Goal: Task Accomplishment & Management: Manage account settings

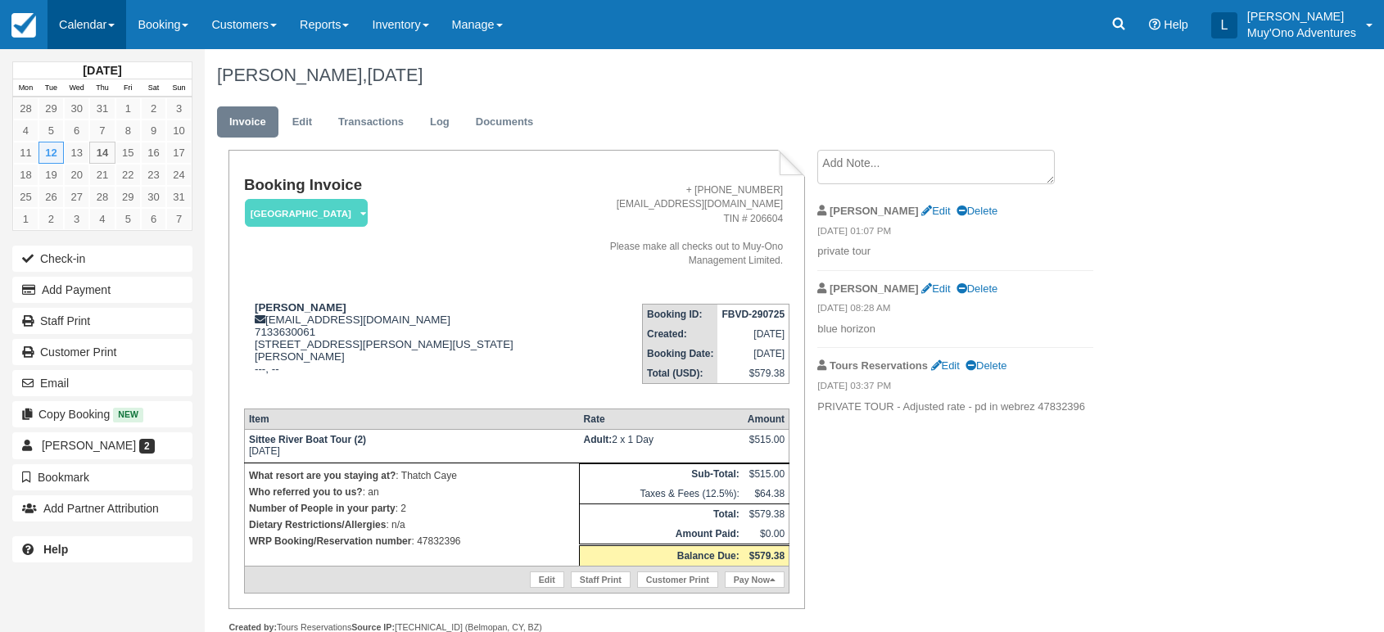
scroll to position [34, 0]
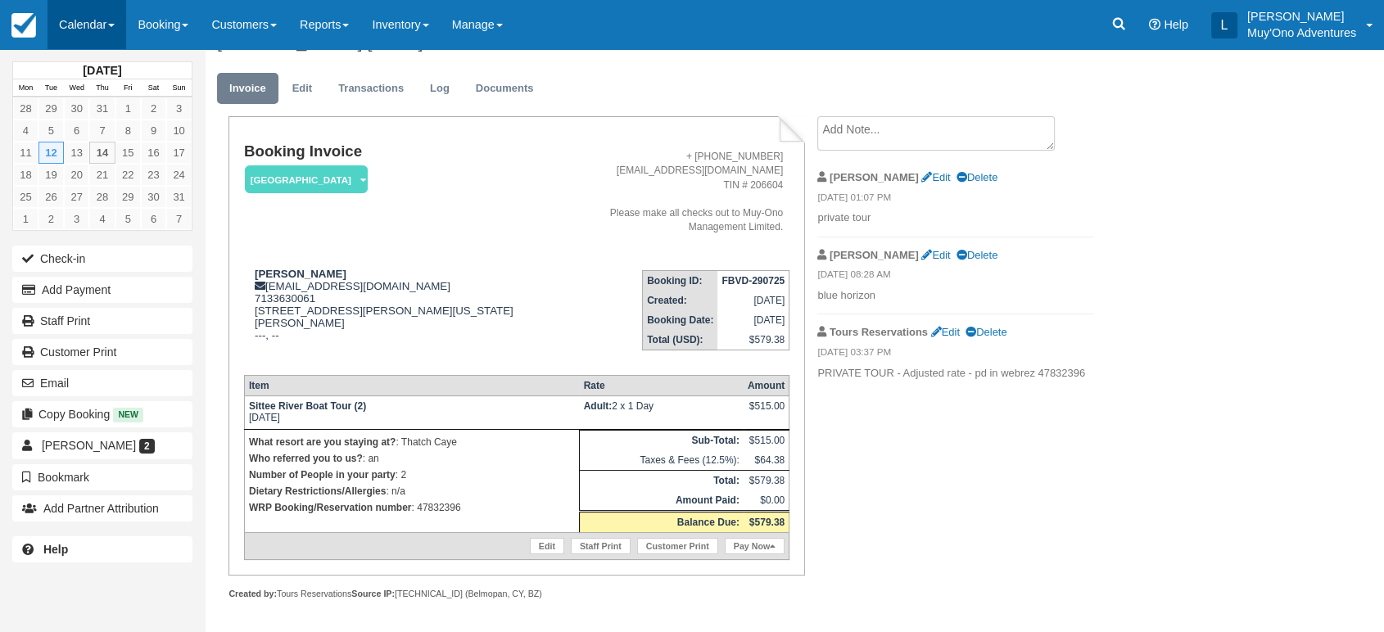
click at [116, 14] on link "Calendar" at bounding box center [87, 24] width 79 height 49
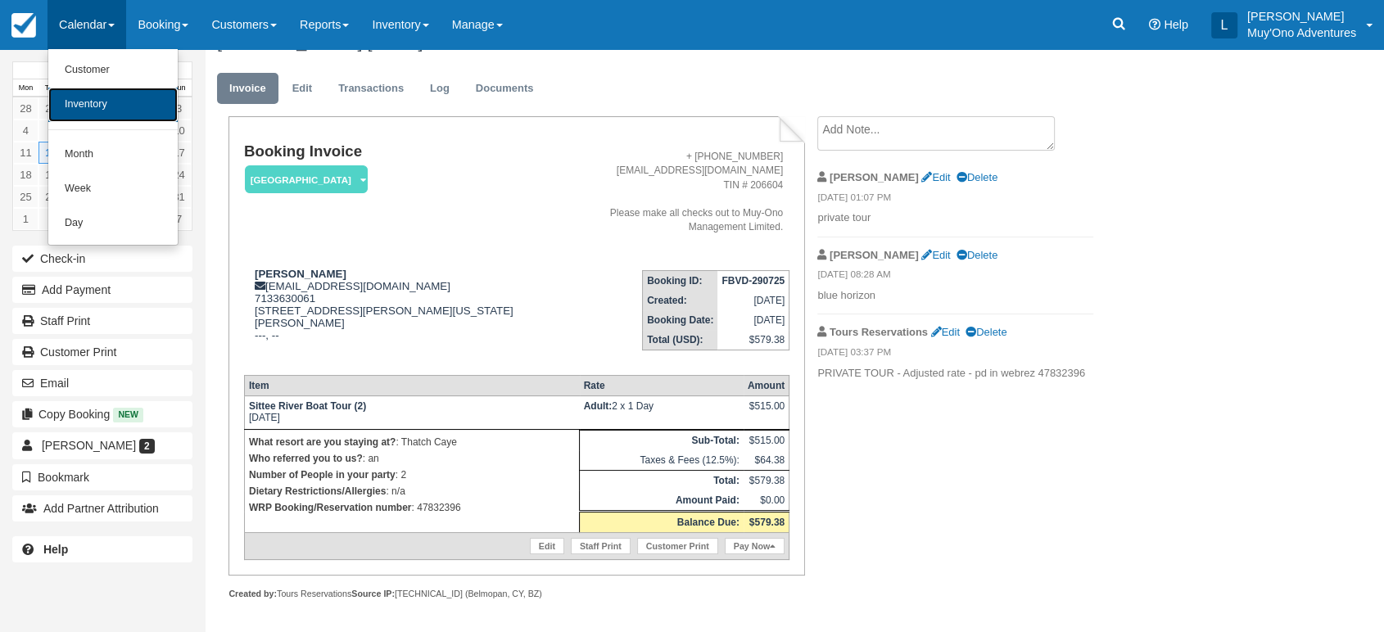
click at [102, 101] on link "Inventory" at bounding box center [112, 105] width 129 height 34
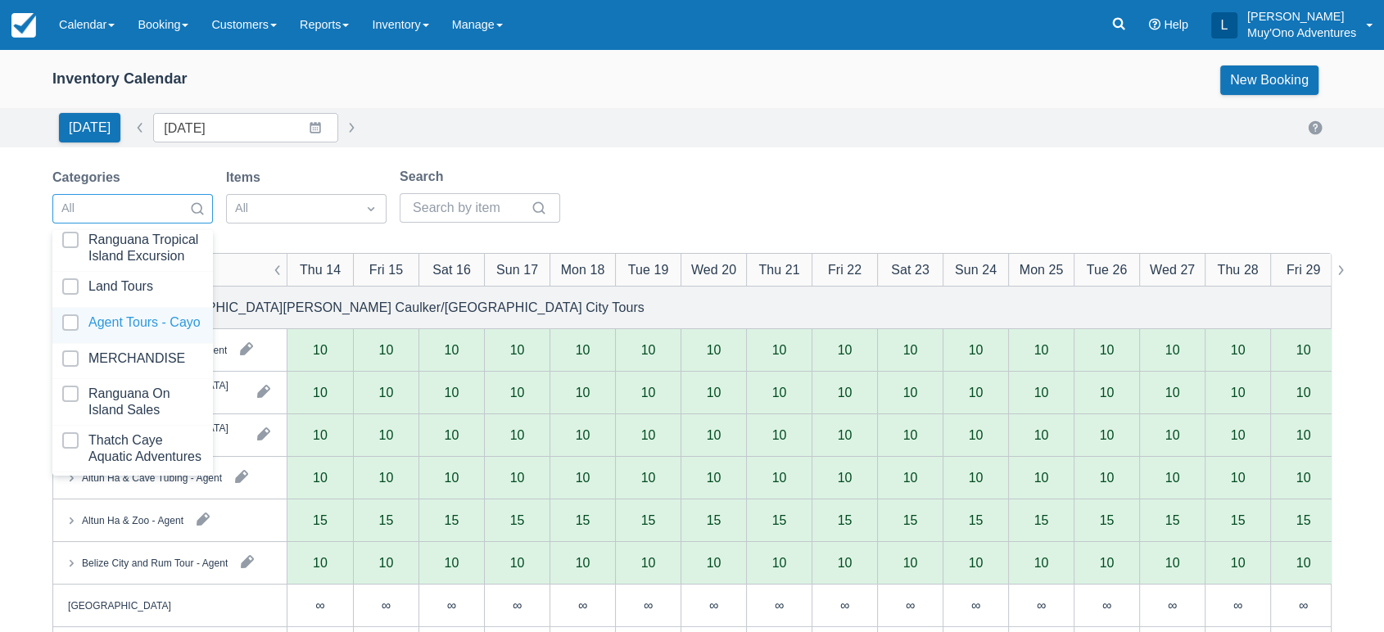
scroll to position [118, 0]
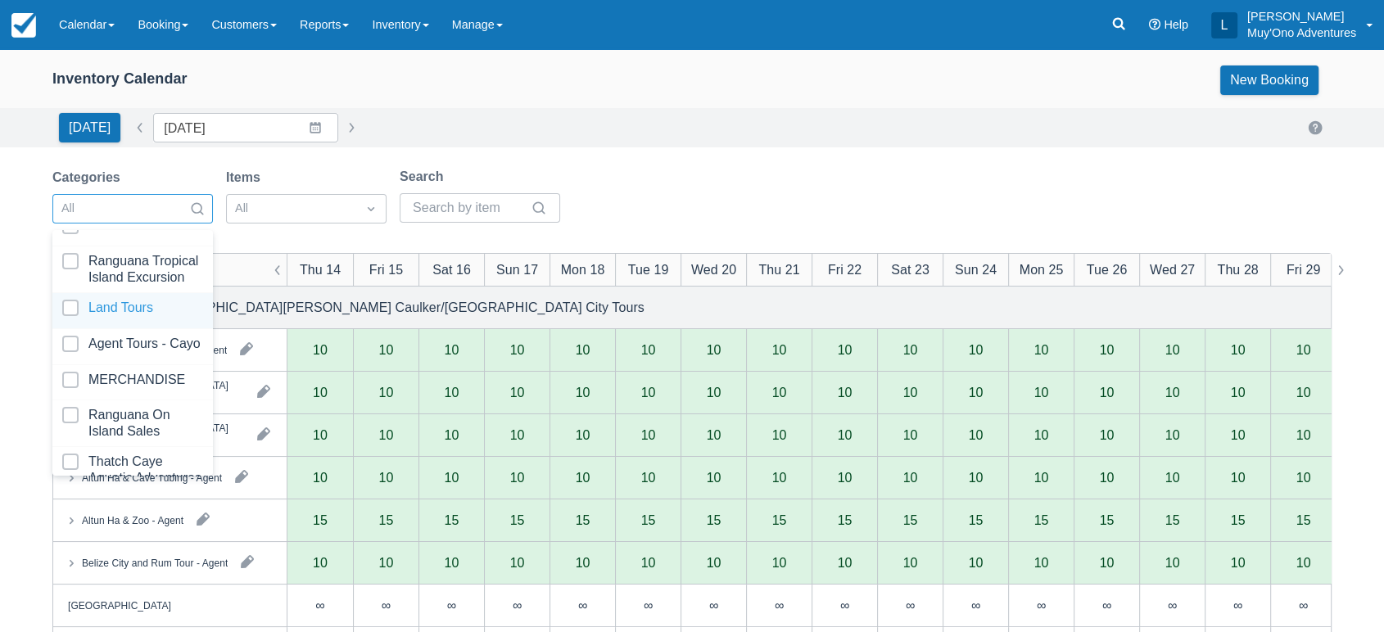
click at [77, 304] on div at bounding box center [132, 311] width 141 height 22
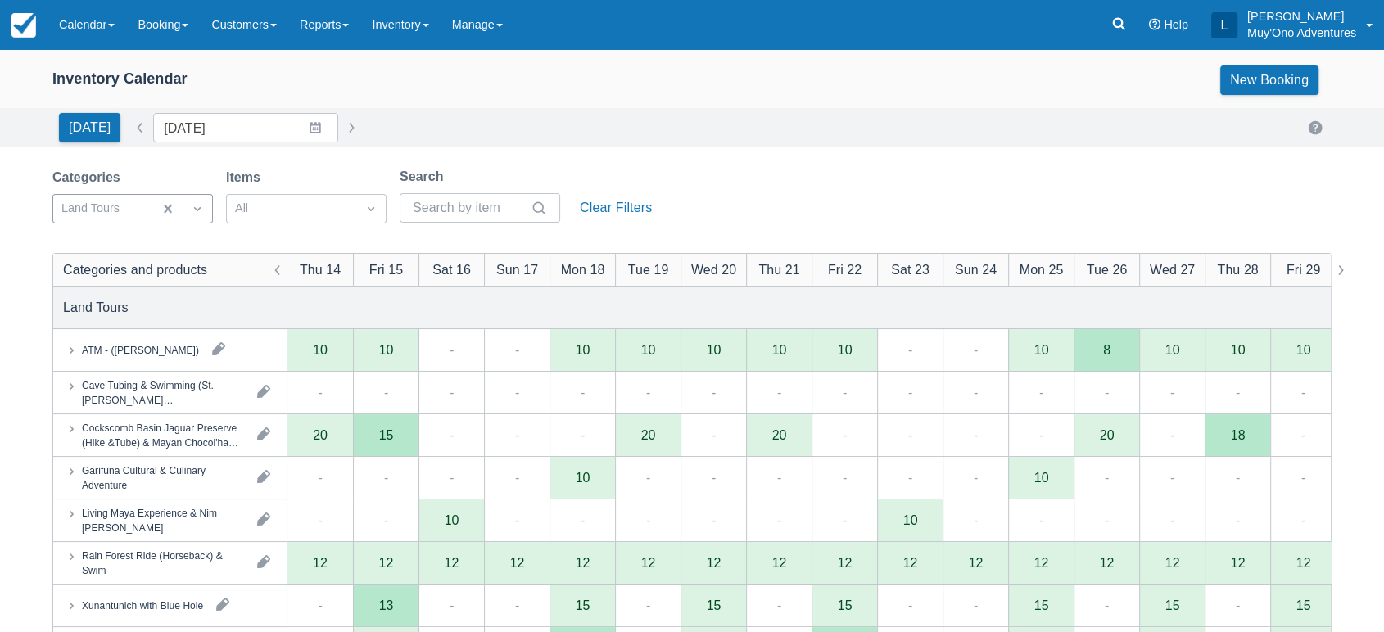
click at [684, 143] on div "Today Date 08/14/25 Navigate forward to interact with the calendar and select a…" at bounding box center [692, 127] width 1384 height 39
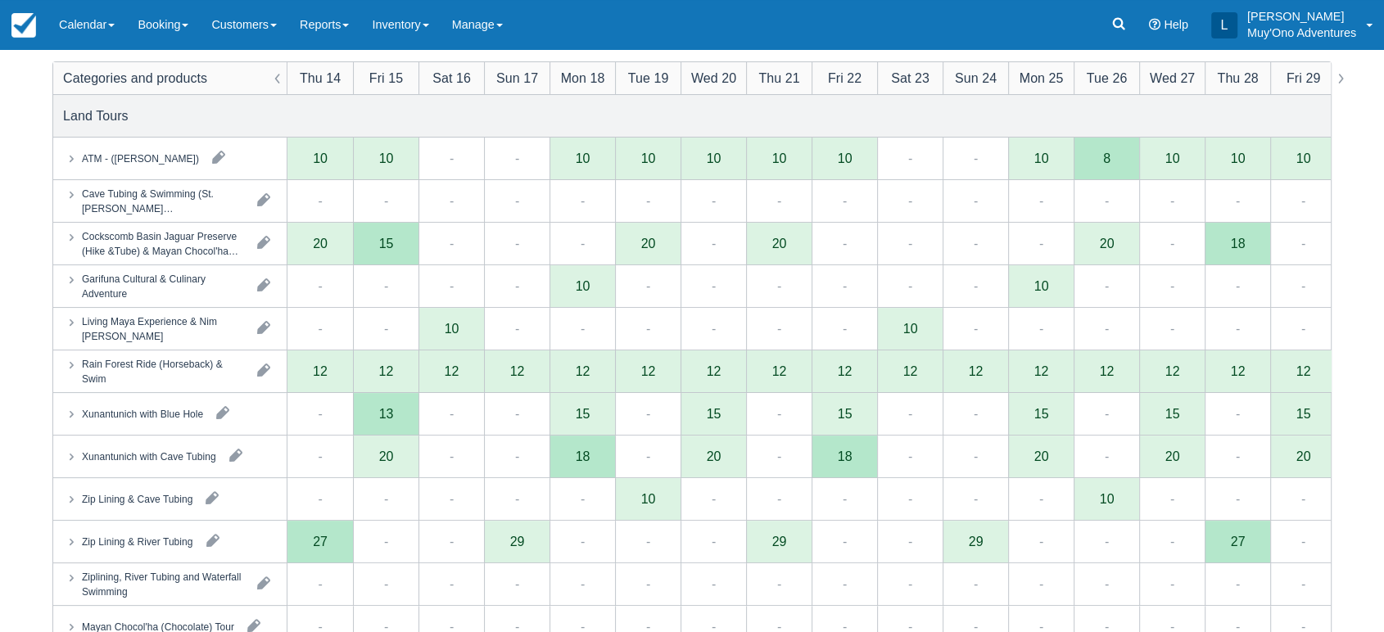
scroll to position [189, 0]
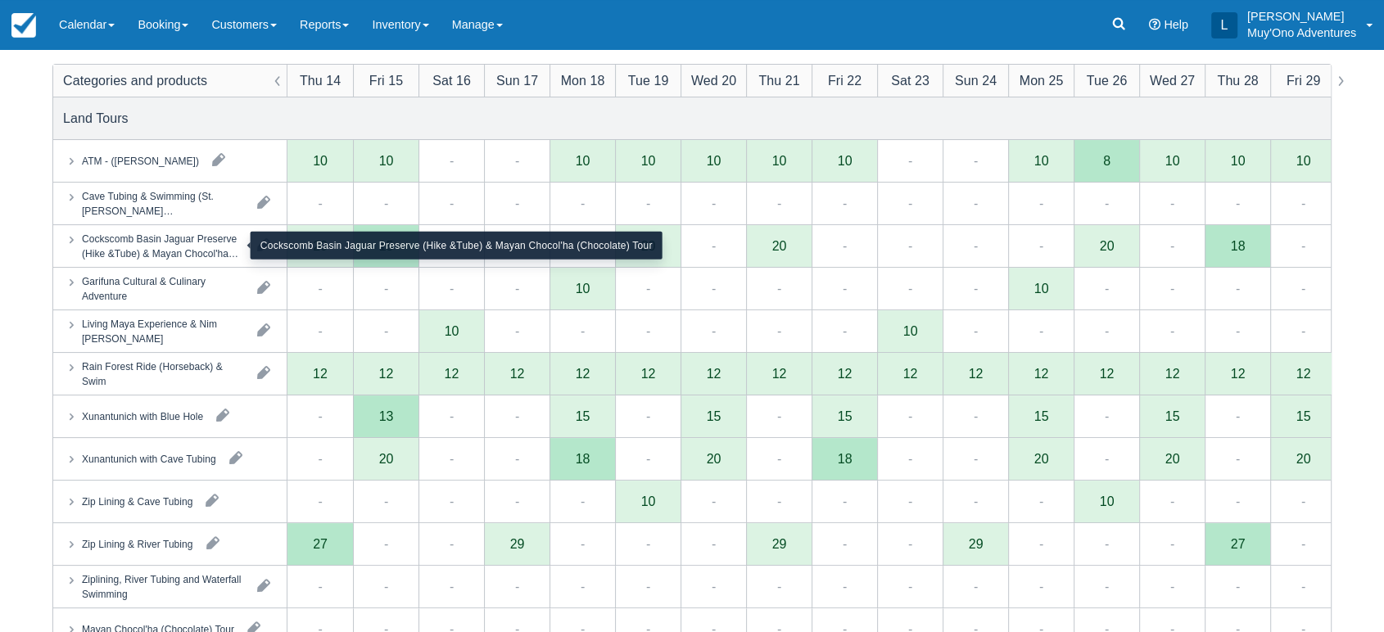
click at [202, 251] on div "Cockscomb Basin Jaguar Preserve (Hike &Tube) & Mayan Chocol'ha (Chocolate) Tour" at bounding box center [163, 245] width 162 height 29
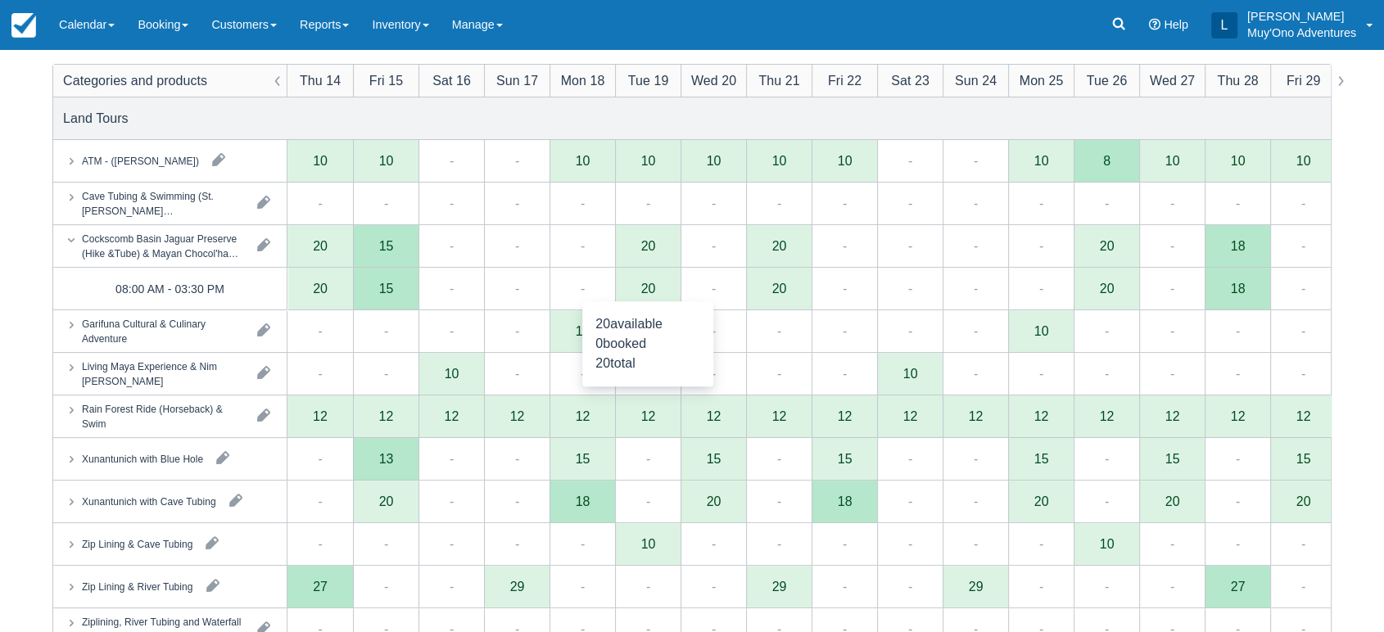
click at [645, 296] on div "20" at bounding box center [648, 289] width 66 height 43
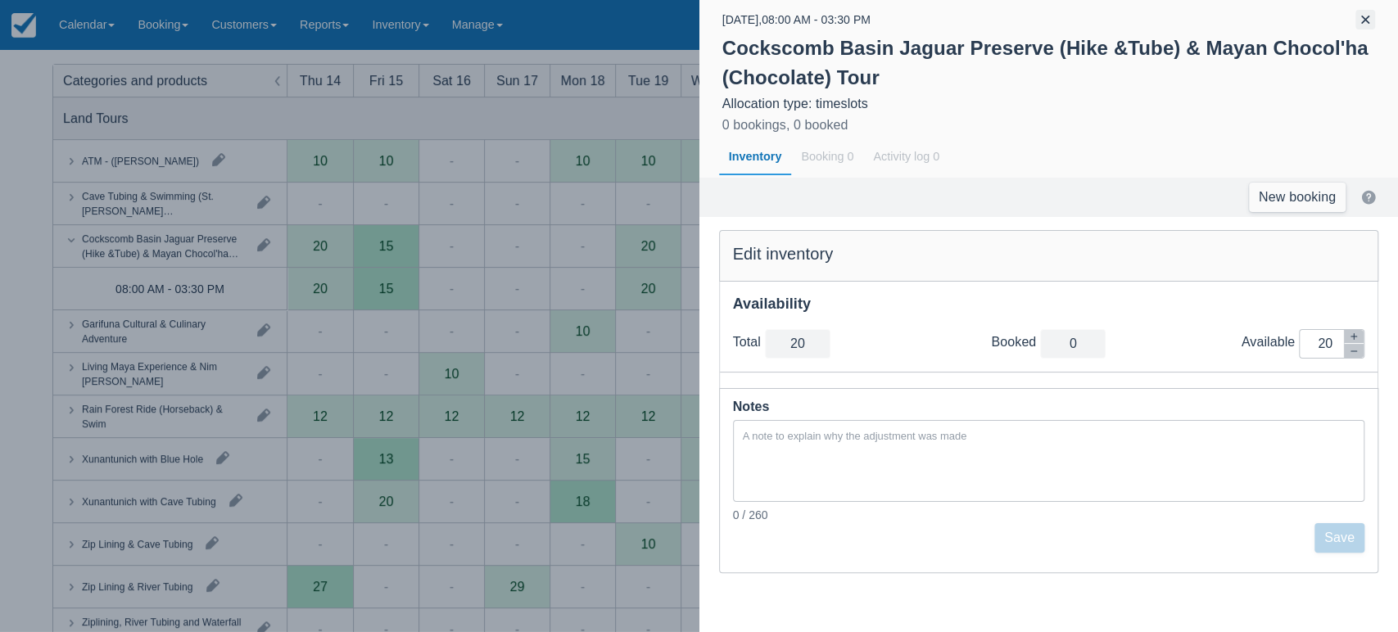
click at [1369, 16] on button "button" at bounding box center [1365, 20] width 20 height 20
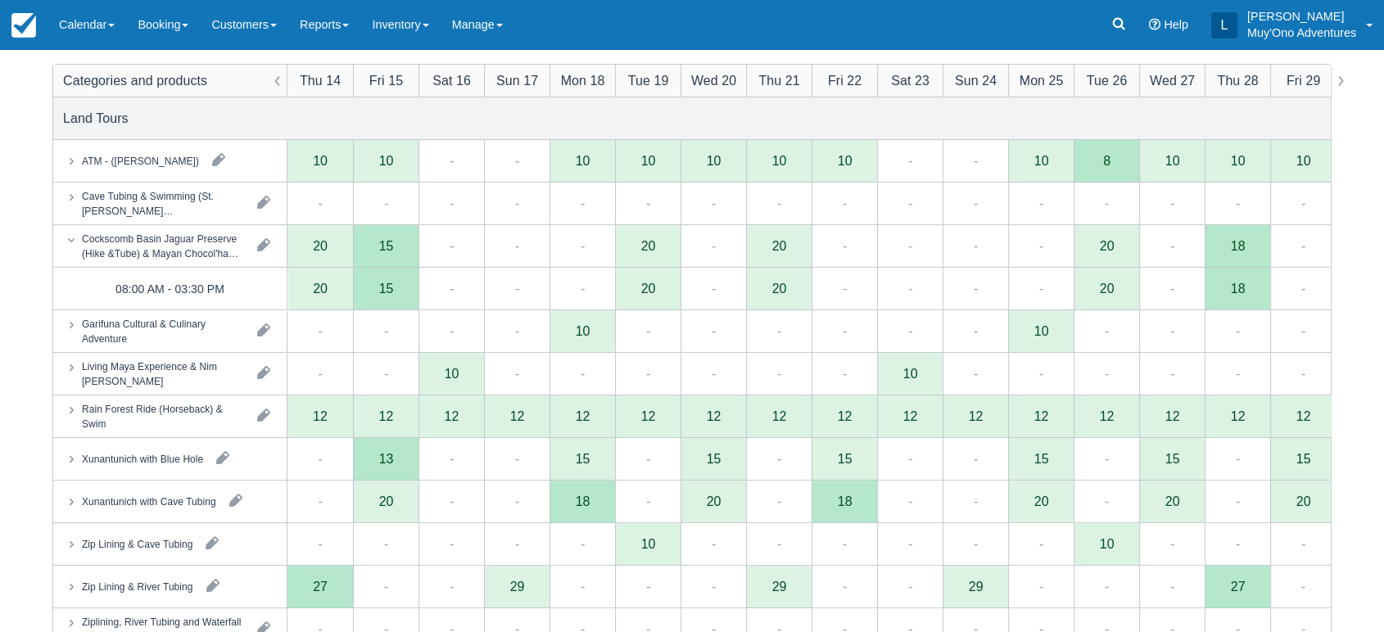
scroll to position [0, 0]
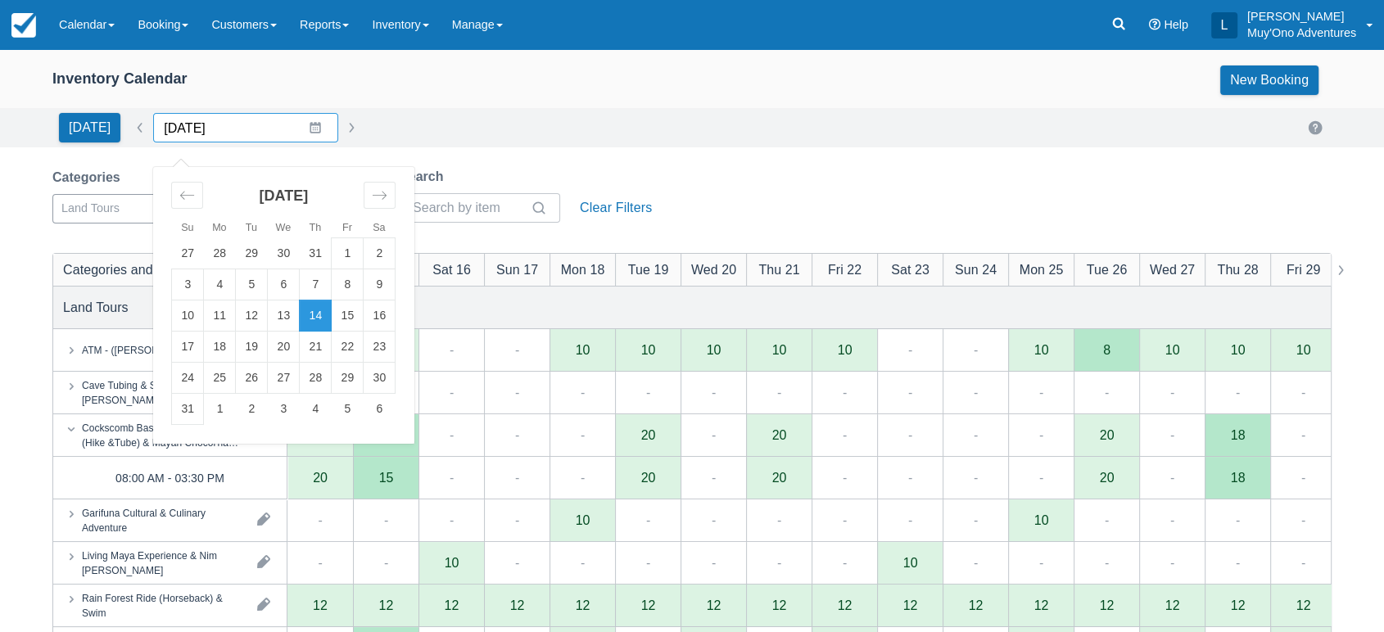
click at [301, 129] on input "08/14/25" at bounding box center [245, 127] width 185 height 29
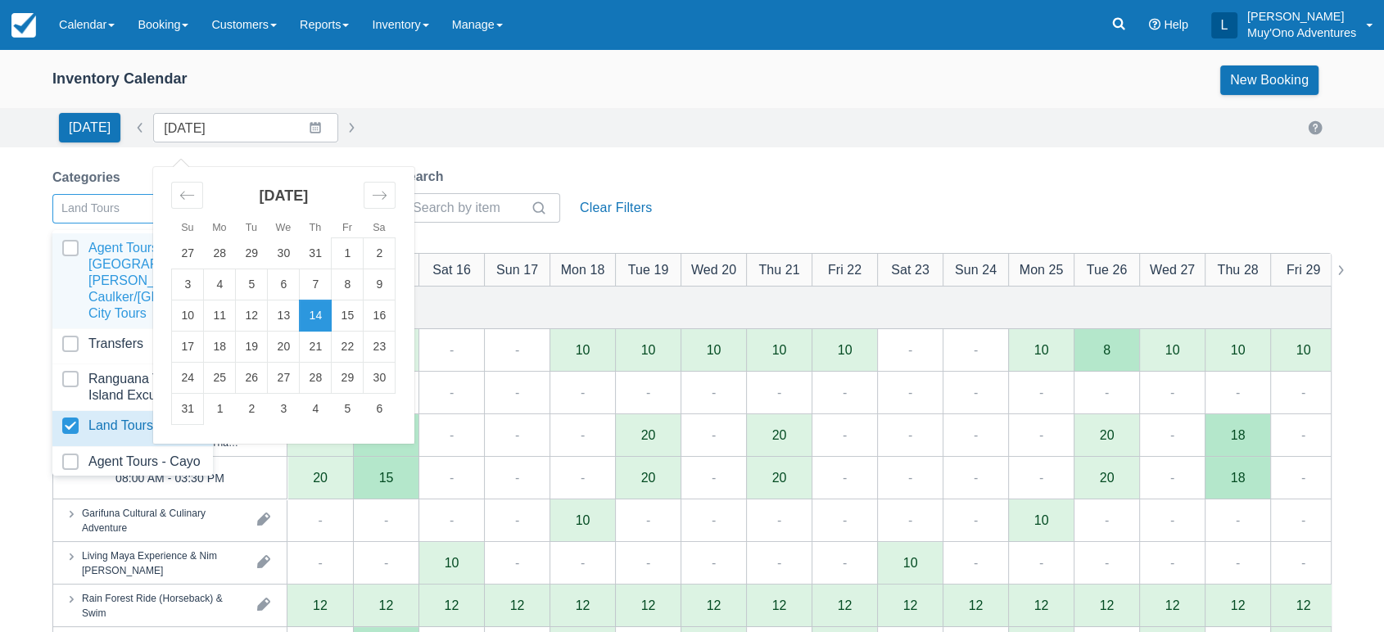
click at [131, 215] on div at bounding box center [103, 208] width 84 height 21
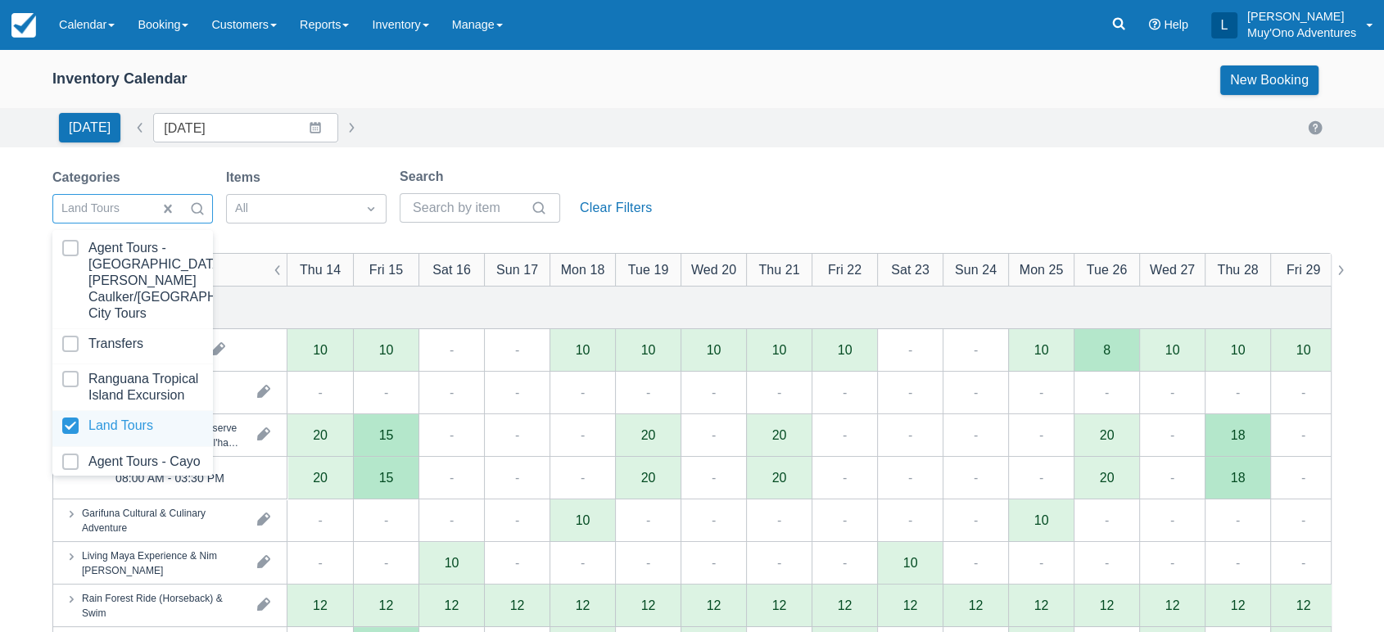
click at [102, 426] on div at bounding box center [132, 429] width 141 height 22
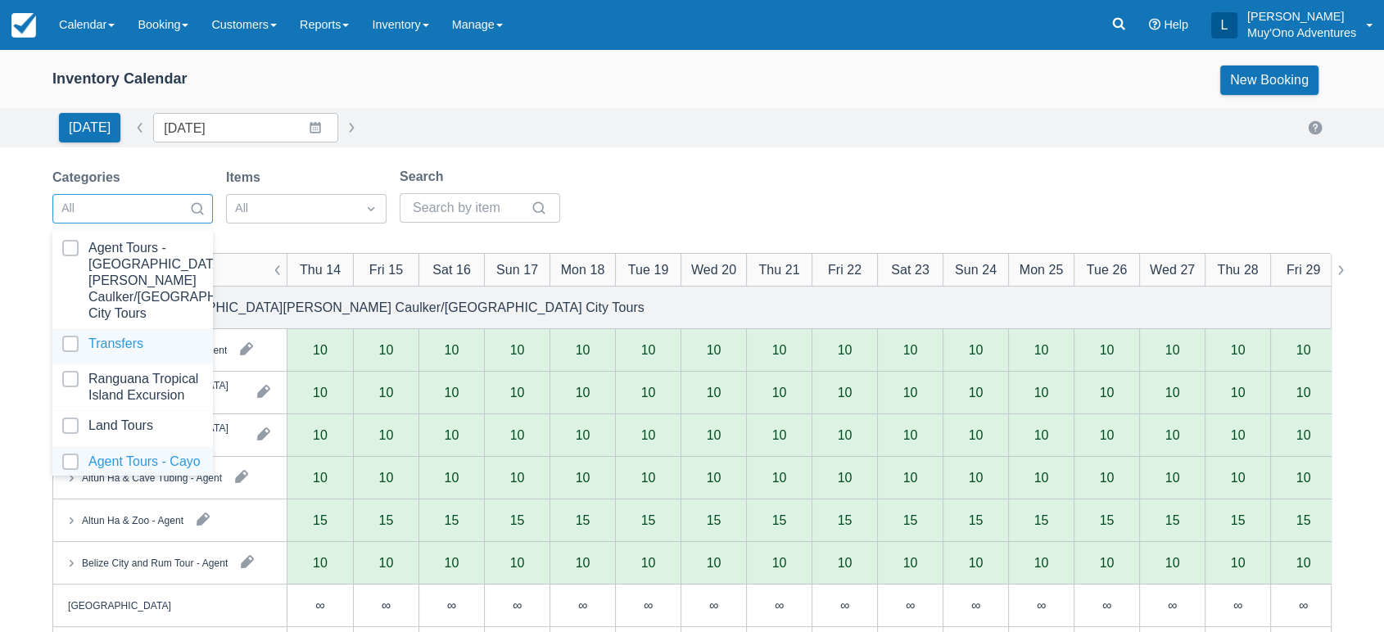
scroll to position [163, 0]
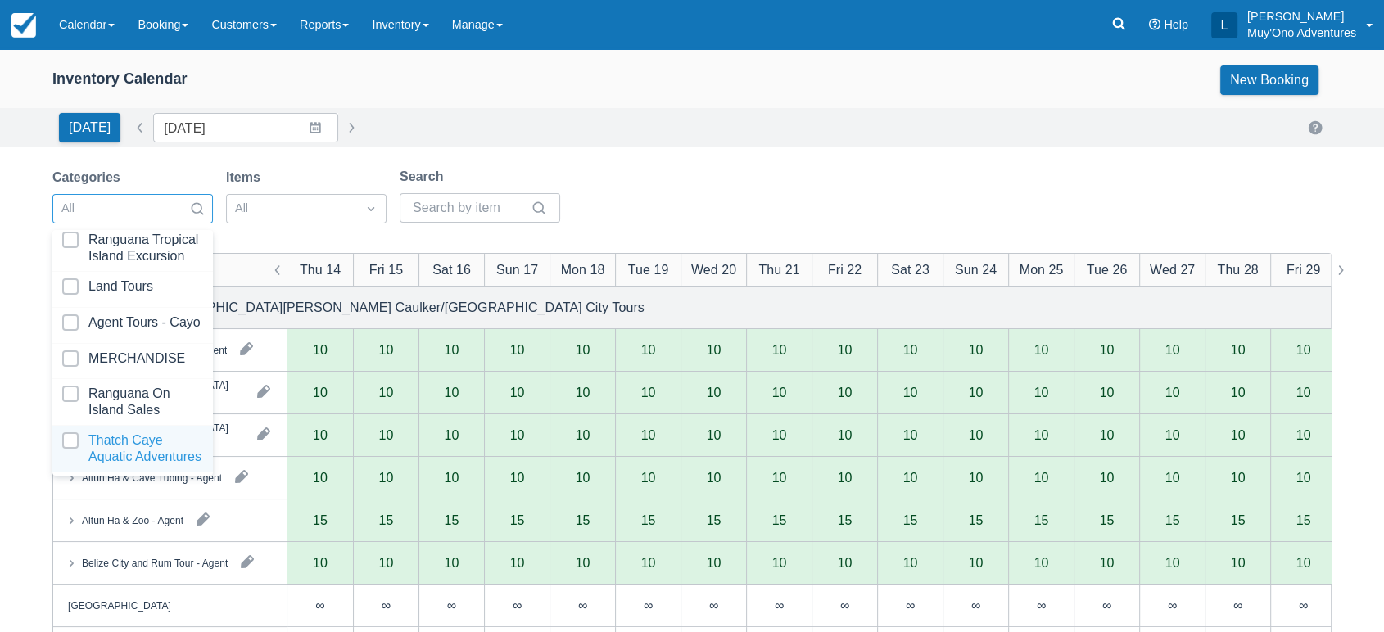
click at [126, 432] on div at bounding box center [132, 448] width 141 height 33
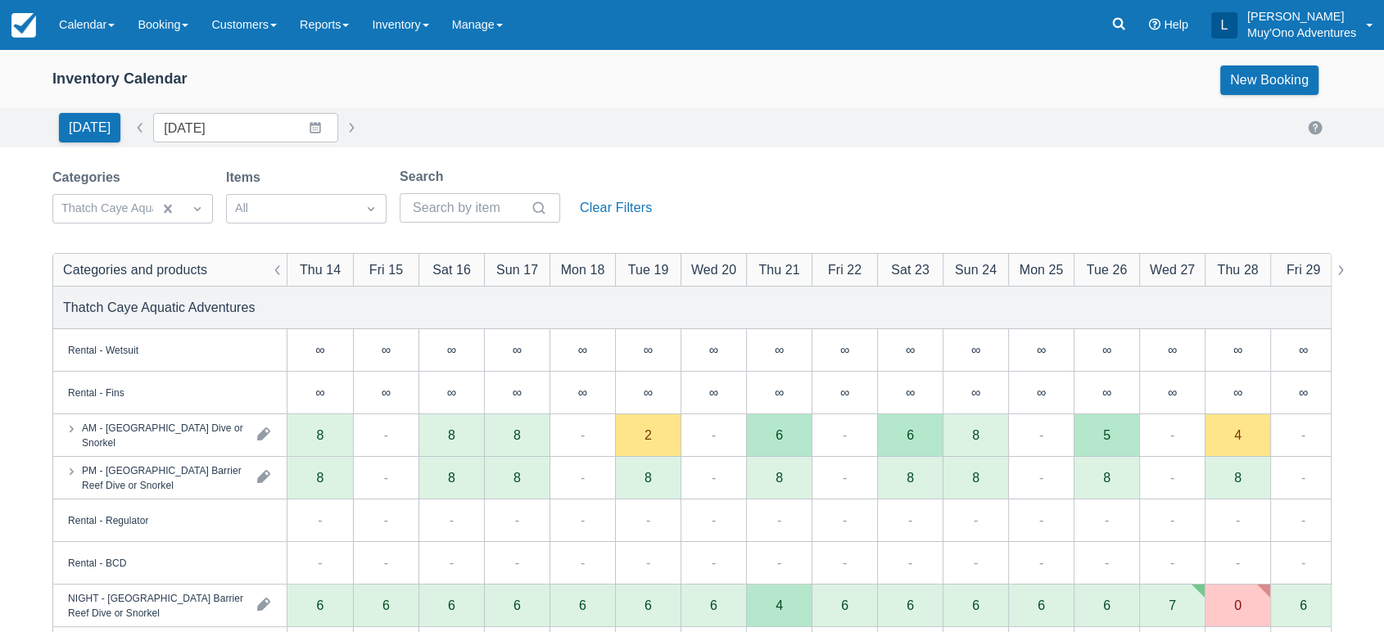
click at [745, 170] on div "Categories Thatch Caye Aquatic Adventures Items All Search Clear Filters" at bounding box center [691, 200] width 1279 height 66
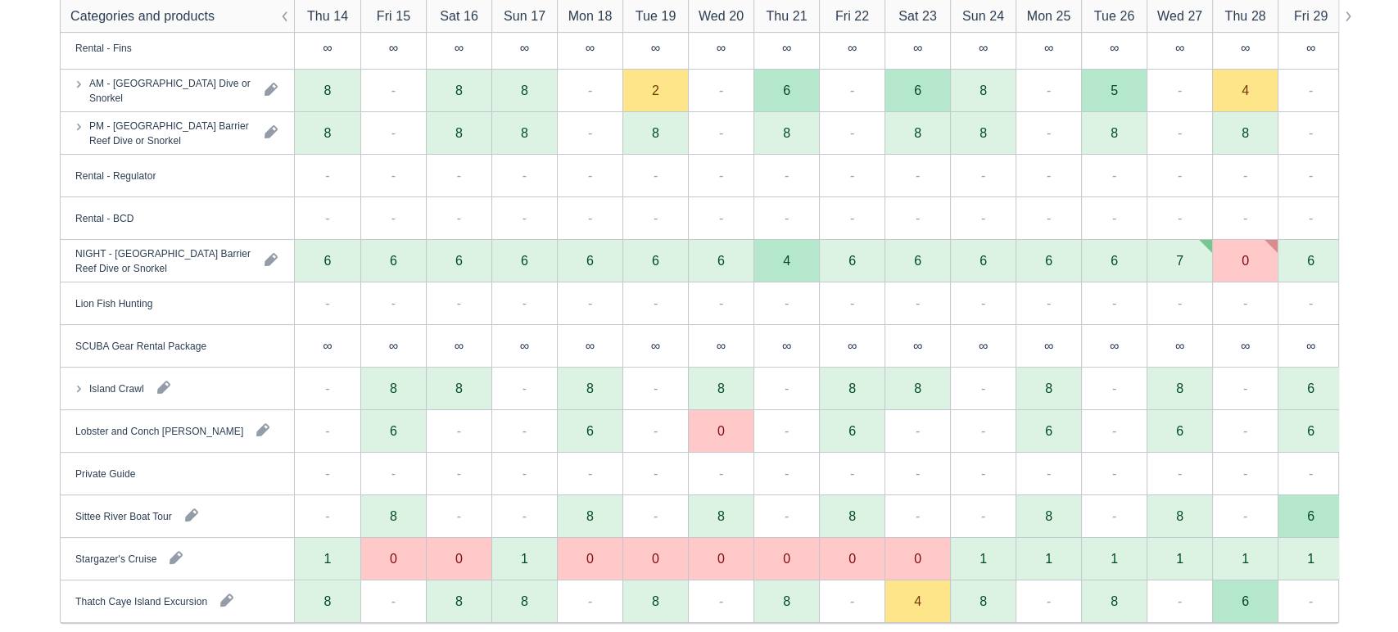
scroll to position [368, 0]
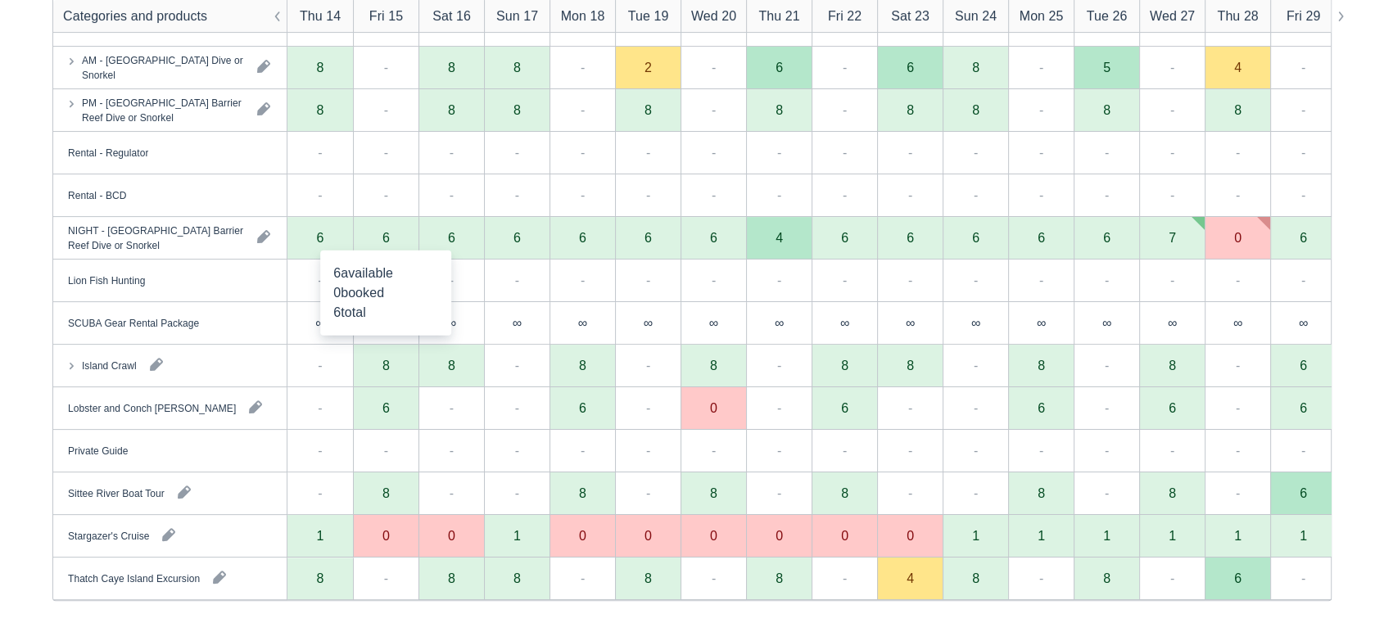
click at [392, 244] on div "6" at bounding box center [386, 238] width 66 height 43
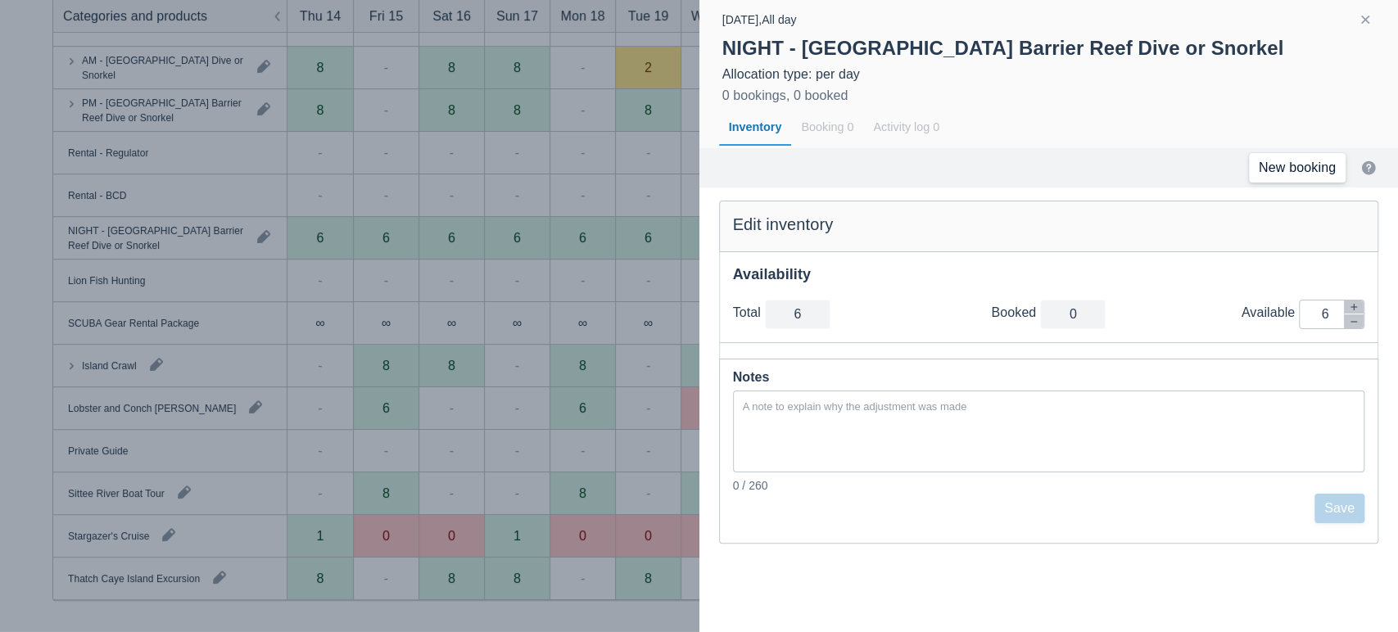
click at [1303, 166] on link "New booking" at bounding box center [1297, 167] width 97 height 29
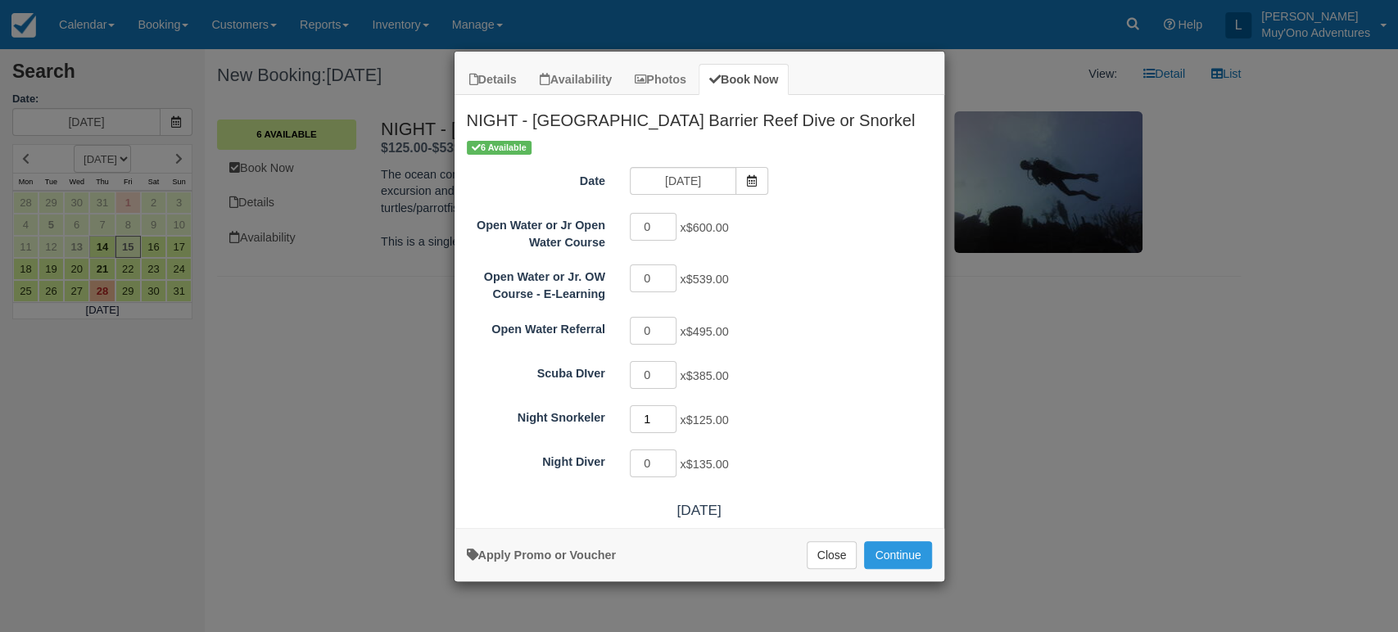
click at [668, 411] on input "1" at bounding box center [654, 419] width 48 height 28
drag, startPoint x: 668, startPoint y: 411, endPoint x: 1025, endPoint y: 543, distance: 379.9
click at [677, 433] on input "1" at bounding box center [654, 419] width 48 height 28
type input "2"
click at [672, 415] on input "2" at bounding box center [654, 419] width 48 height 28
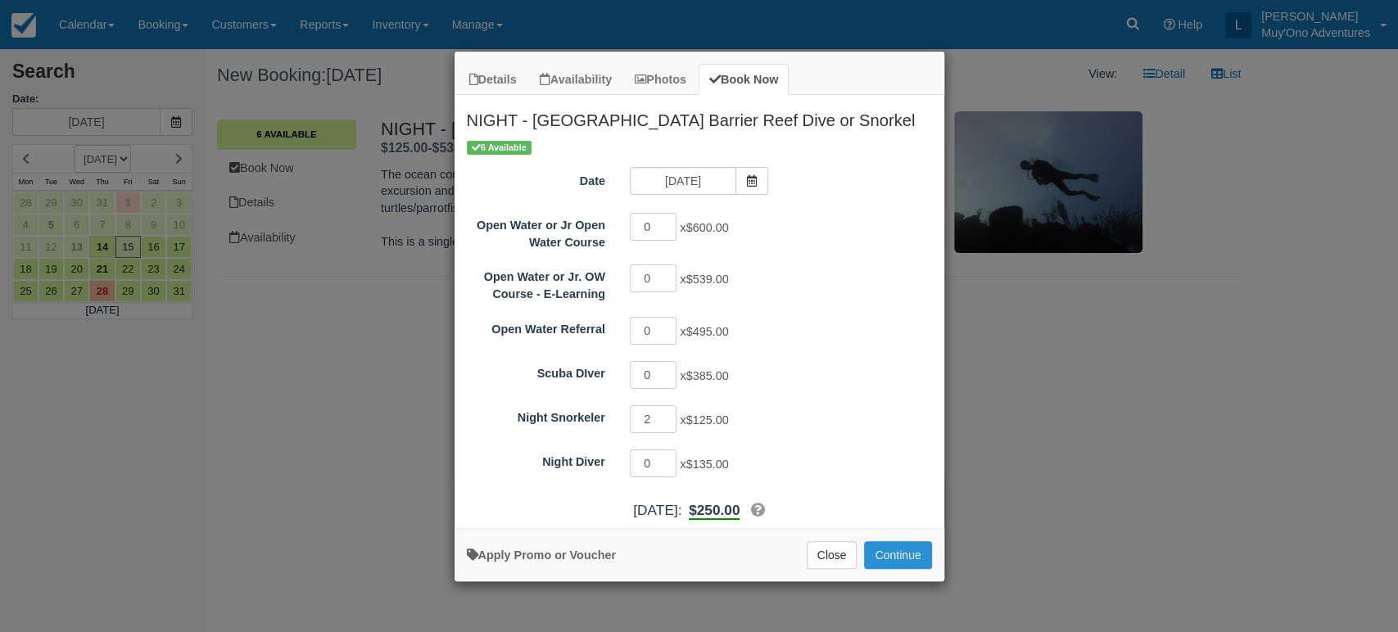
click at [880, 554] on button "Continue" at bounding box center [897, 555] width 67 height 28
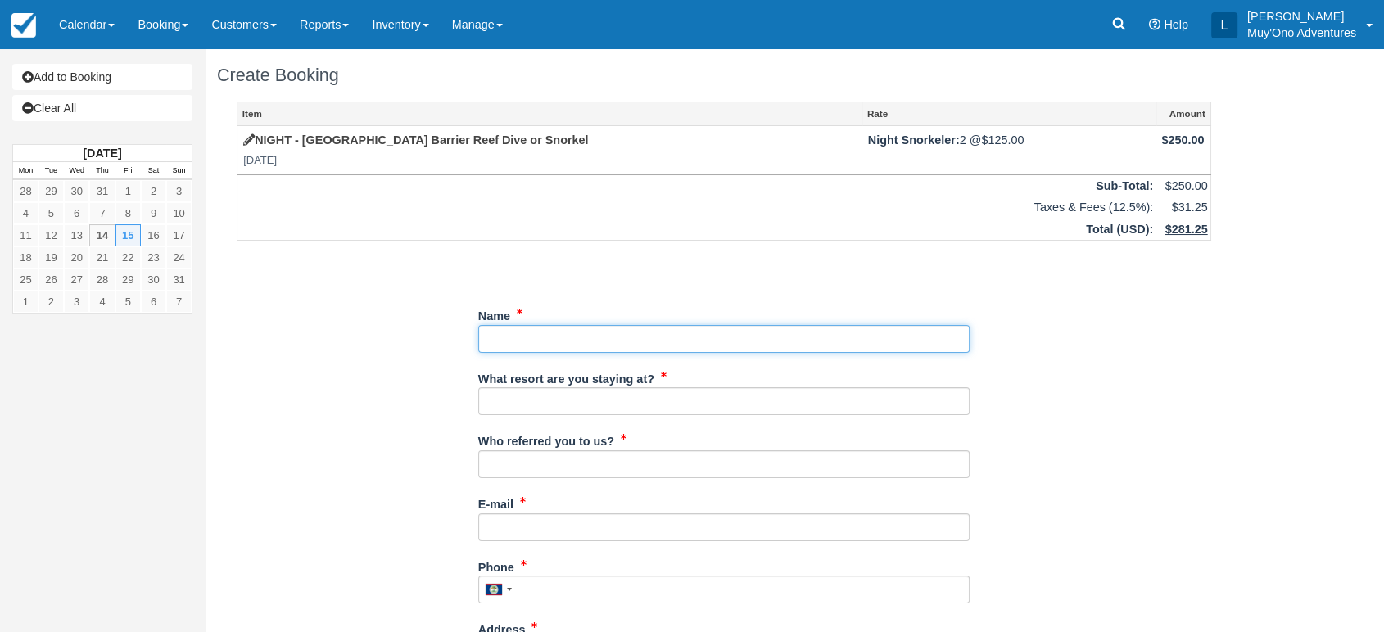
click at [509, 342] on input "Name" at bounding box center [723, 339] width 491 height 28
paste input "kimberly a carlson"
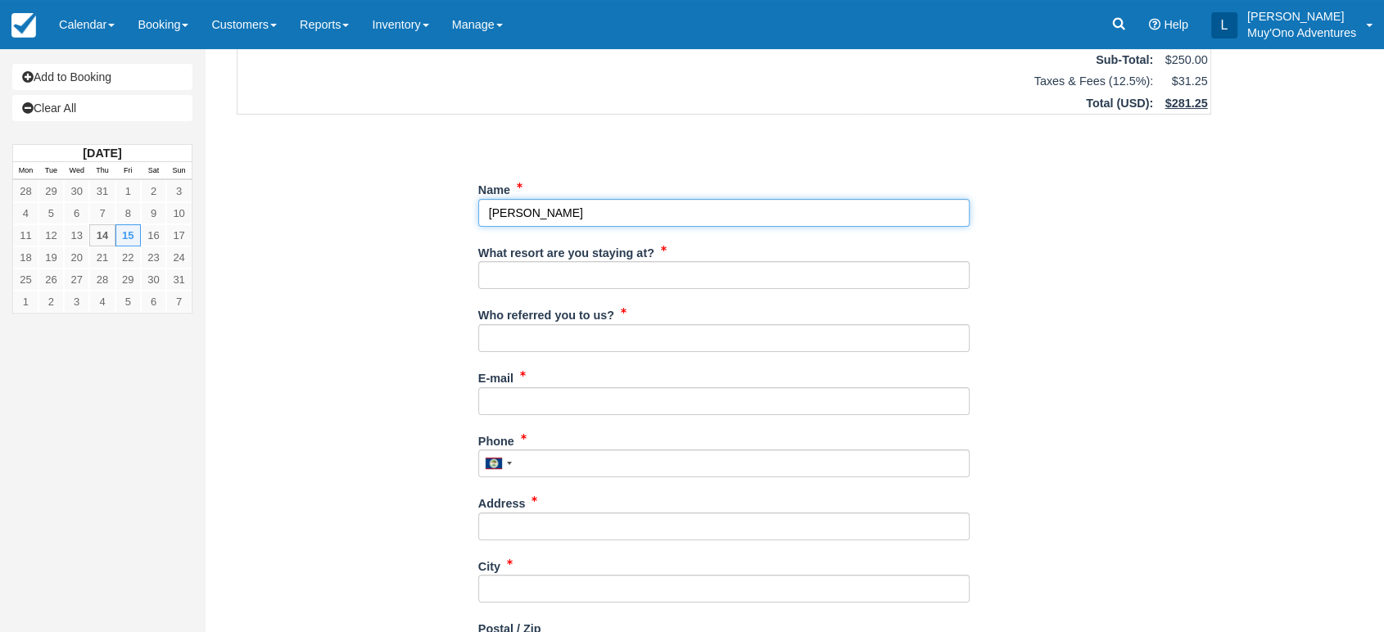
scroll to position [127, 0]
type input "kimberly a carlson"
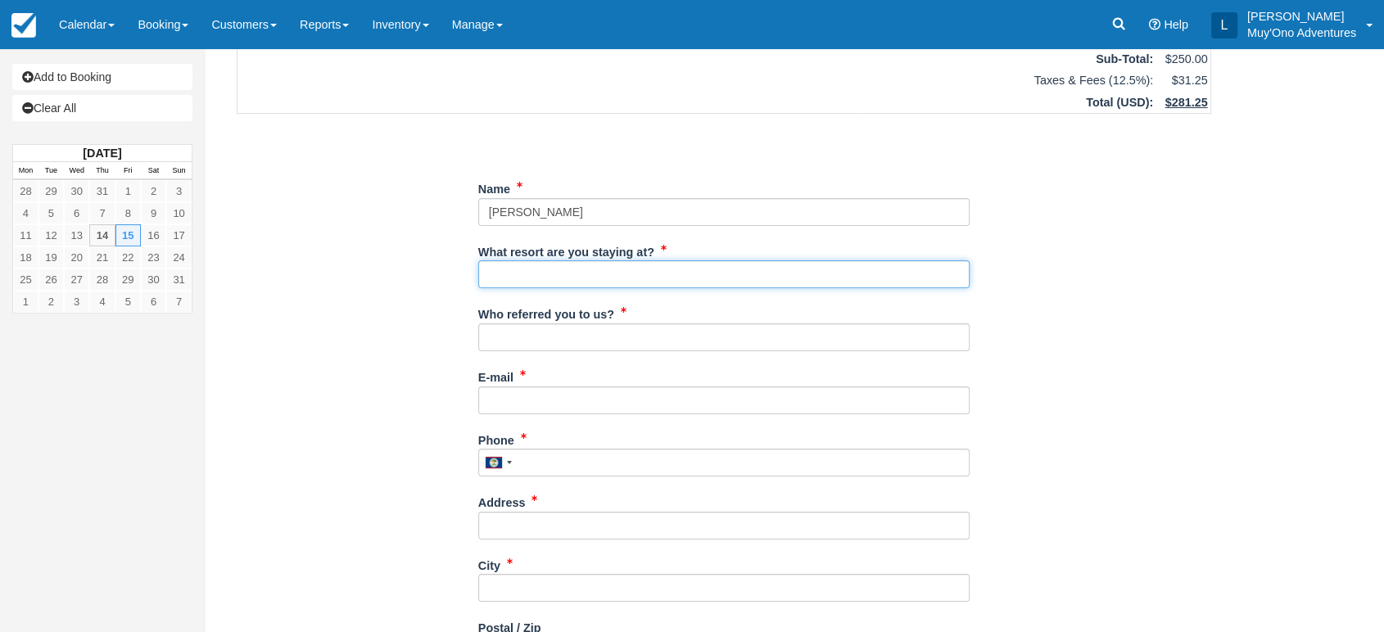
click at [557, 276] on input "What resort are you staying at?" at bounding box center [723, 274] width 491 height 28
type input "Thatch Caye"
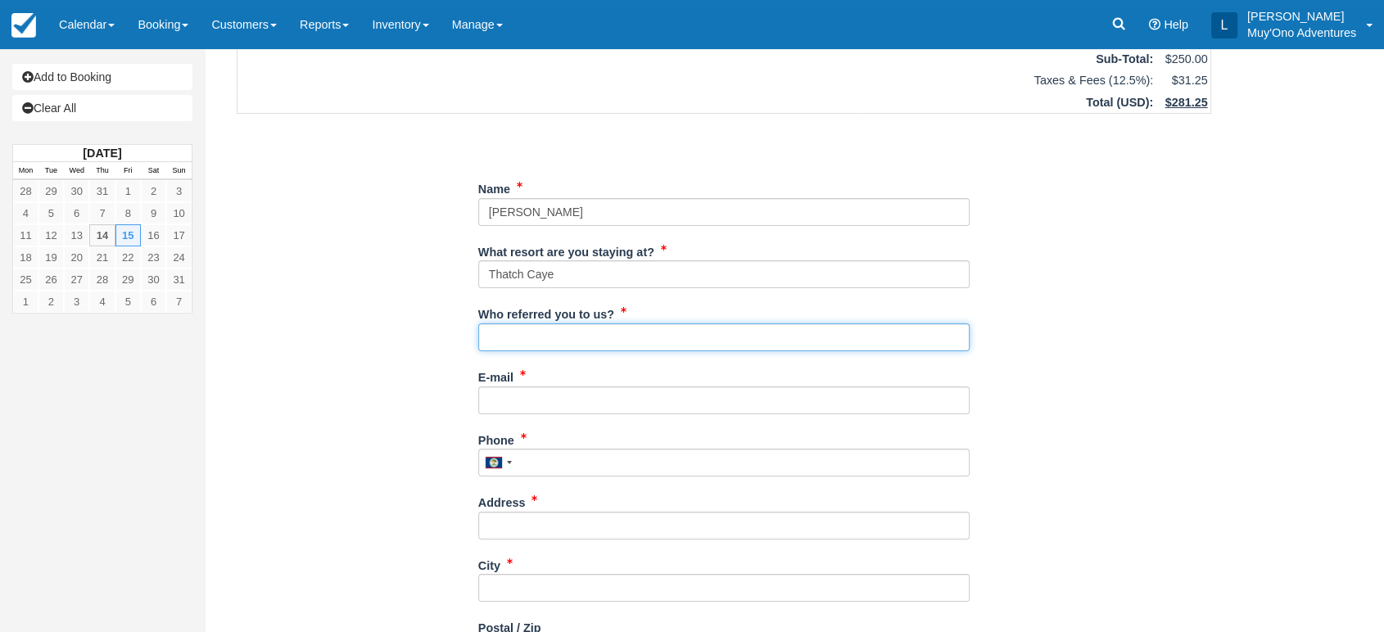
click at [569, 334] on input "Who referred you to us?" at bounding box center [723, 338] width 491 height 28
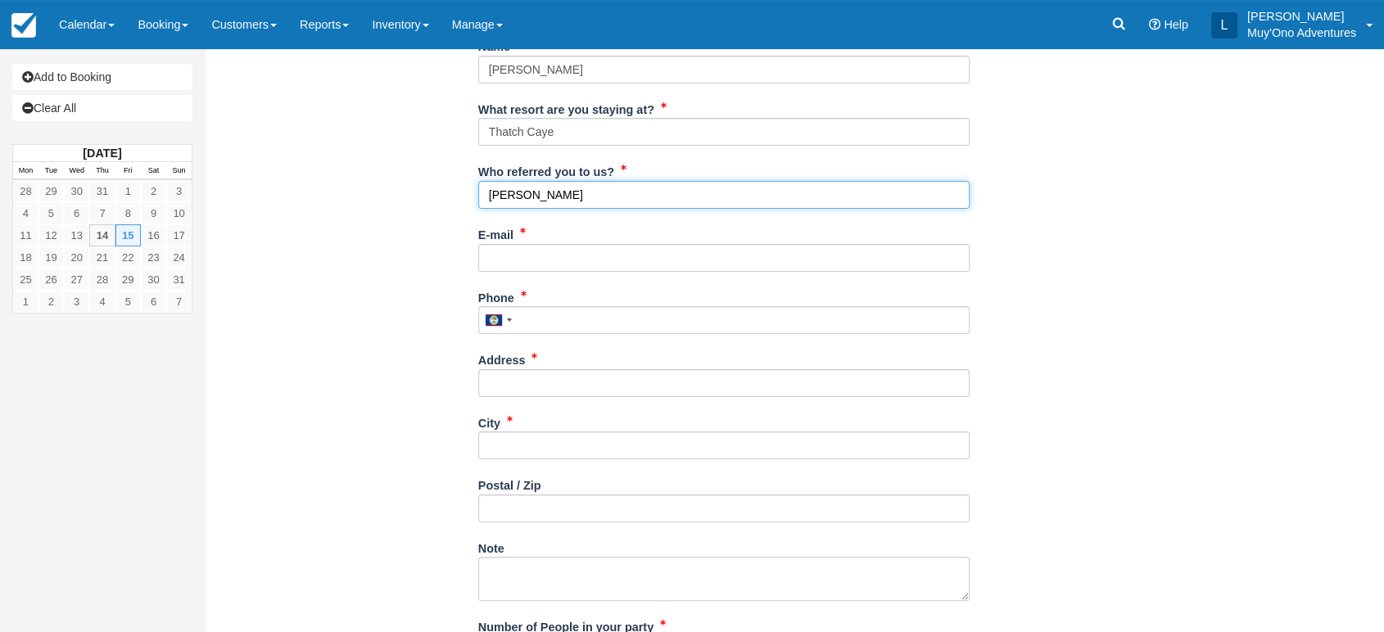
scroll to position [272, 0]
type input "LUIS"
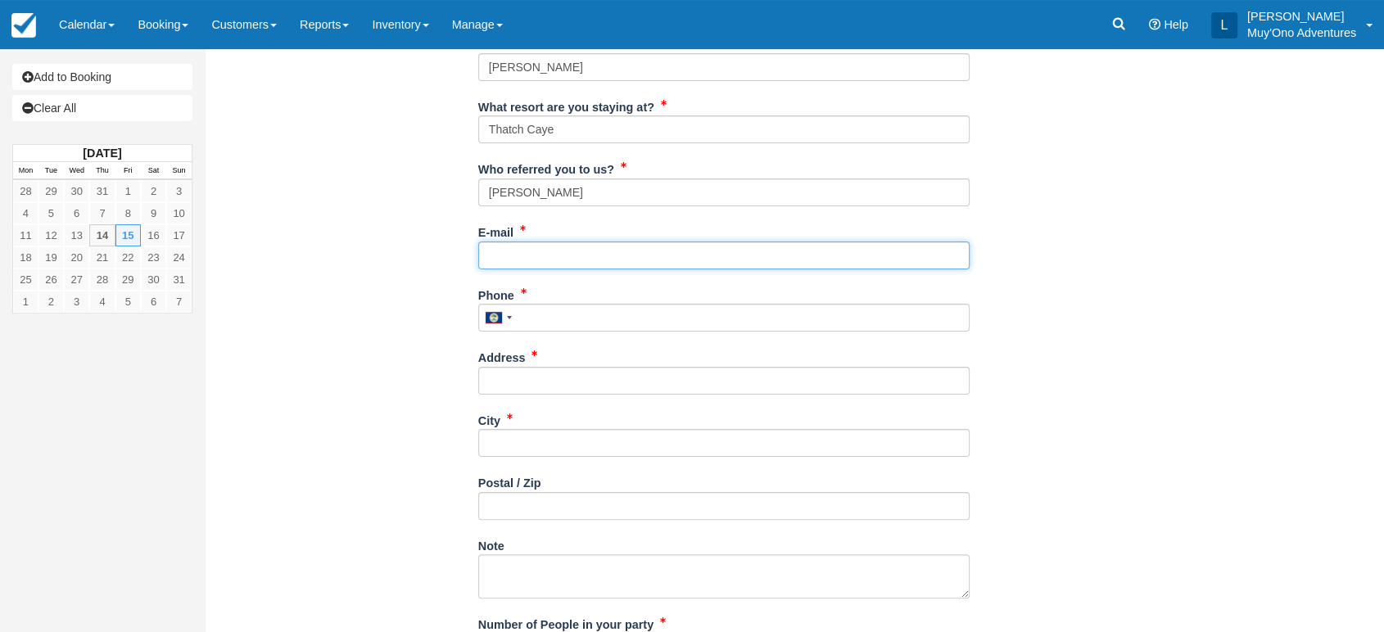
click at [517, 247] on input "E-mail" at bounding box center [723, 256] width 491 height 28
paste input "[EMAIL_ADDRESS][DOMAIN_NAME]"
type input "[EMAIL_ADDRESS][DOMAIN_NAME]"
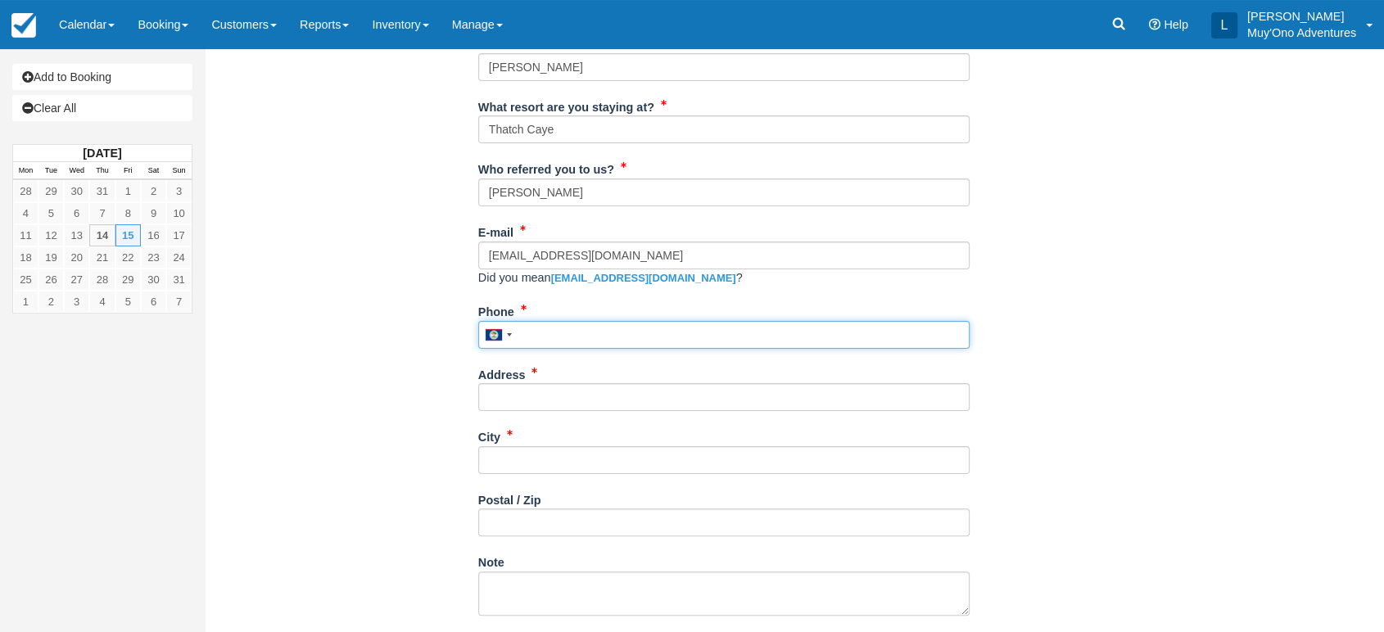
click at [533, 324] on input "Phone" at bounding box center [723, 335] width 491 height 28
paste input "1 719 3930128"
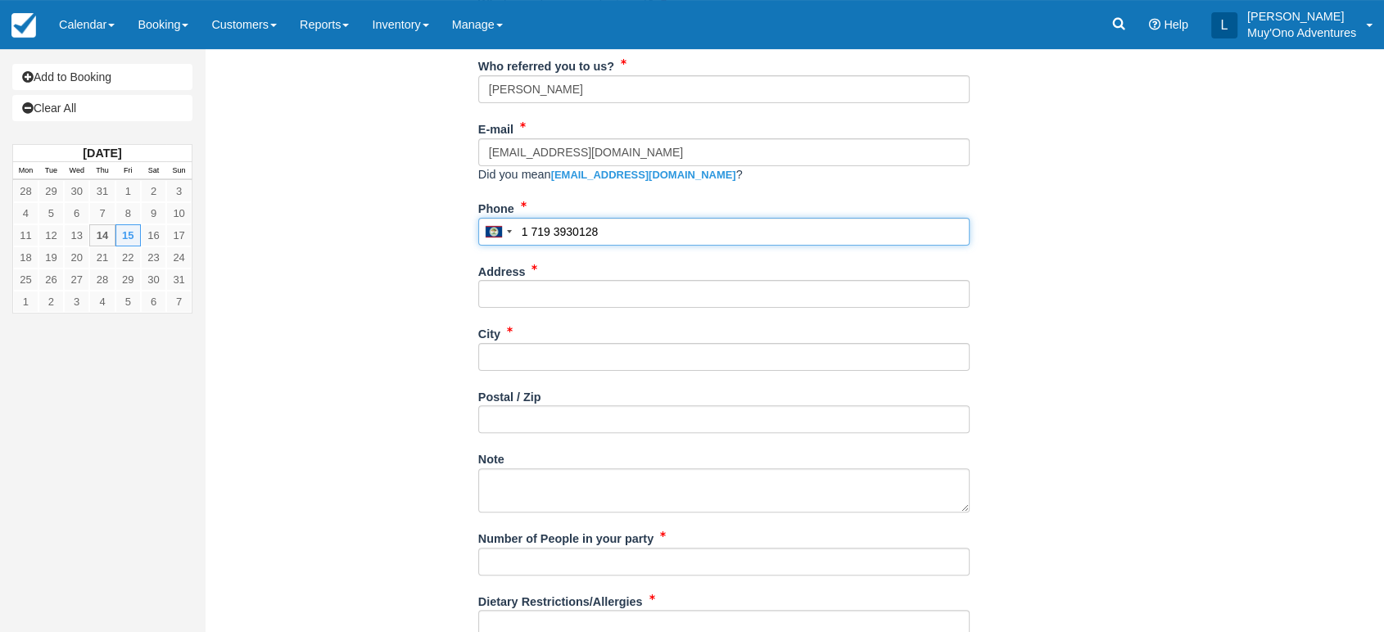
scroll to position [379, 0]
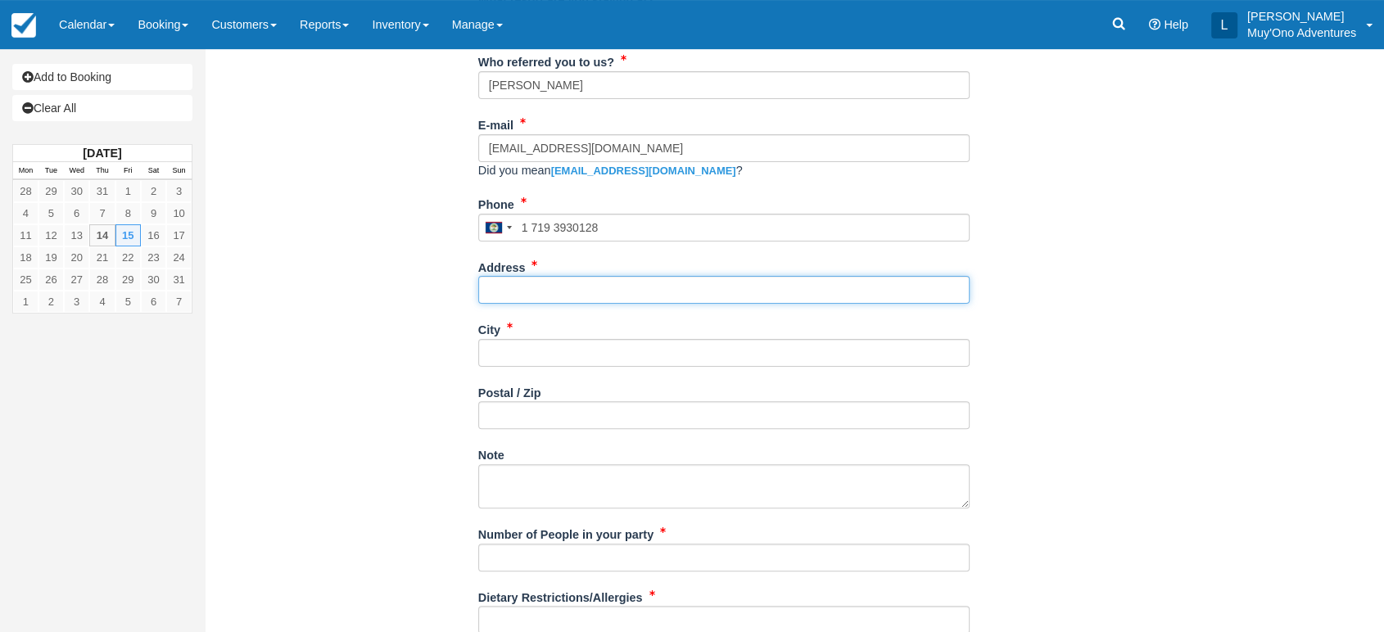
type input "17193930128"
click at [554, 287] on input "Address" at bounding box center [723, 290] width 491 height 28
type input "PEYTON"
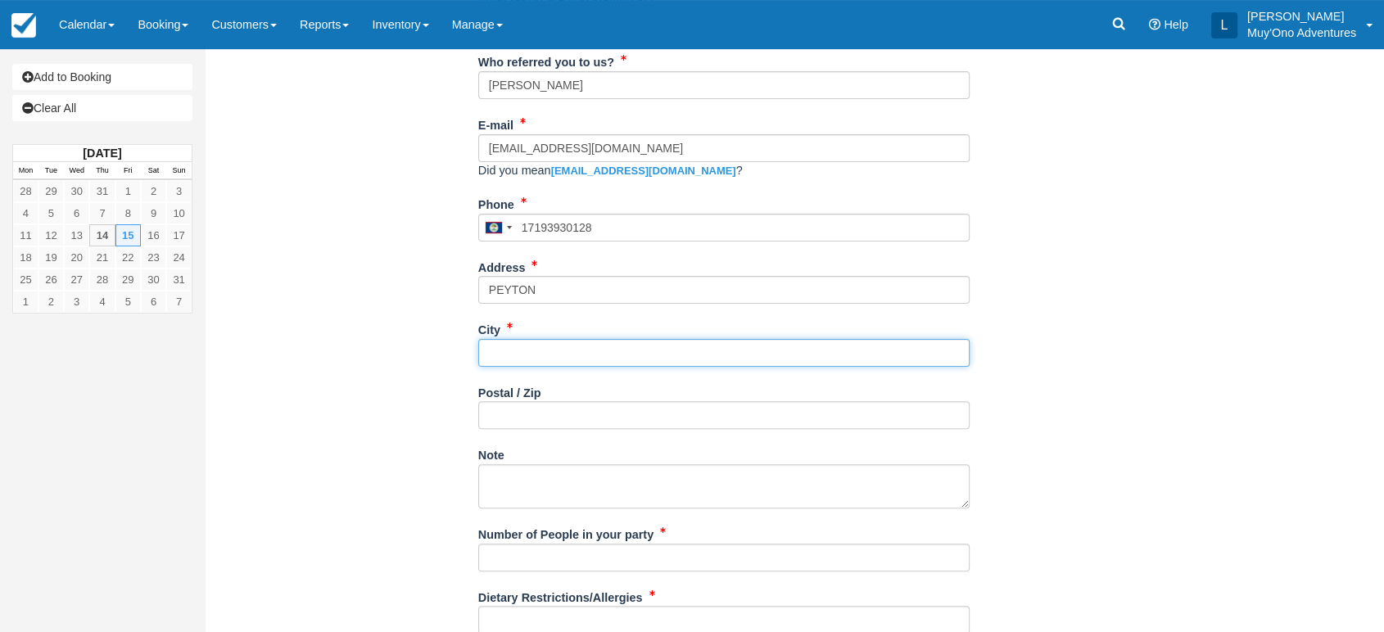
click at [510, 344] on input "City" at bounding box center [723, 353] width 491 height 28
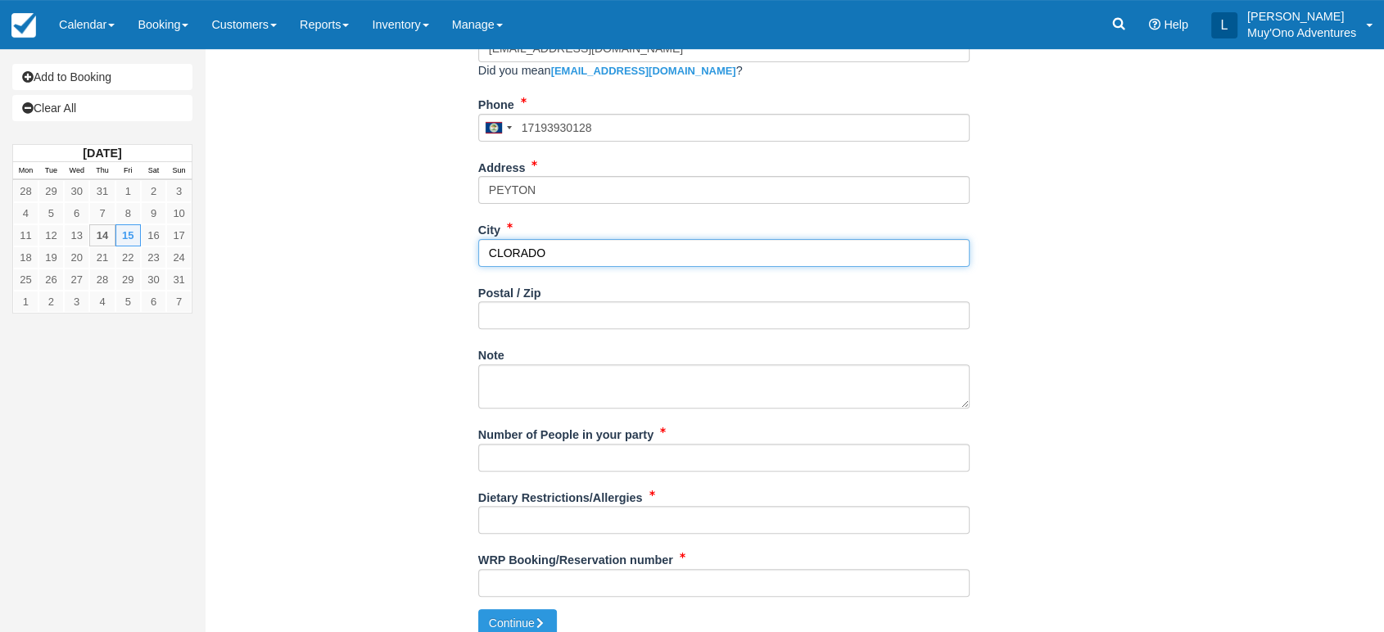
scroll to position [481, 0]
type input "CLORADO"
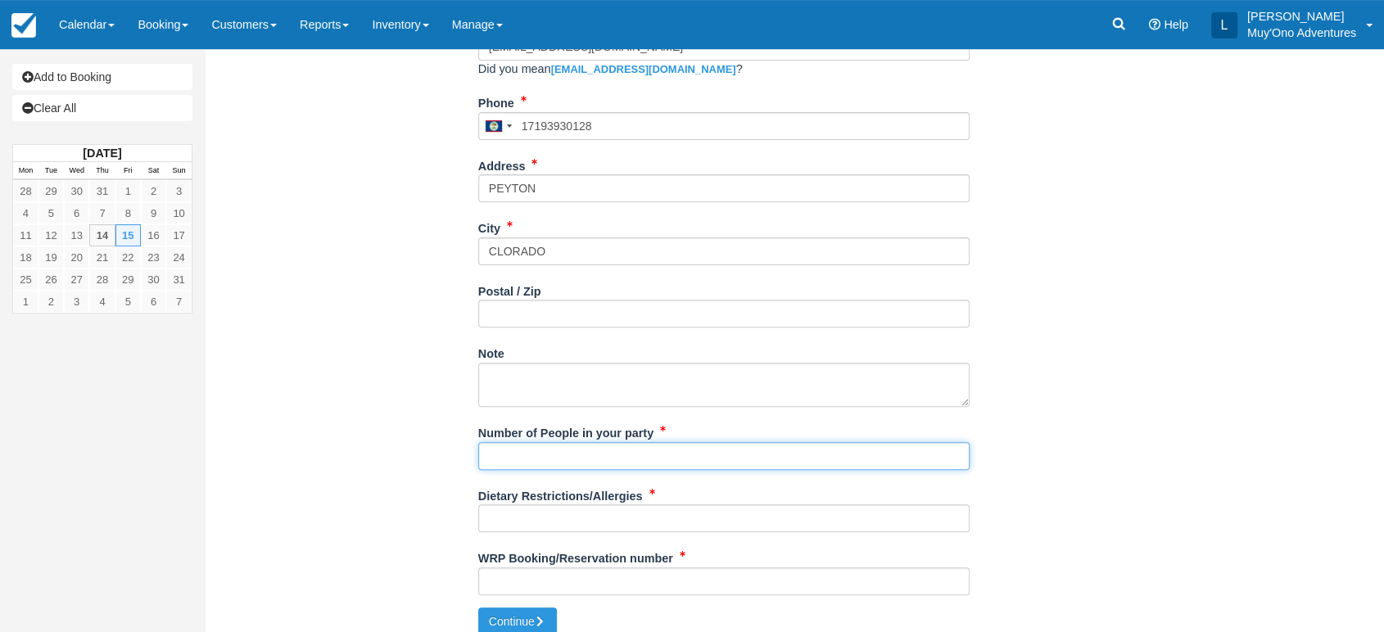
click at [524, 450] on input "Number of People in your party" at bounding box center [723, 456] width 491 height 28
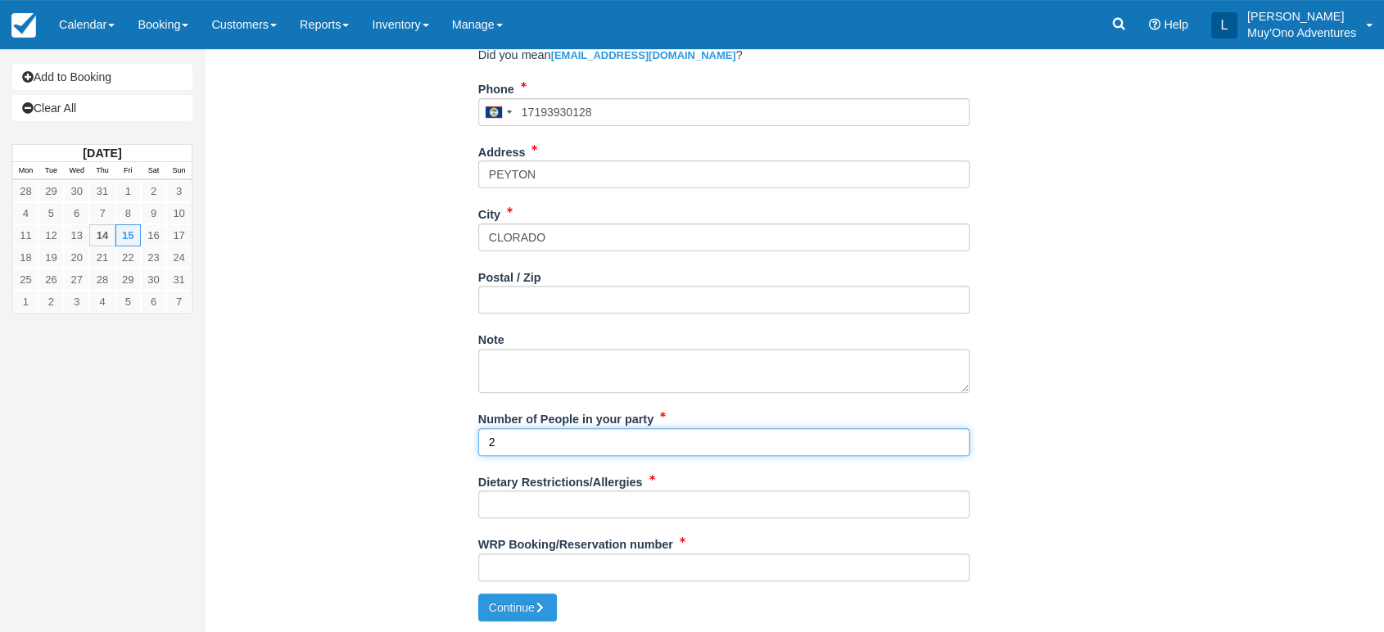
type input "2"
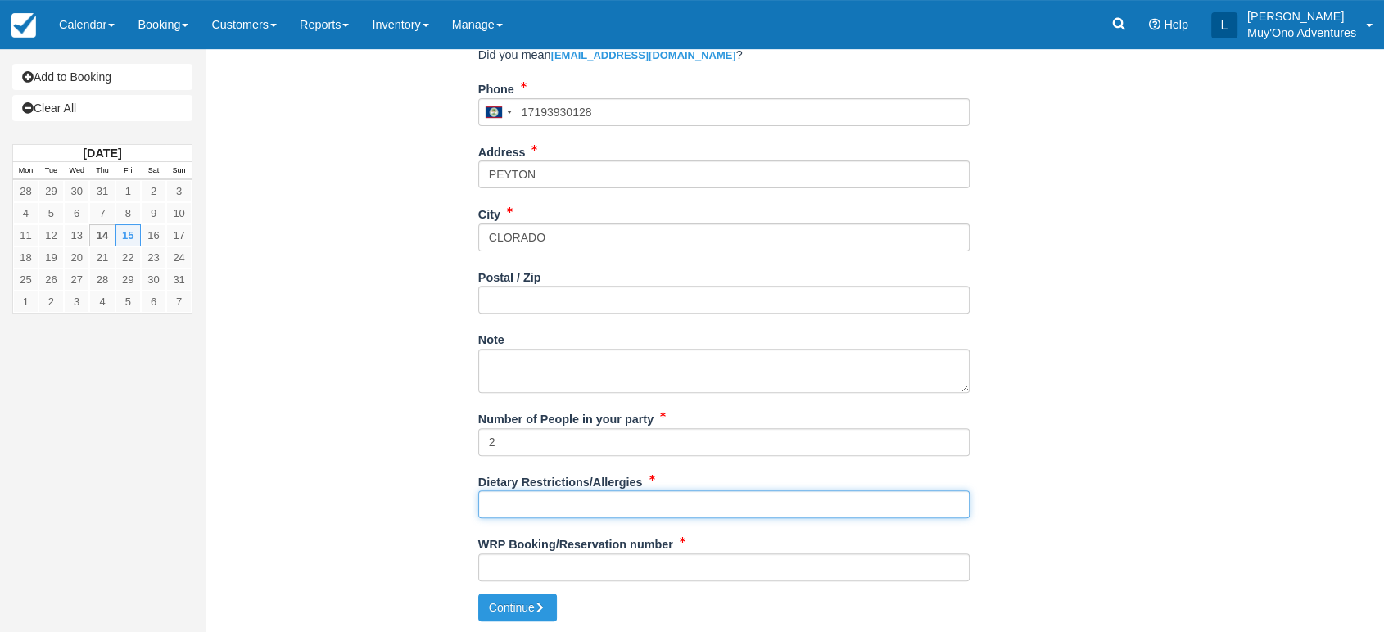
click at [493, 503] on input "Dietary Restrictions/Allergies" at bounding box center [723, 505] width 491 height 28
type input "NA"
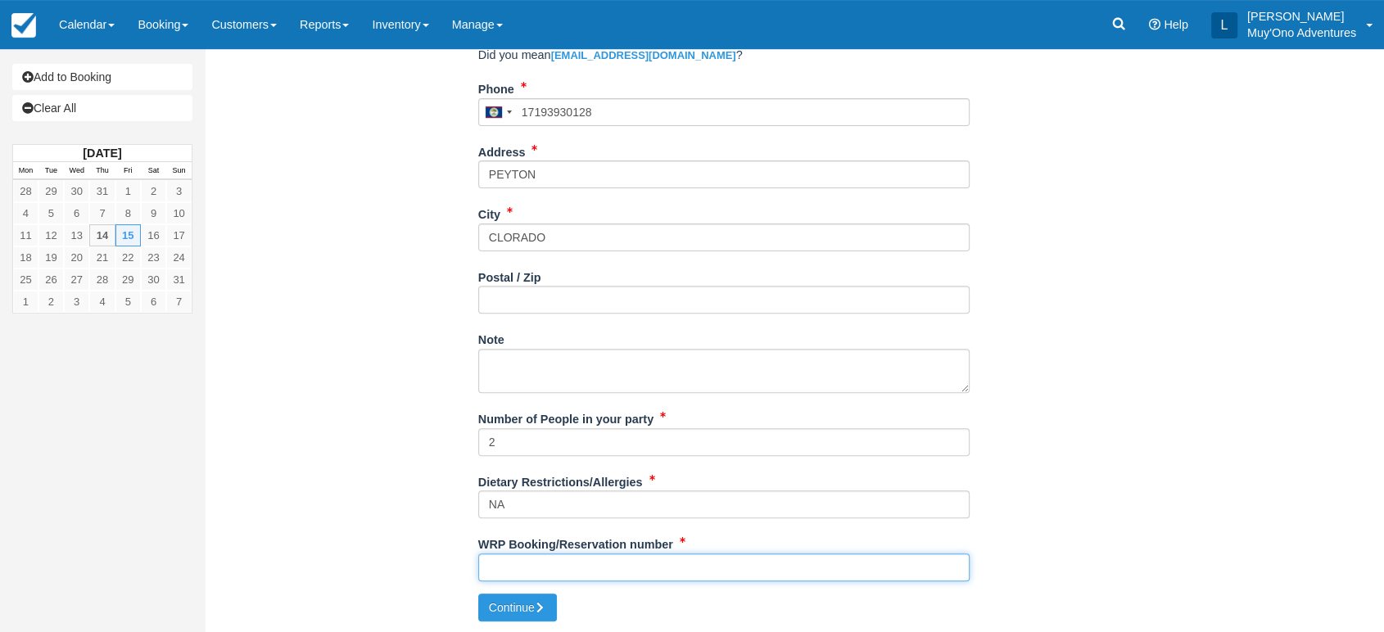
click at [496, 568] on input "WRP Booking/Reservation number" at bounding box center [723, 568] width 491 height 28
paste input "383268417"
type input "383268417"
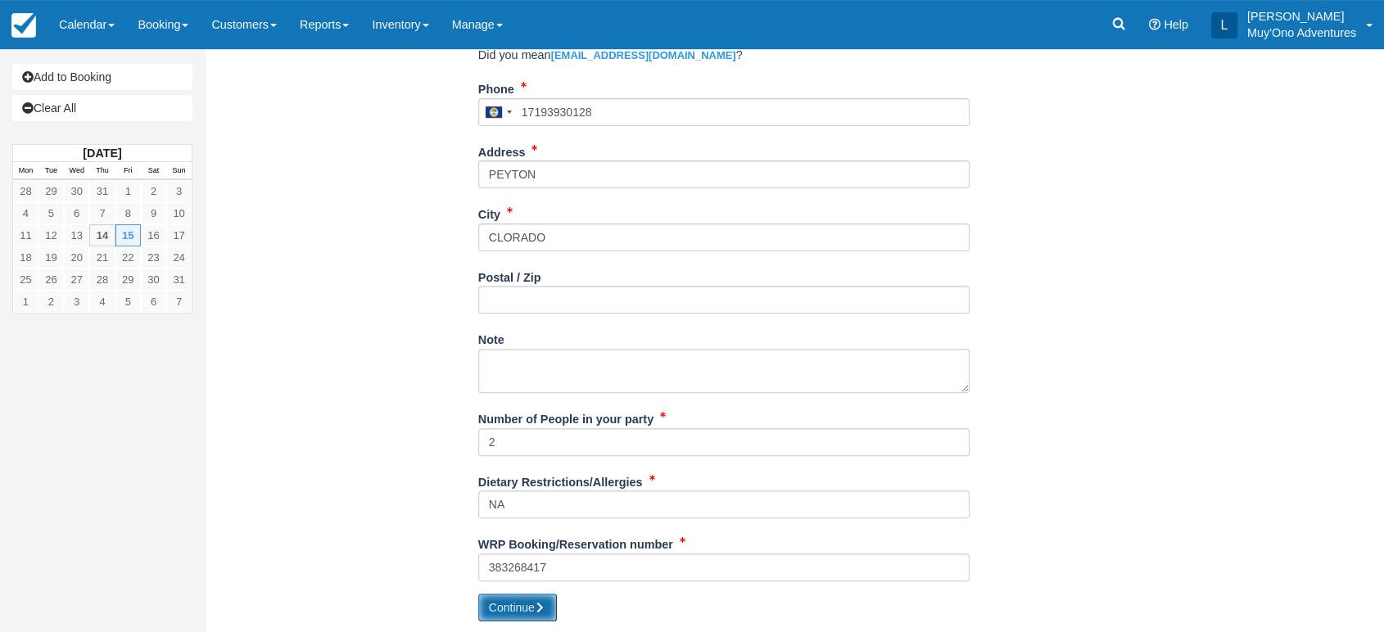
click at [515, 607] on button "Continue" at bounding box center [517, 608] width 79 height 28
type input "+50117193930128"
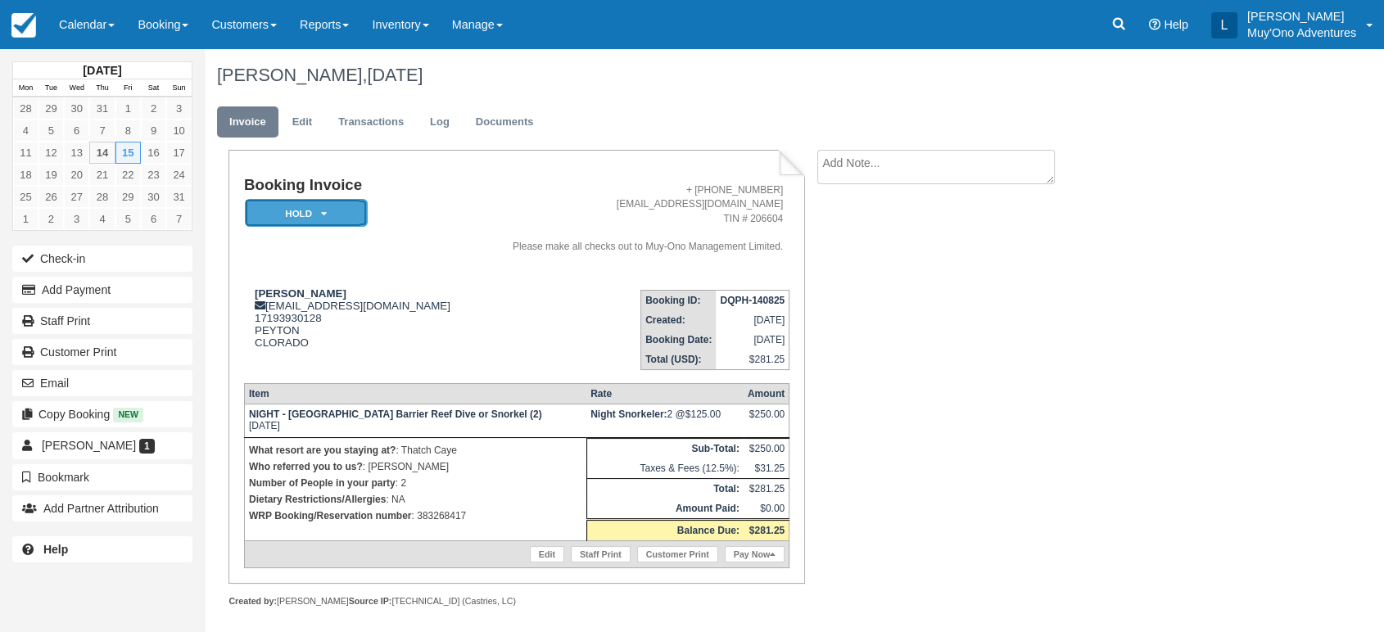
click at [325, 210] on icon at bounding box center [324, 214] width 6 height 10
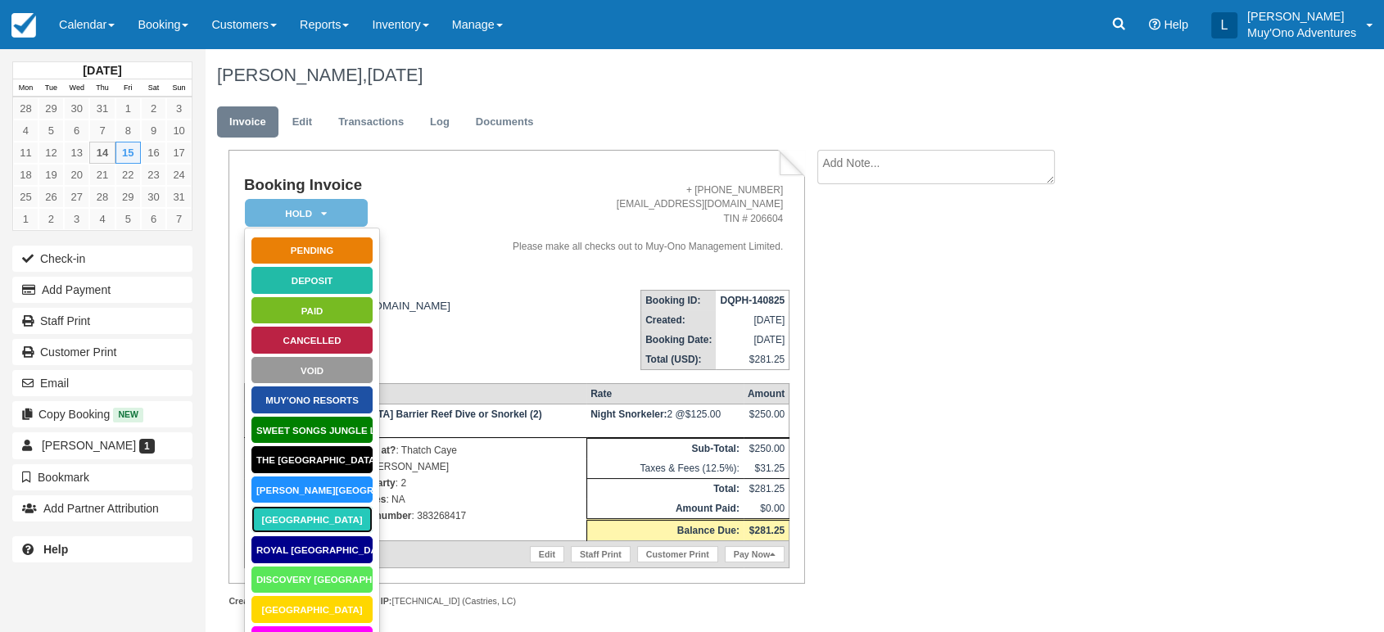
click at [306, 514] on link "Thatch Caye Resort" at bounding box center [312, 519] width 123 height 29
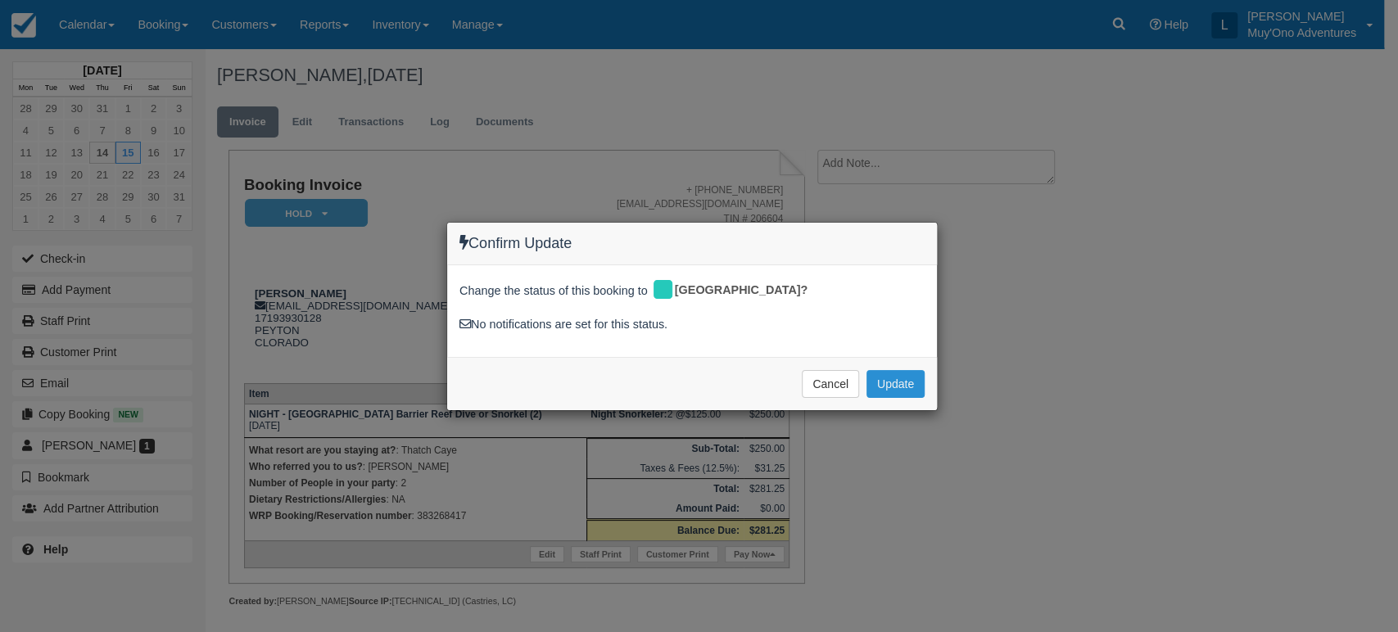
click at [888, 378] on button "Update" at bounding box center [895, 384] width 58 height 28
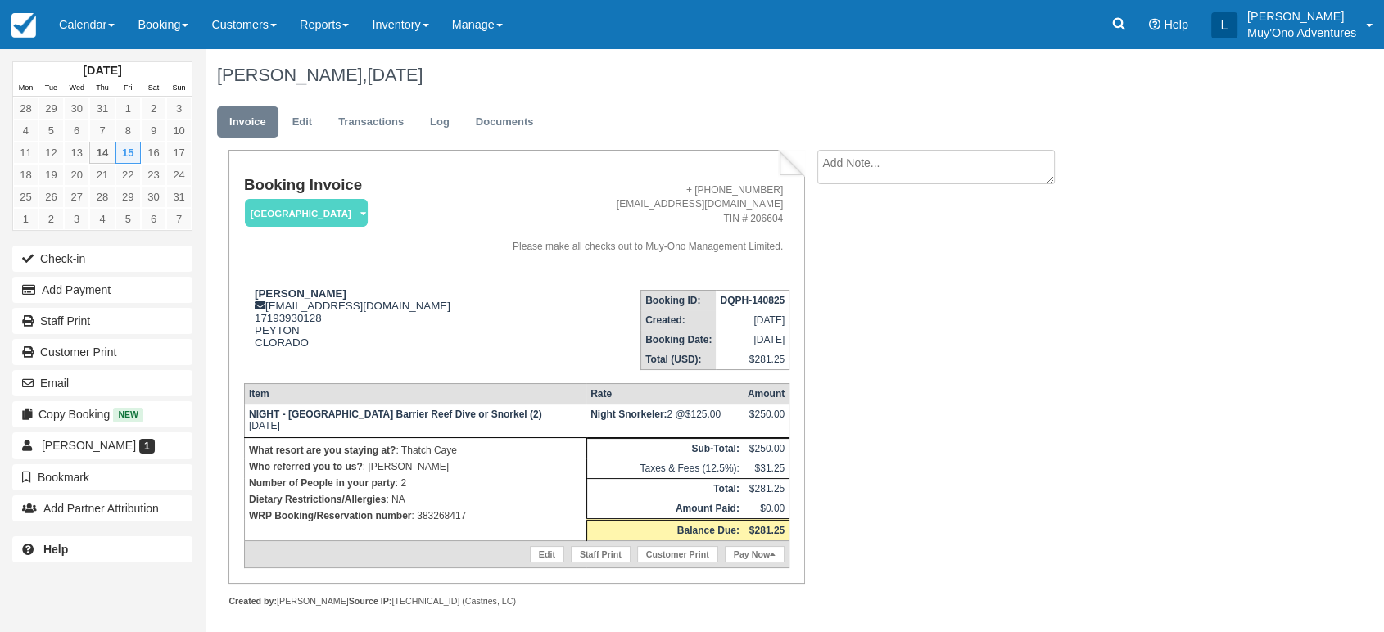
click at [740, 298] on strong "DQPH-140825" at bounding box center [752, 300] width 65 height 11
copy tbody "DQPH-140825"
click at [302, 125] on link "Edit" at bounding box center [302, 122] width 44 height 32
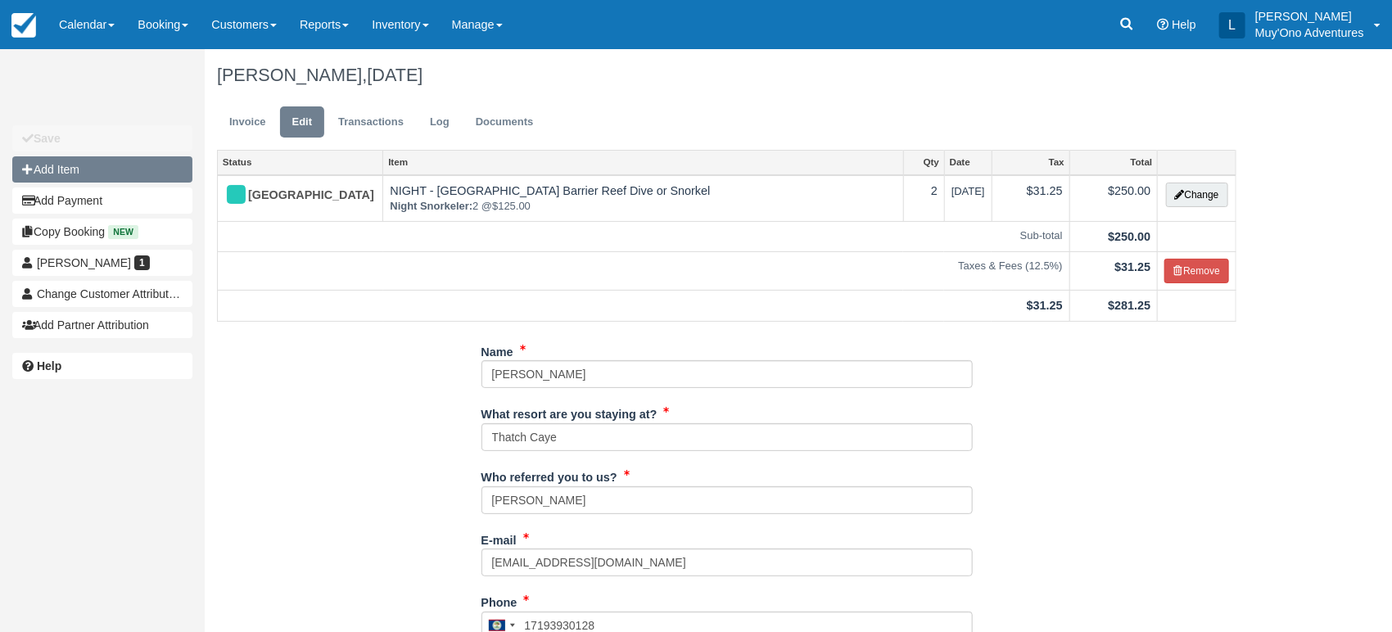
click at [97, 178] on button "Add Item" at bounding box center [102, 169] width 180 height 26
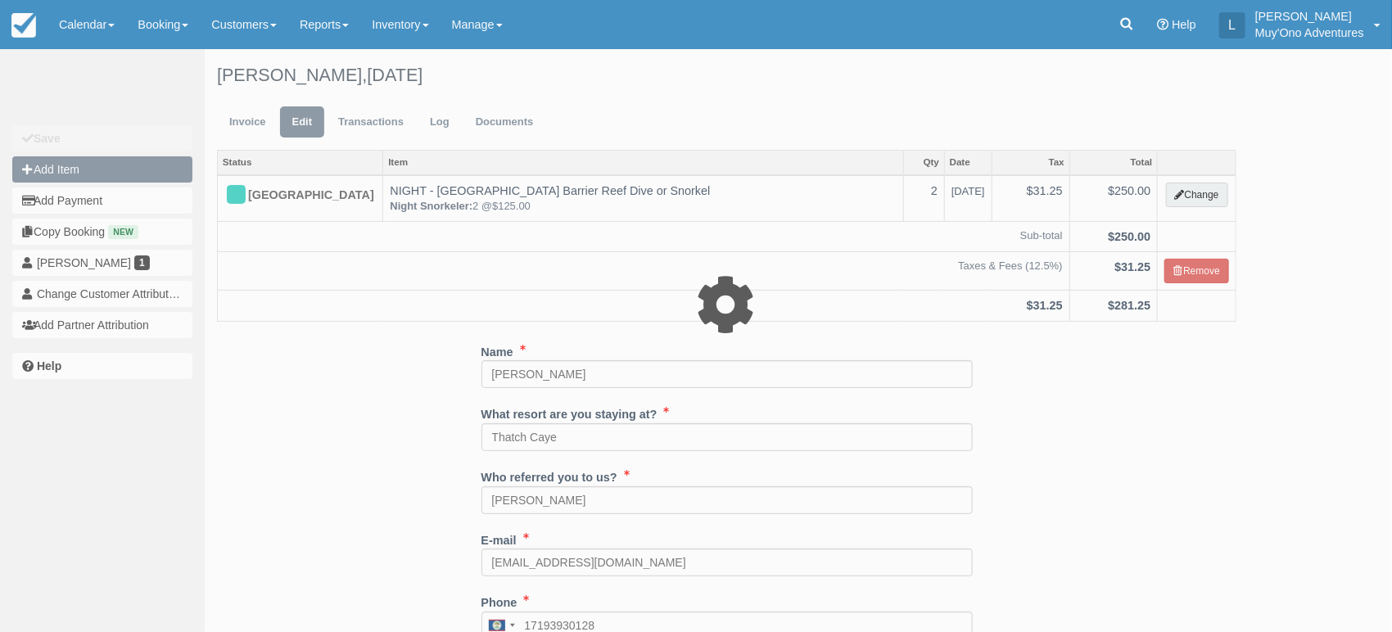
type input "0.00"
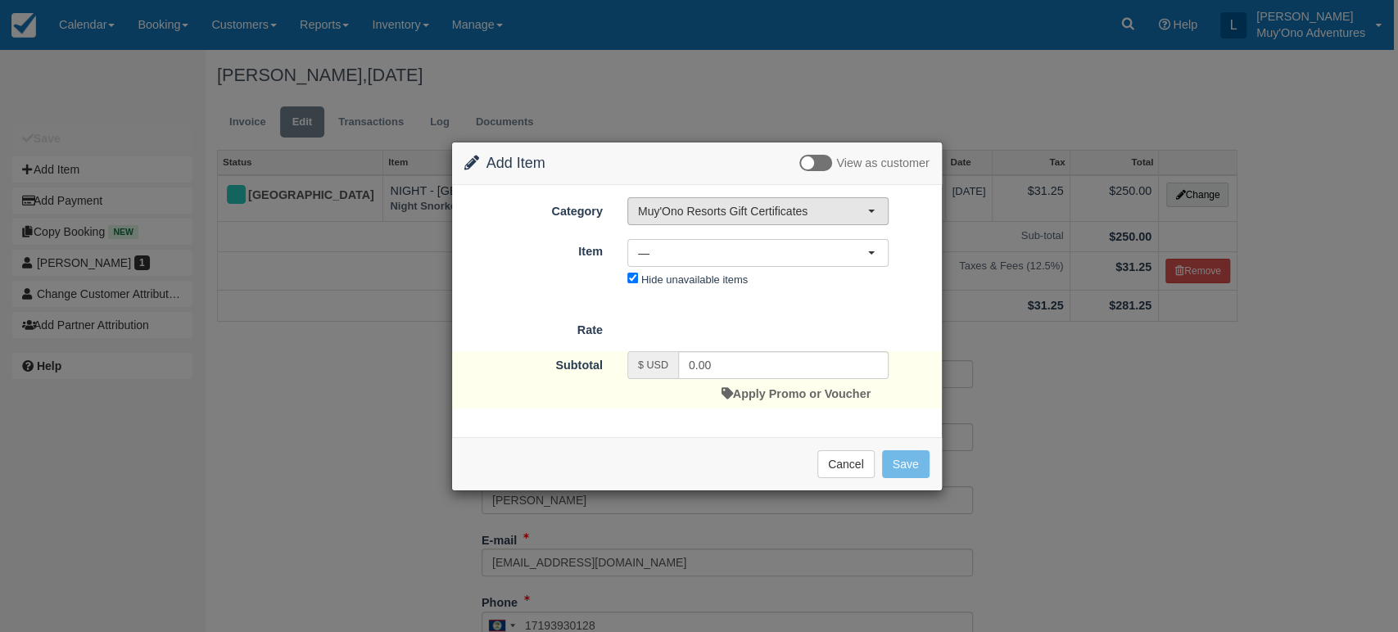
click at [799, 214] on span "Muy'Ono Resorts Gift Certificates" at bounding box center [752, 211] width 229 height 16
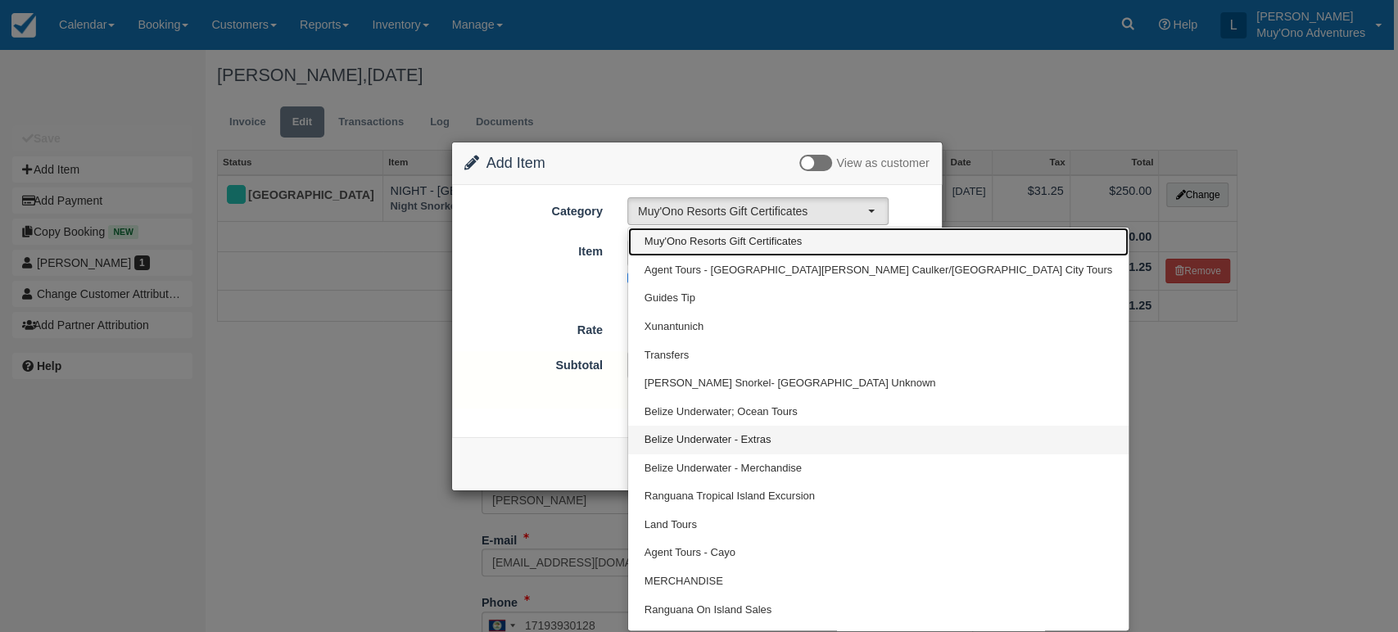
scroll to position [20, 0]
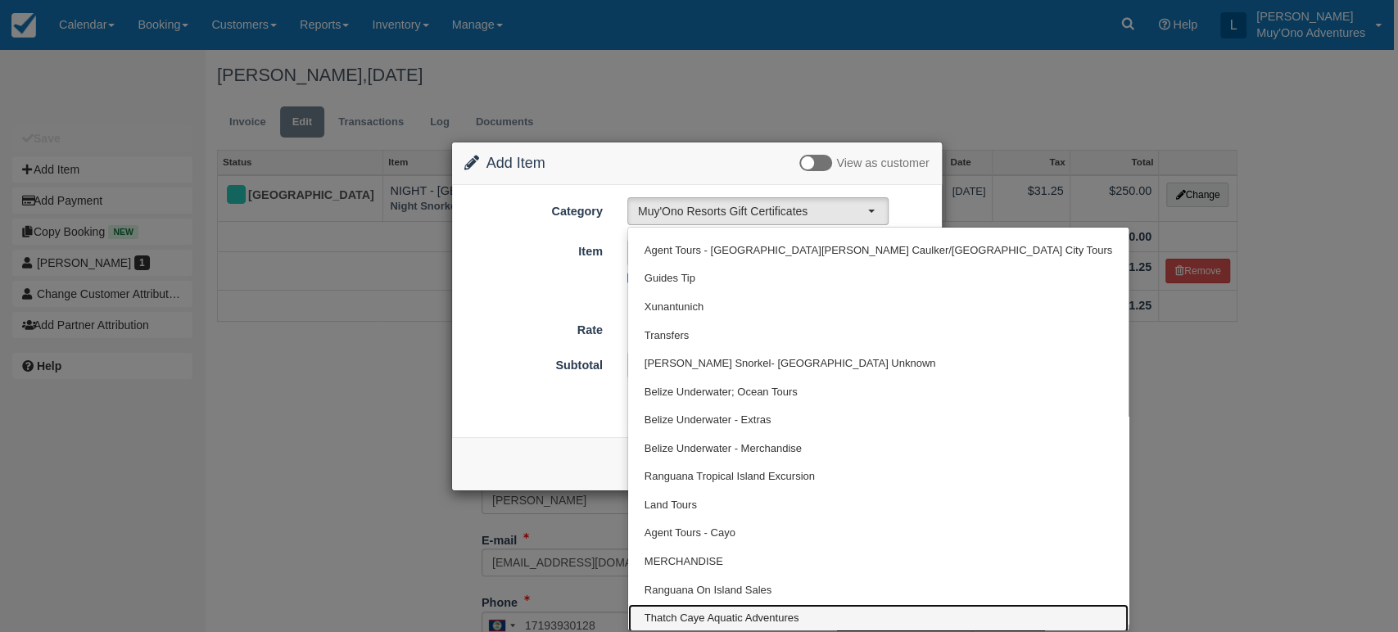
click at [758, 614] on span "Thatch Caye Aquatic Adventures" at bounding box center [722, 619] width 155 height 16
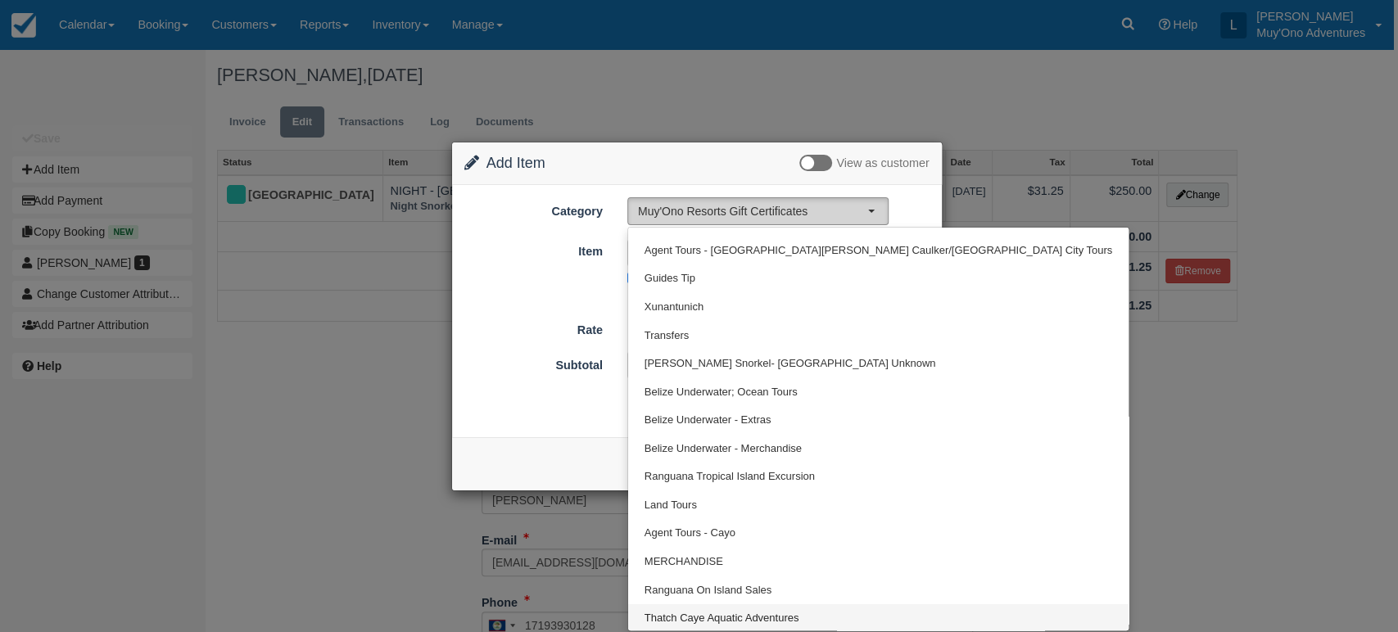
select select "64"
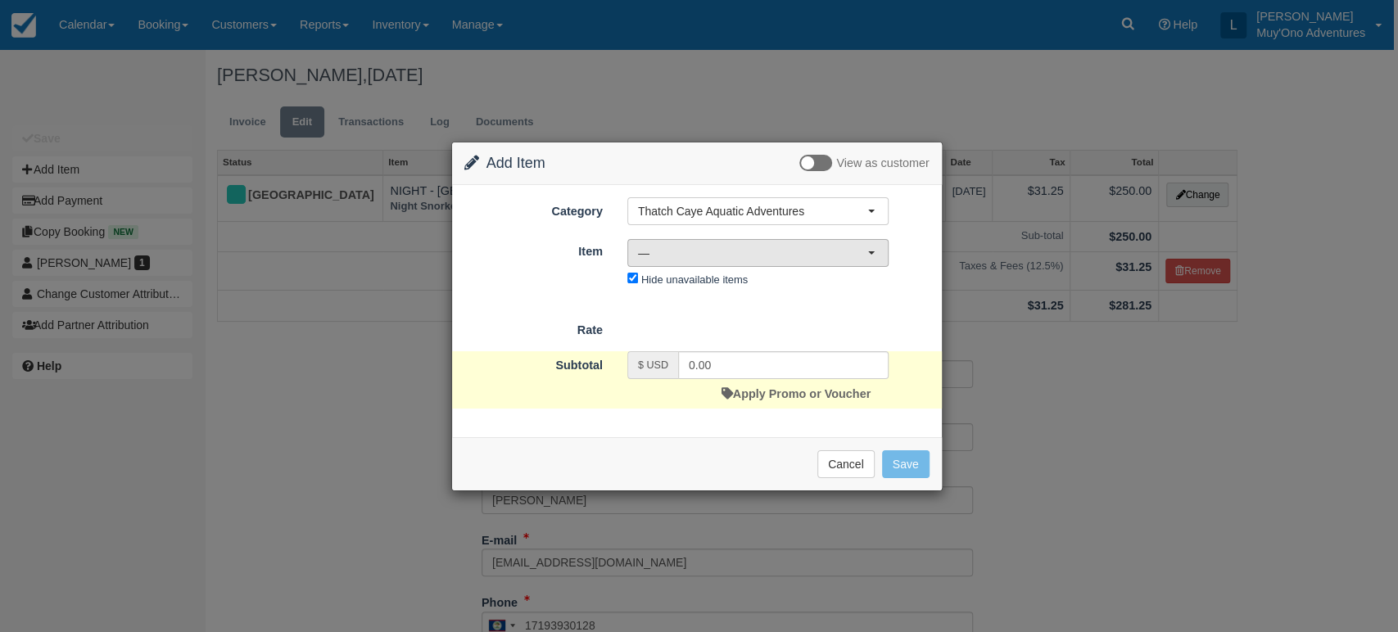
click at [865, 253] on span "—" at bounding box center [752, 253] width 229 height 16
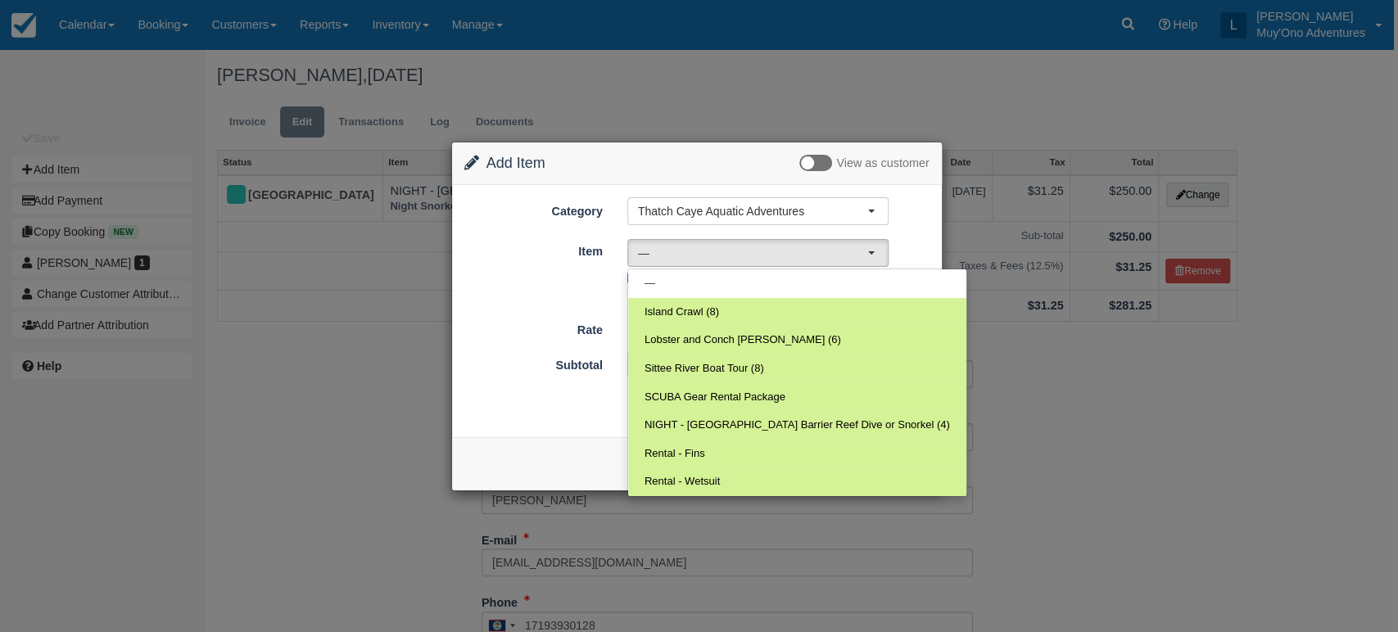
click at [566, 301] on form "Category Thatch Caye Aquatic Adventures Muy'Ono Resorts Gift Certificates Agent…" at bounding box center [696, 302] width 465 height 210
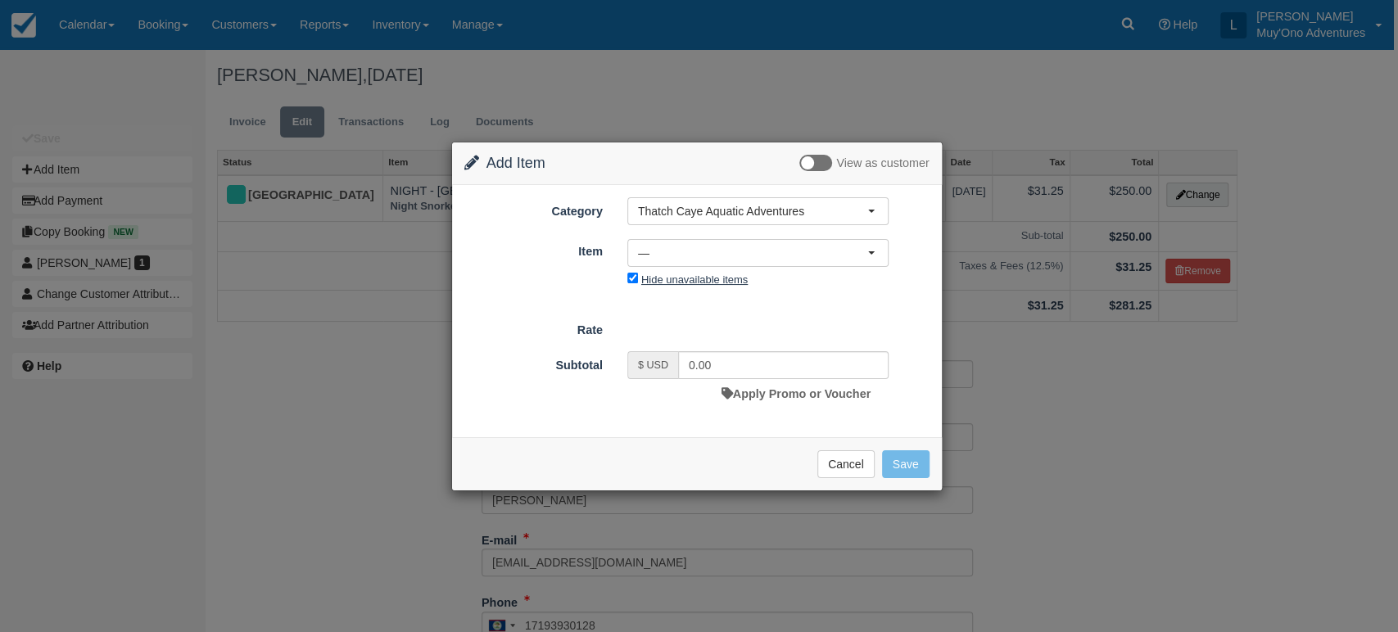
click at [681, 281] on label "Hide unavailable items" at bounding box center [694, 280] width 106 height 12
click at [638, 281] on input "Hide unavailable items" at bounding box center [632, 278] width 11 height 11
checkbox input "false"
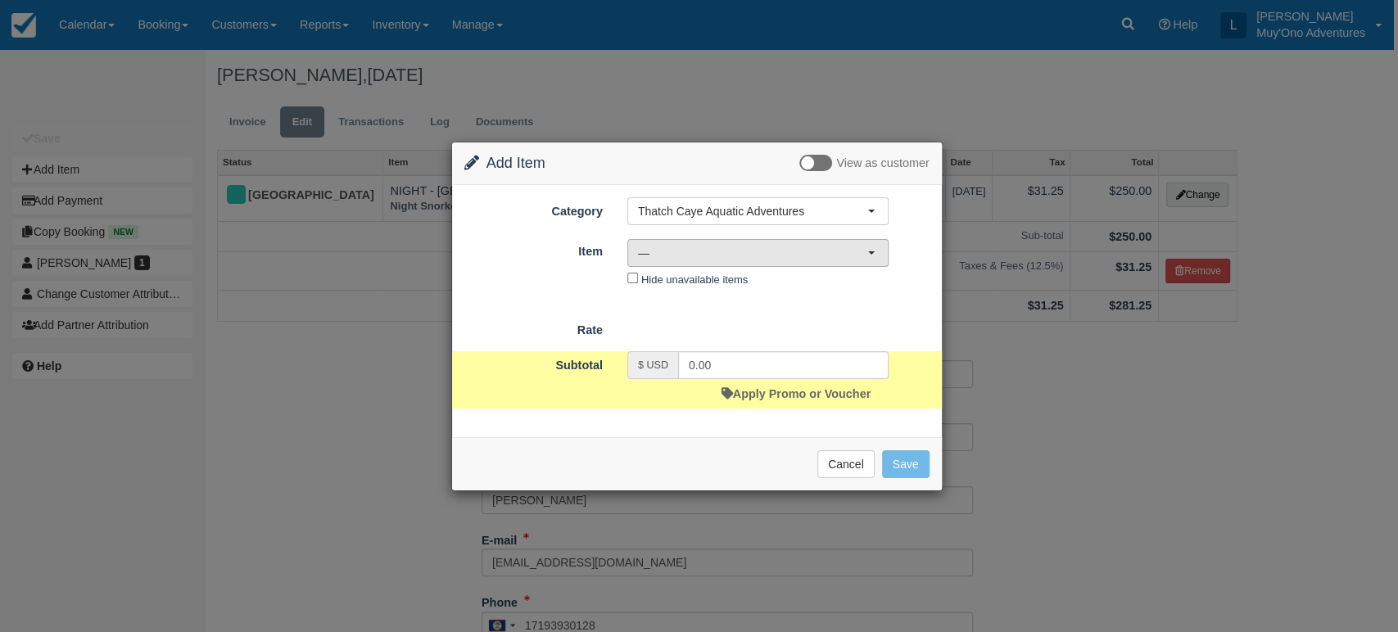
click at [704, 257] on span "—" at bounding box center [752, 253] width 229 height 16
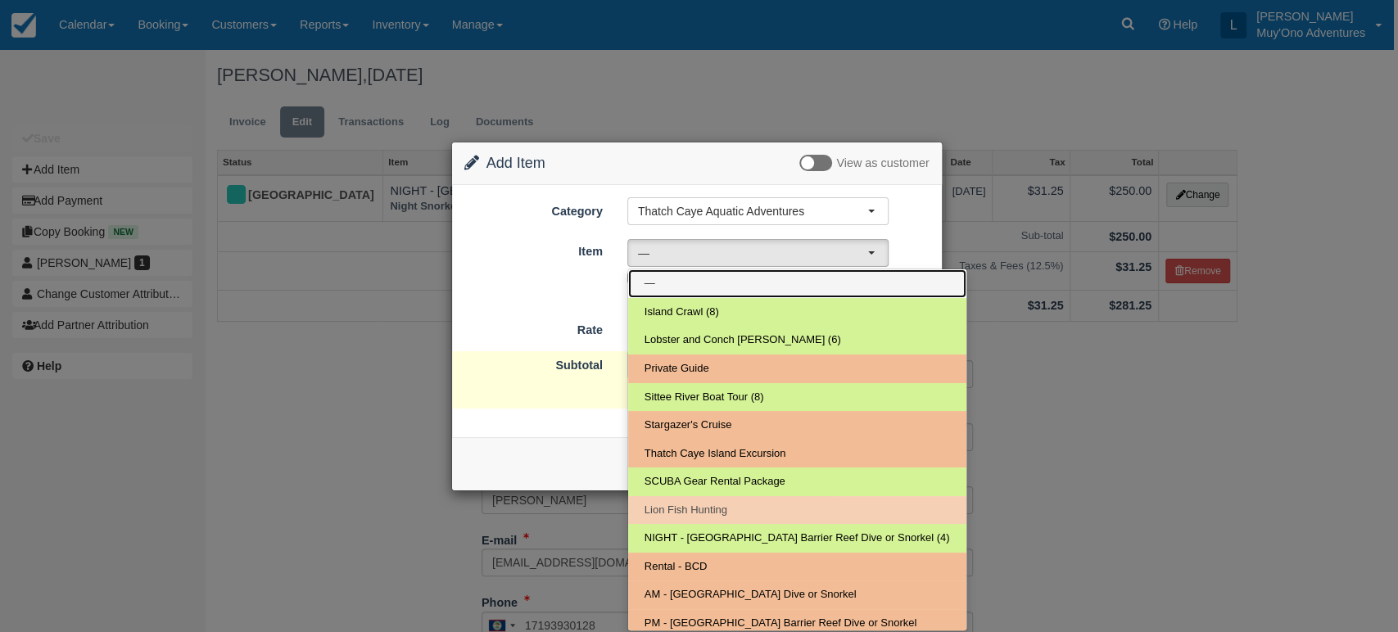
scroll to position [90, 0]
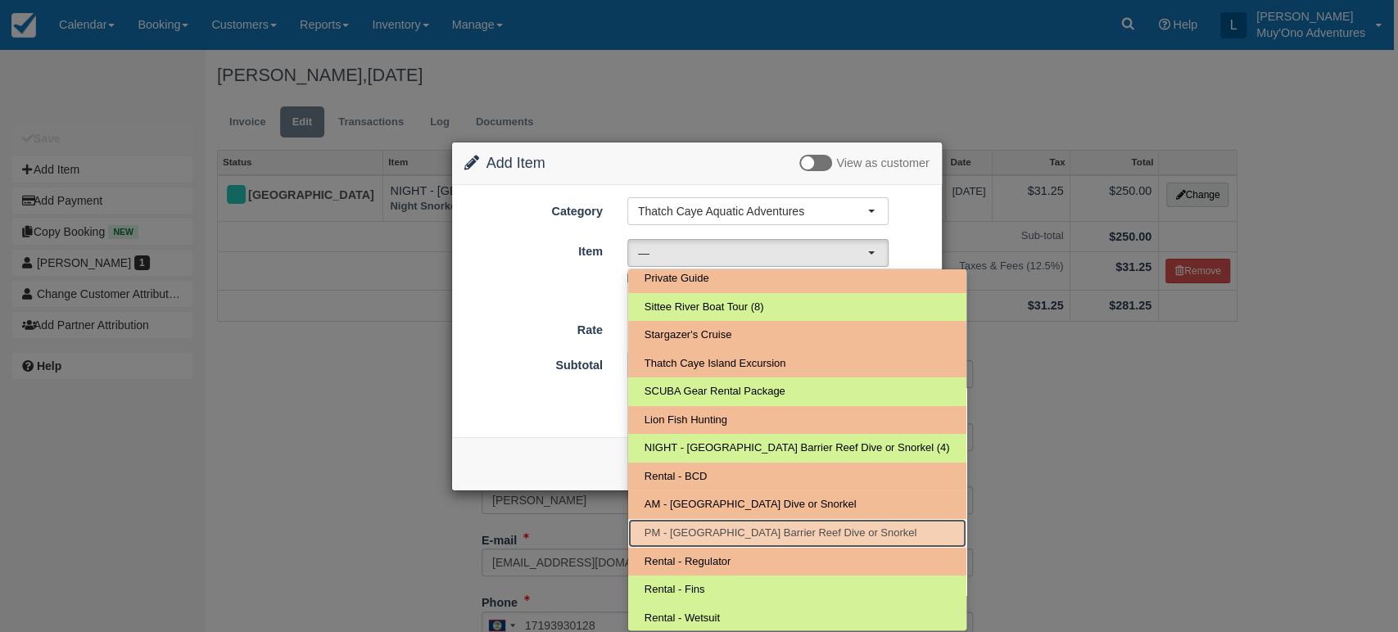
click at [697, 541] on link "PM - [GEOGRAPHIC_DATA] Barrier Reef Dive or Snorkel" at bounding box center [797, 533] width 338 height 29
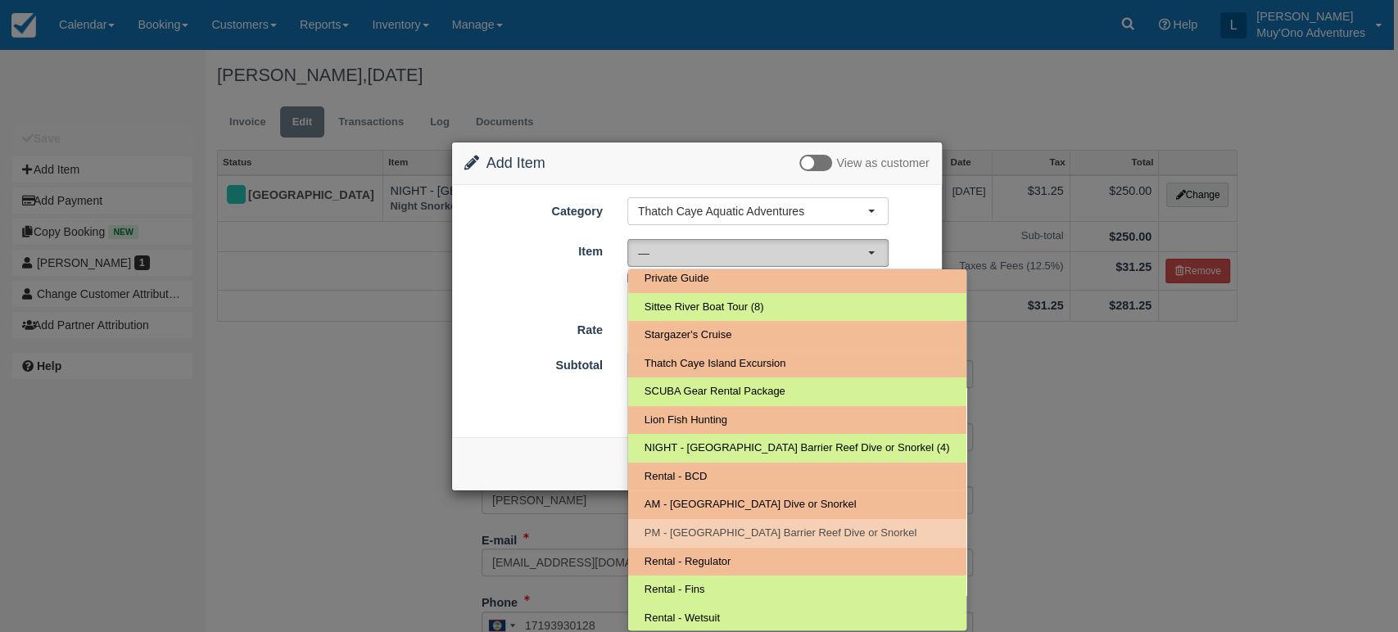
select select "295"
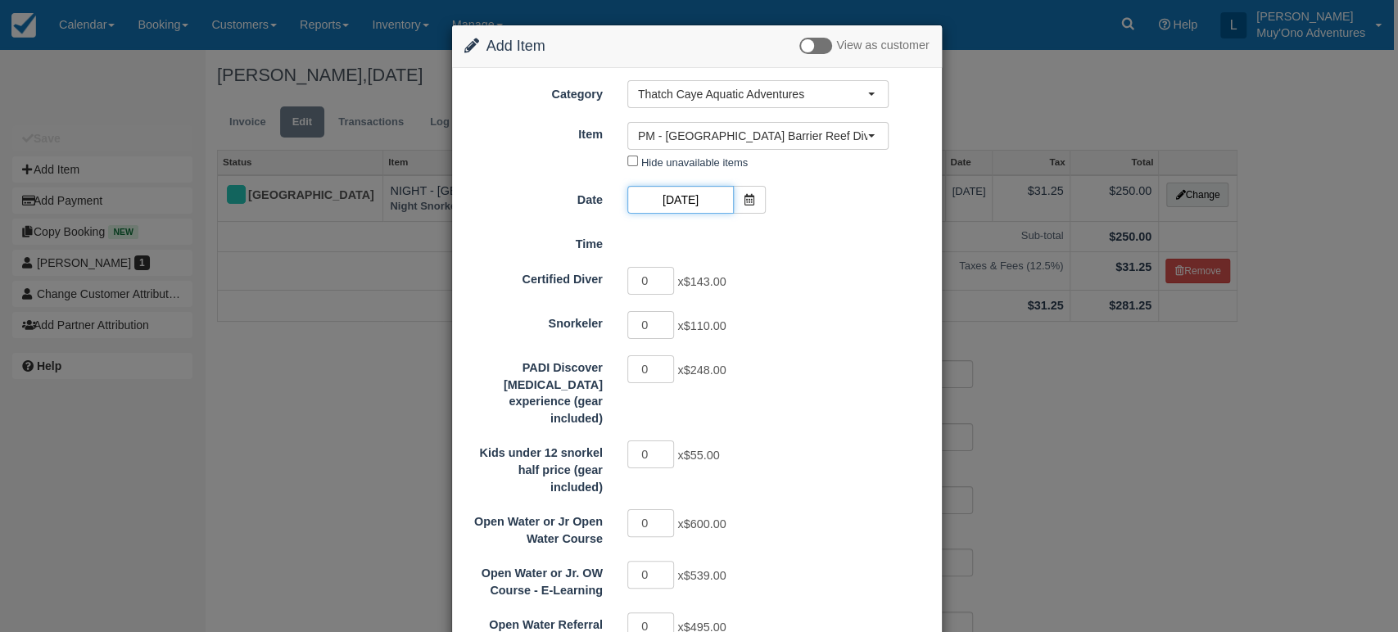
click at [705, 201] on input "08/15/25" at bounding box center [680, 200] width 106 height 28
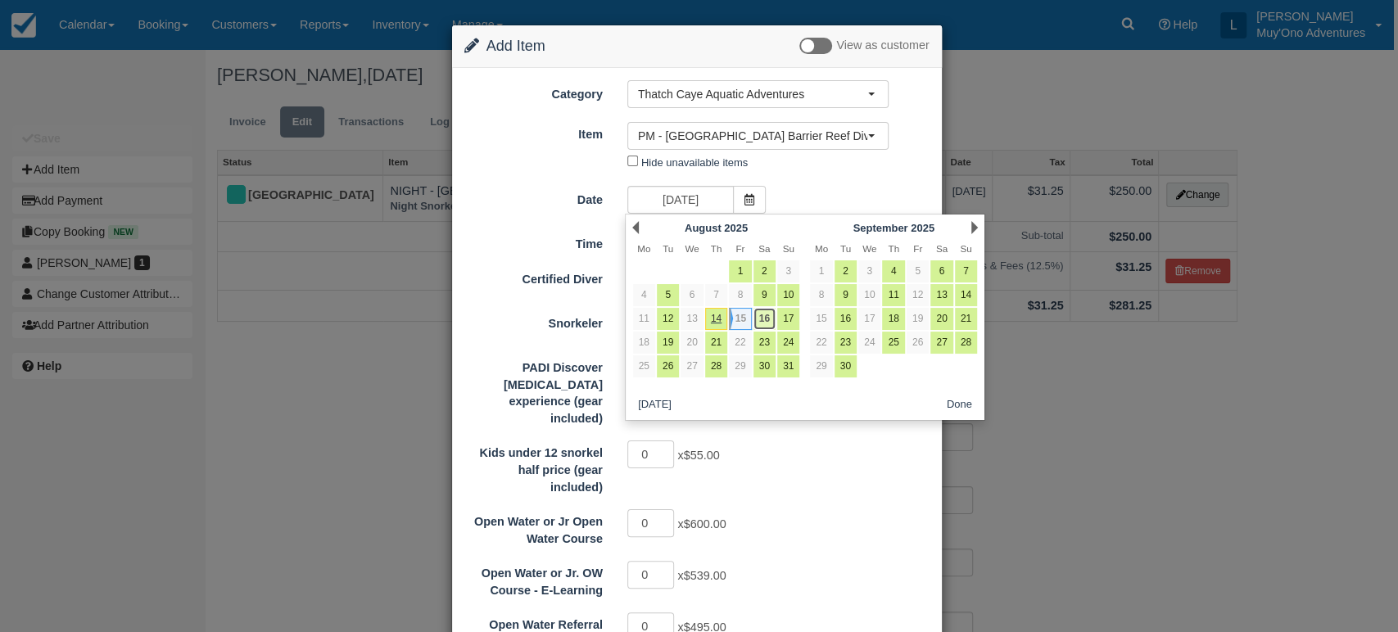
click at [762, 317] on link "16" at bounding box center [764, 319] width 22 height 22
type input "08/16/25"
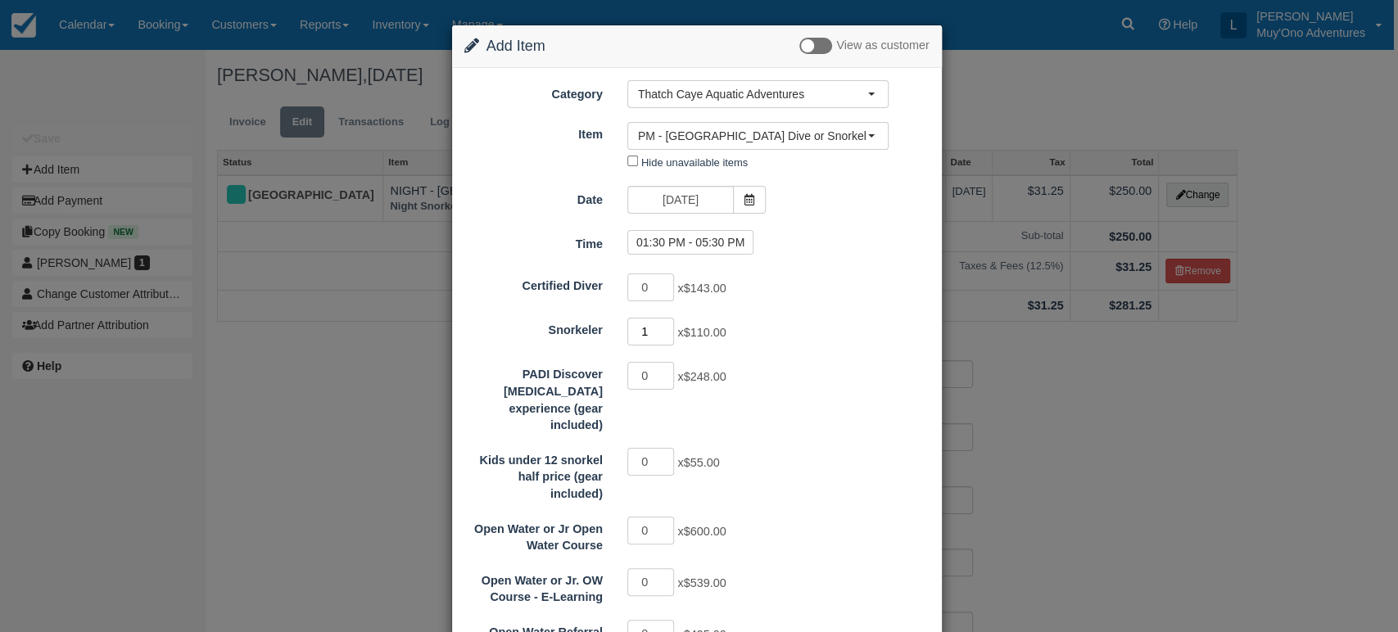
click at [665, 325] on input "1" at bounding box center [651, 332] width 48 height 28
type input "2"
click at [665, 325] on input "2" at bounding box center [651, 332] width 48 height 28
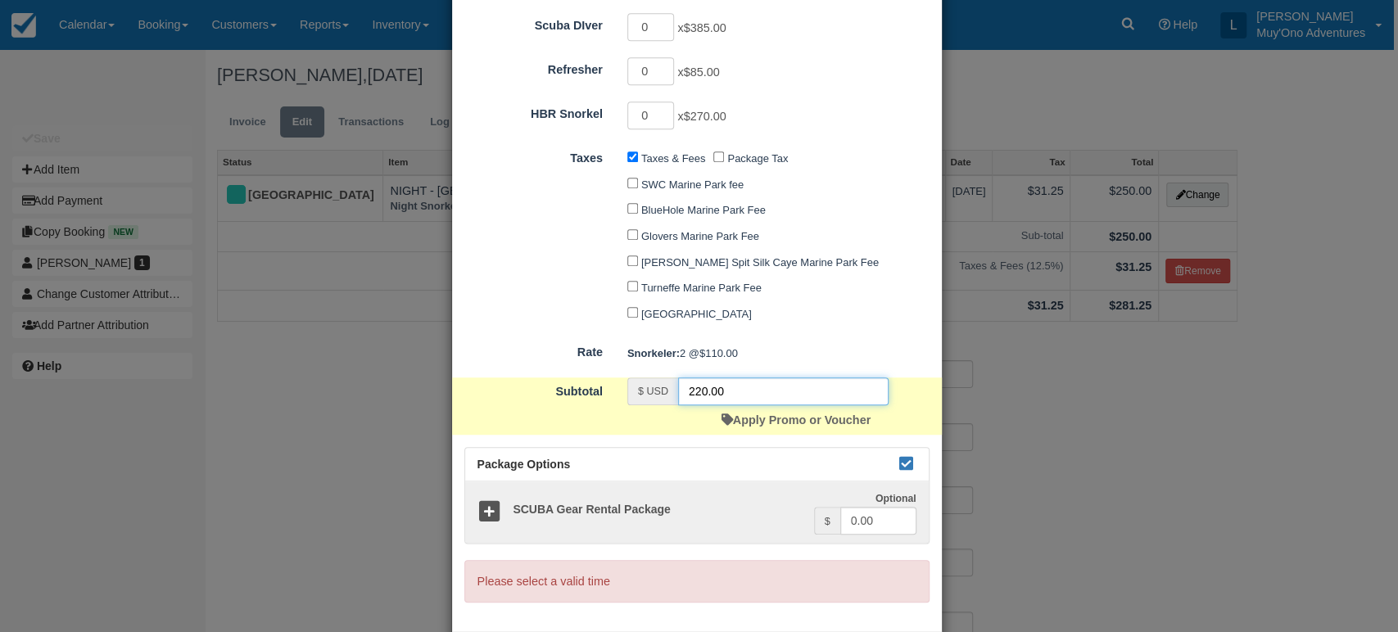
click at [769, 381] on input "220.00" at bounding box center [783, 392] width 210 height 28
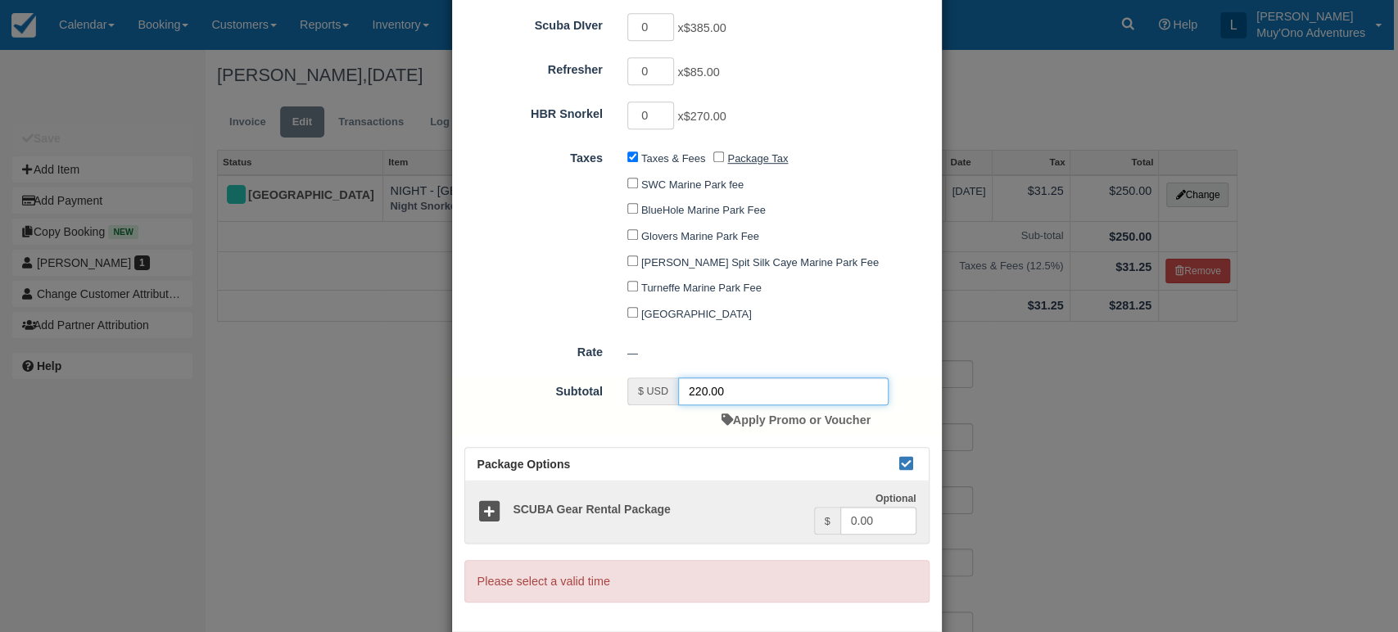
scroll to position [0, 0]
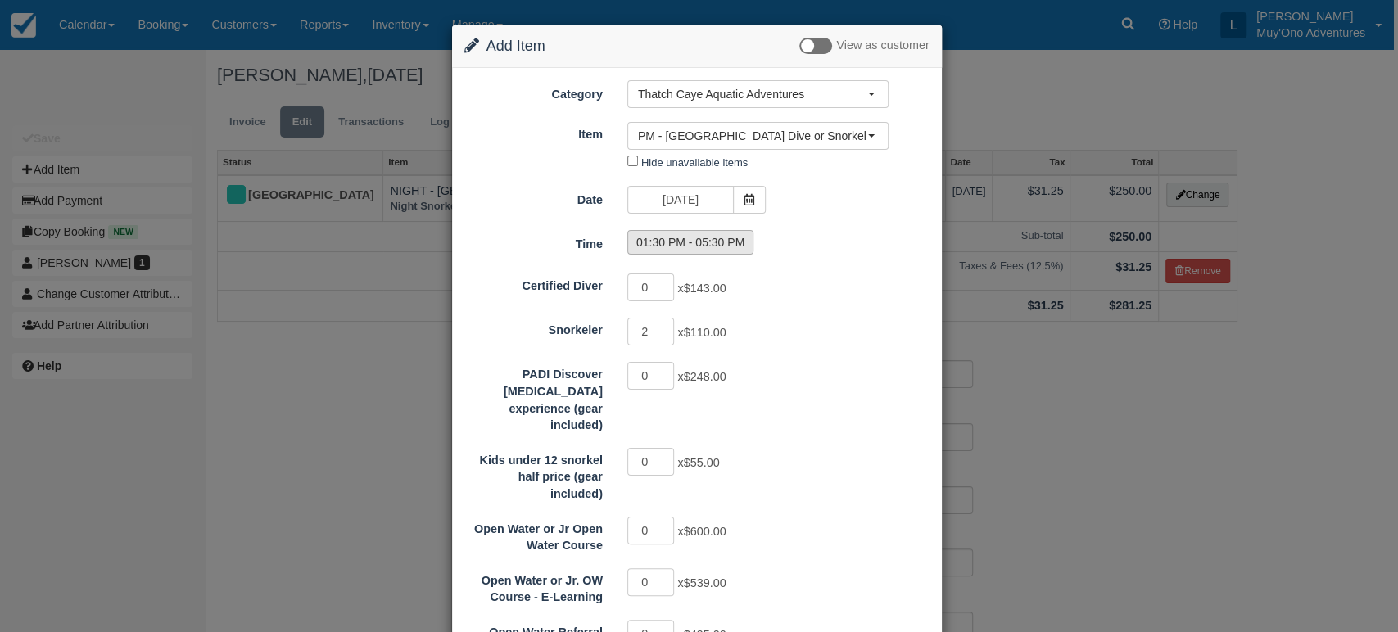
type input "220.00"
click at [715, 245] on label "01:30 PM - 05:30 PM" at bounding box center [690, 242] width 126 height 25
radio input "true"
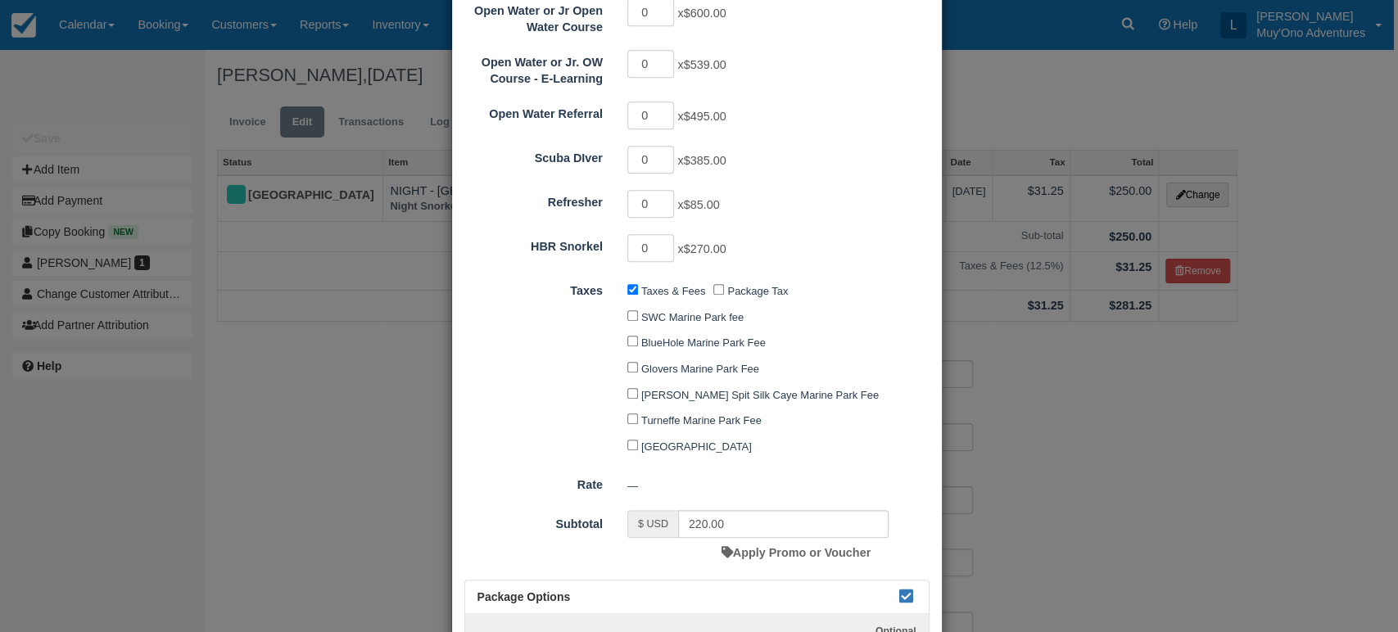
scroll to position [655, 0]
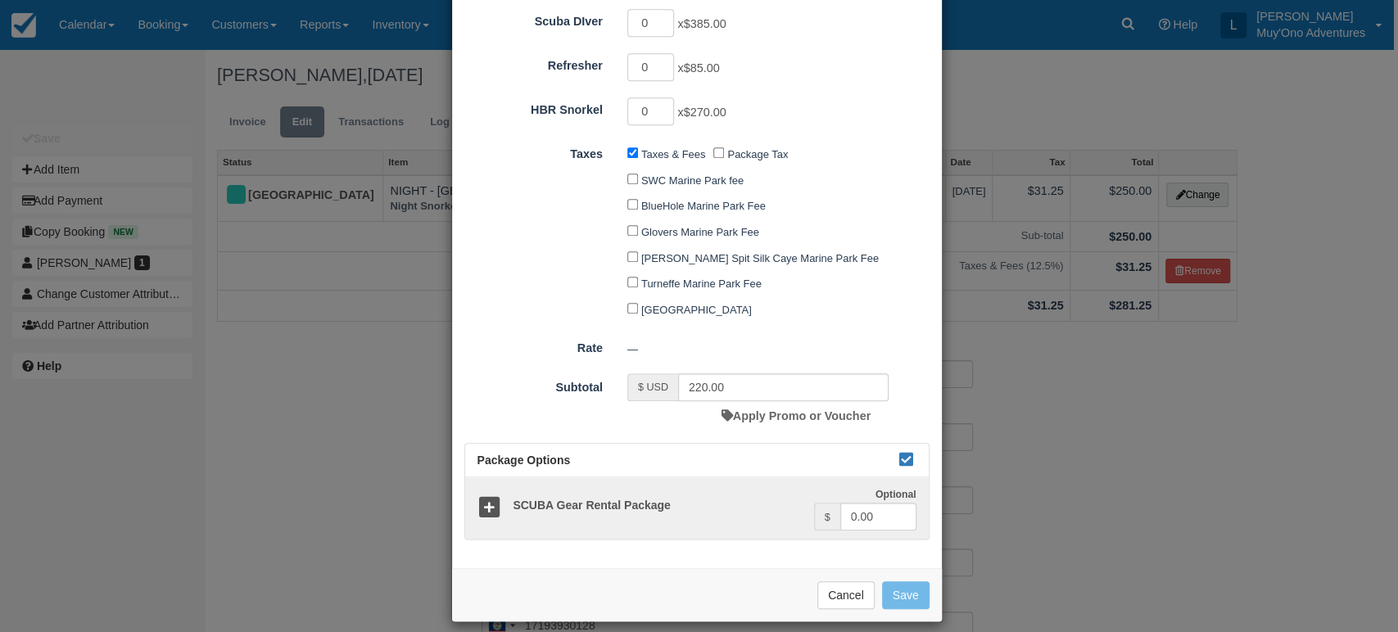
type input "220.00"
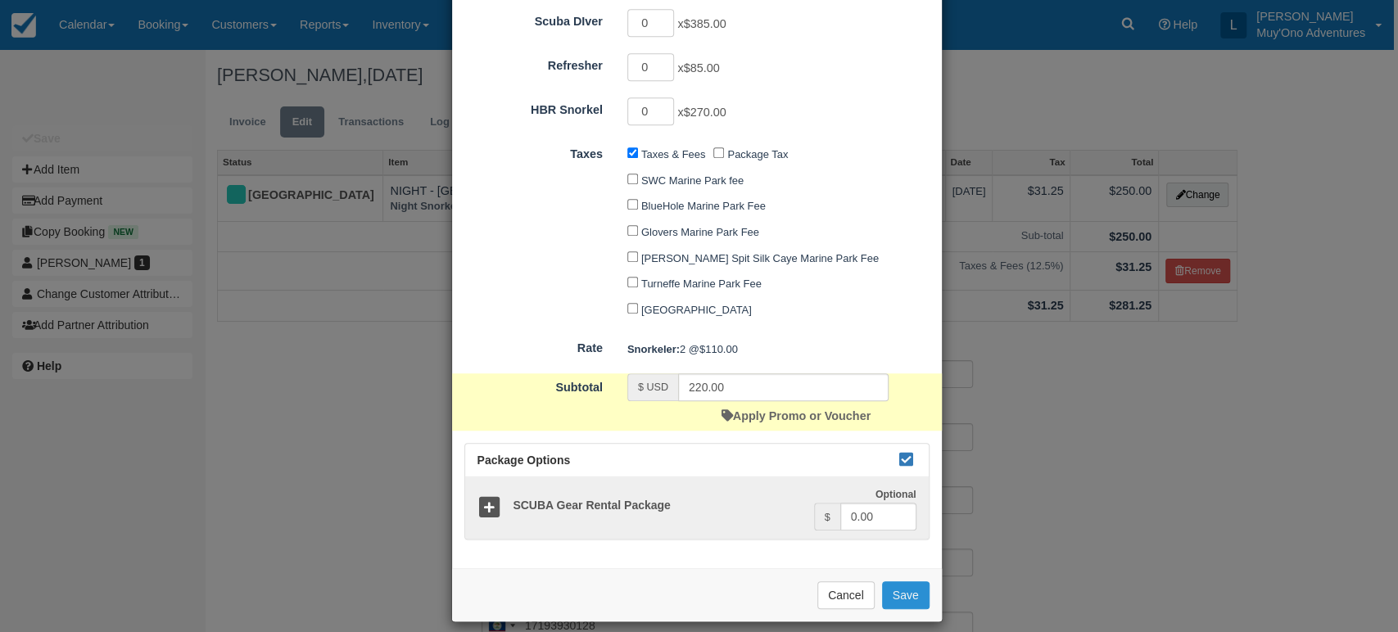
click at [890, 581] on button "Save" at bounding box center [906, 595] width 48 height 28
checkbox input "false"
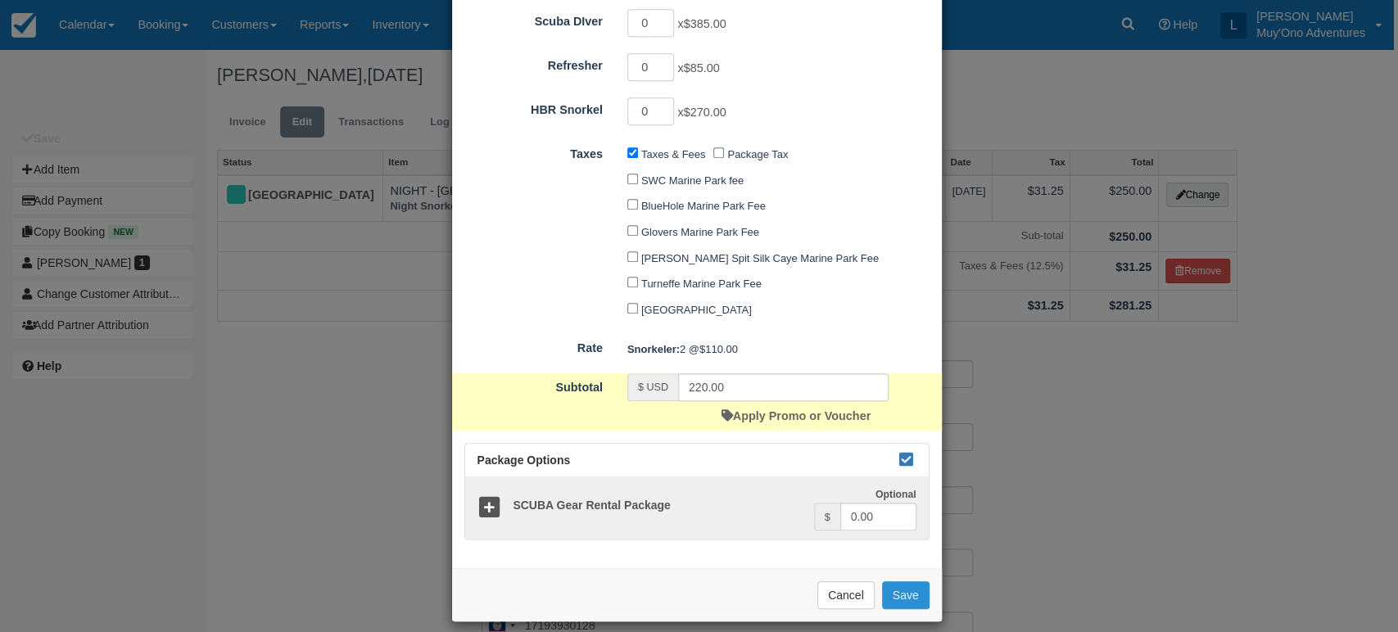
checkbox input "false"
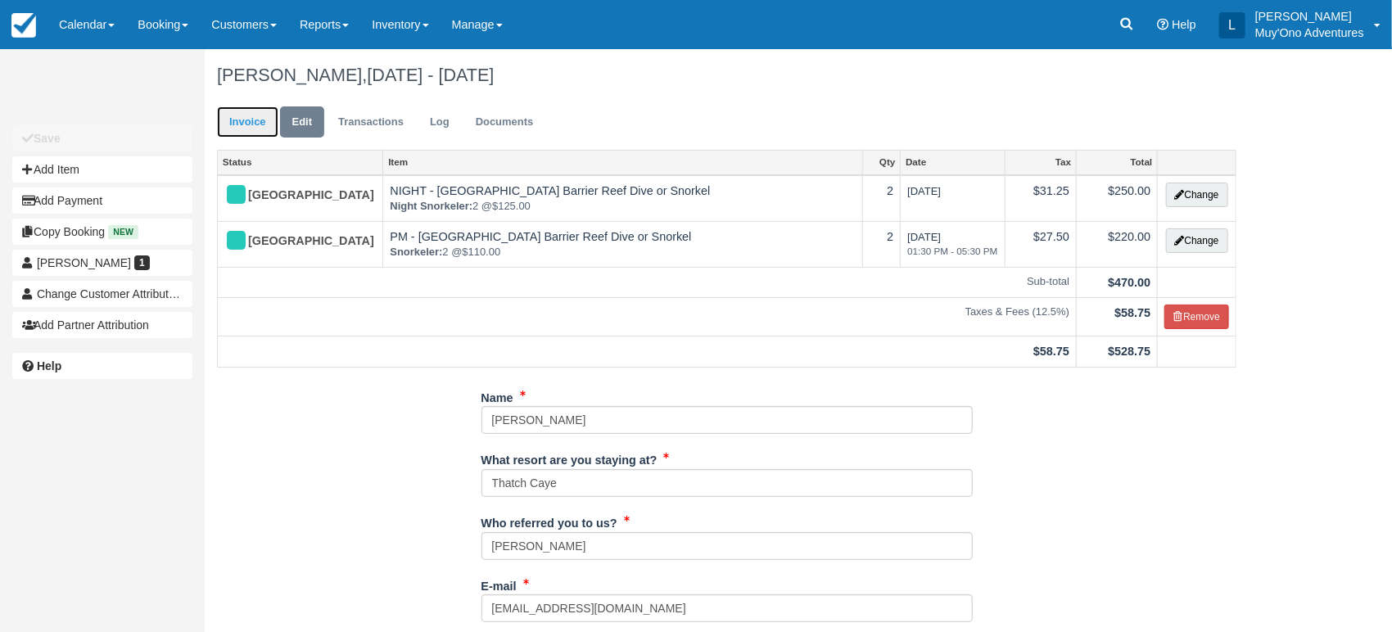
click at [249, 116] on link "Invoice" at bounding box center [247, 122] width 61 height 32
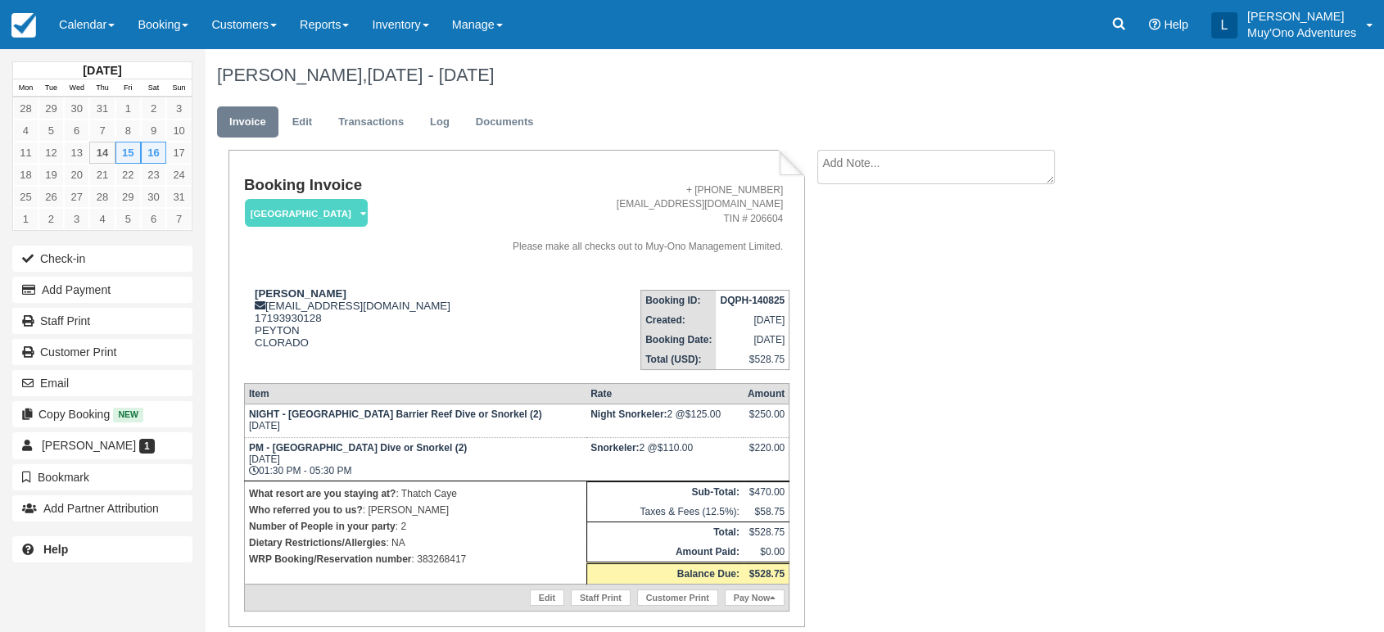
click at [770, 297] on strong "DQPH-140825" at bounding box center [752, 300] width 65 height 11
copy tbody "DQPH-140825"
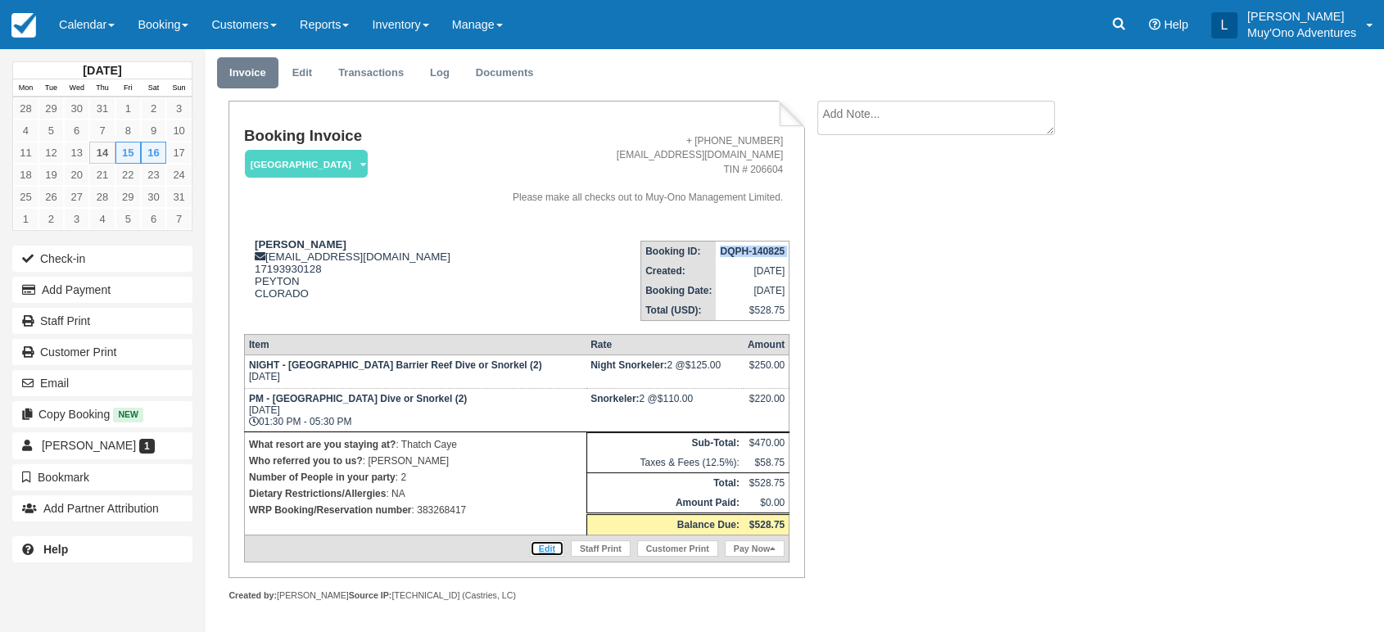
click at [550, 541] on link "Edit" at bounding box center [547, 549] width 34 height 16
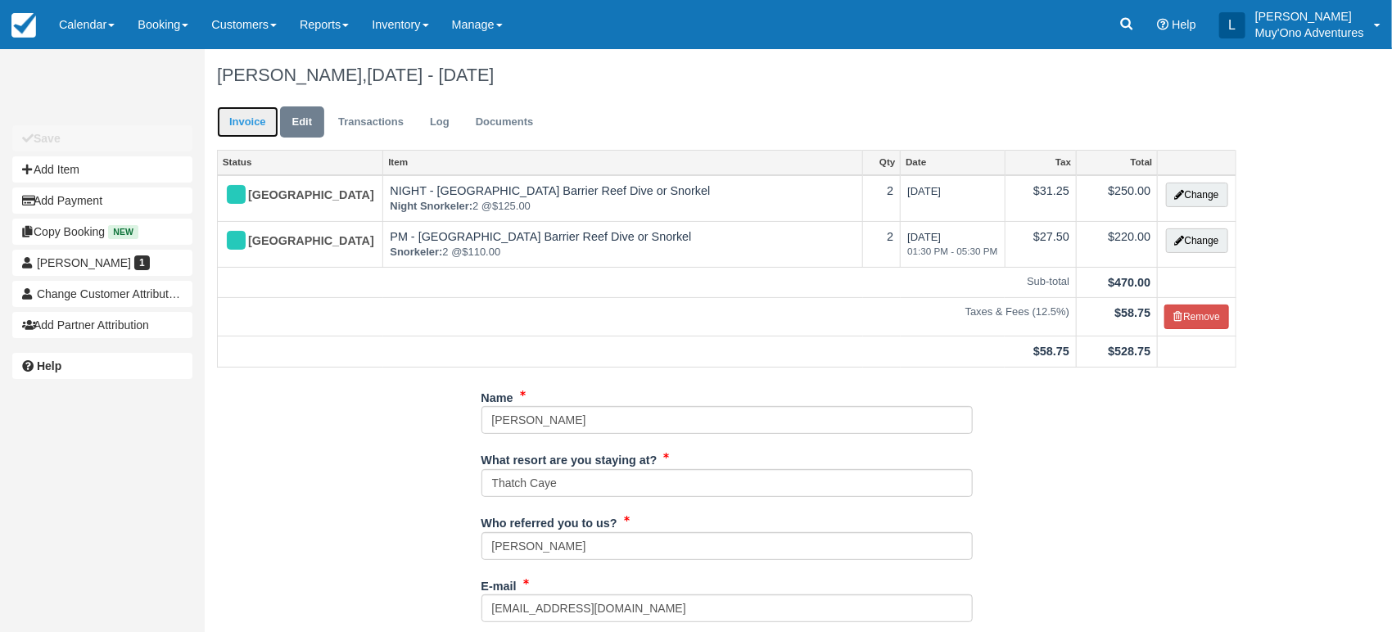
click at [260, 123] on link "Invoice" at bounding box center [247, 122] width 61 height 32
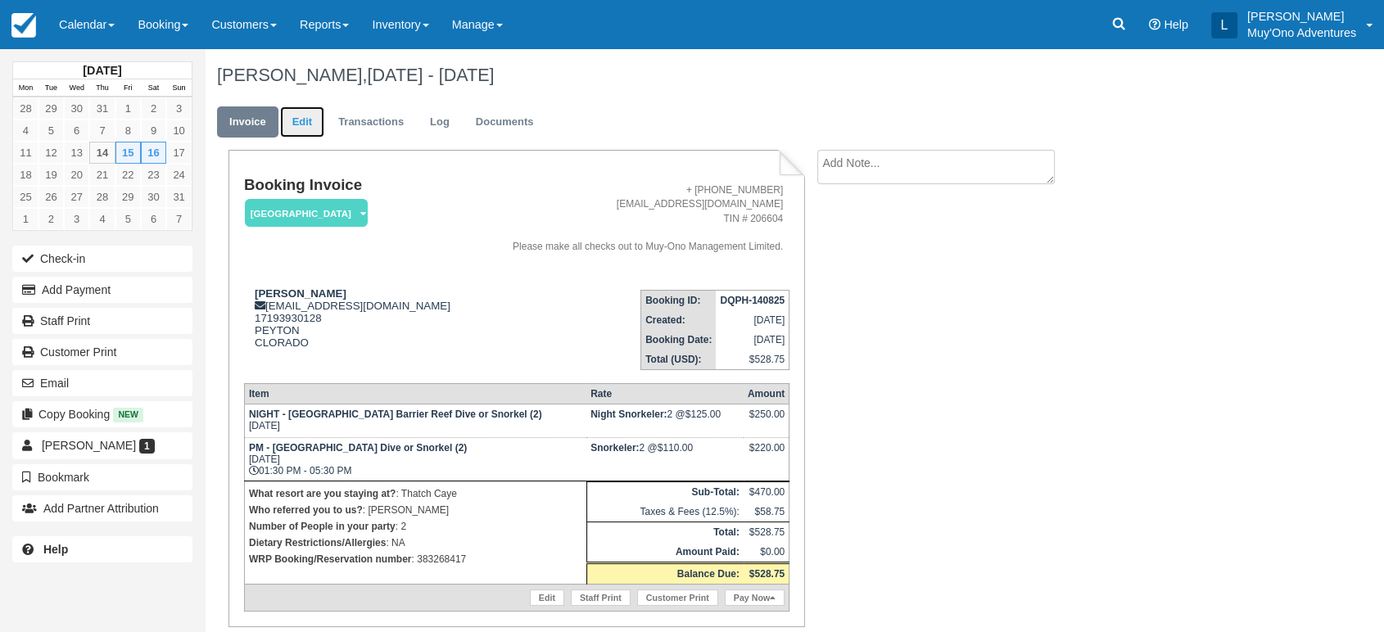
click at [300, 124] on link "Edit" at bounding box center [302, 122] width 44 height 32
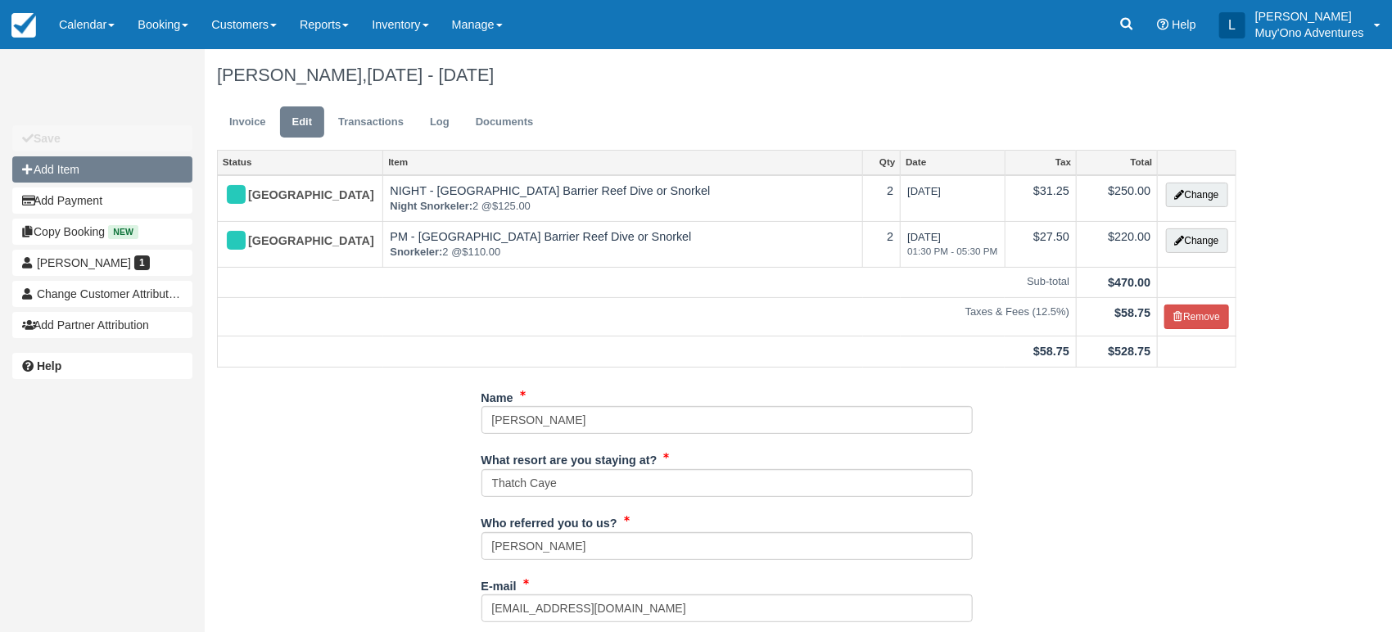
click at [111, 169] on button "Add Item" at bounding box center [102, 169] width 180 height 26
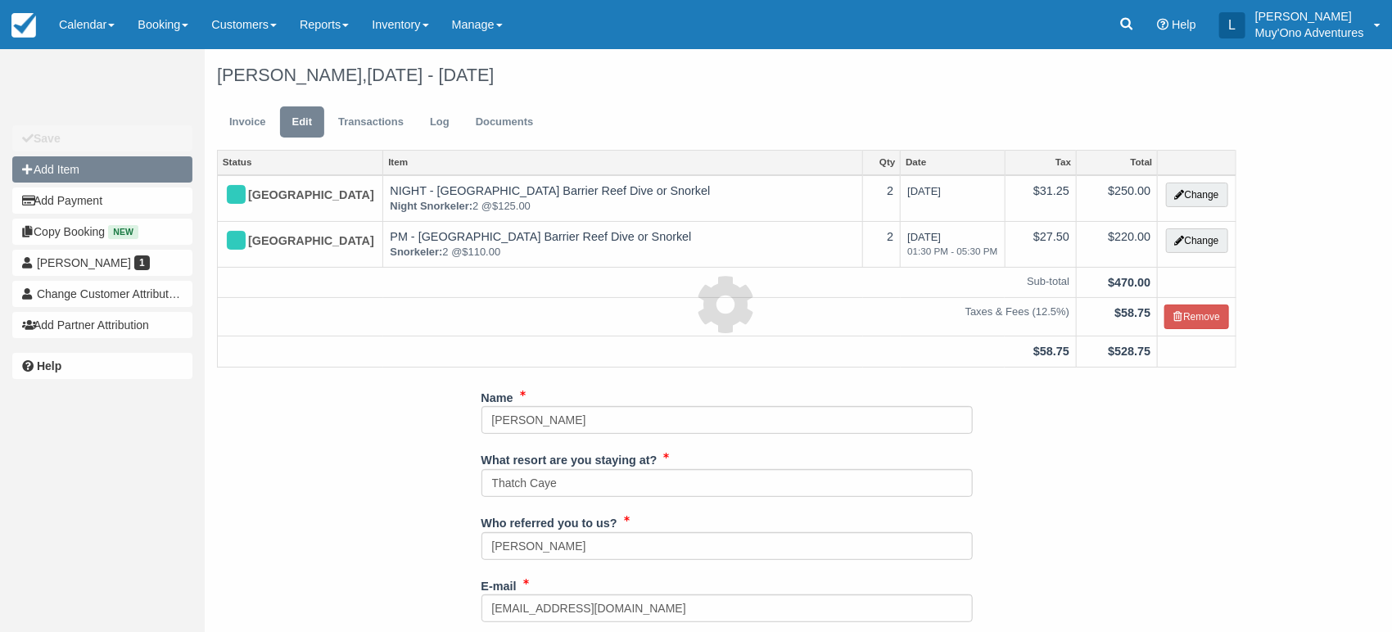
type input "0.00"
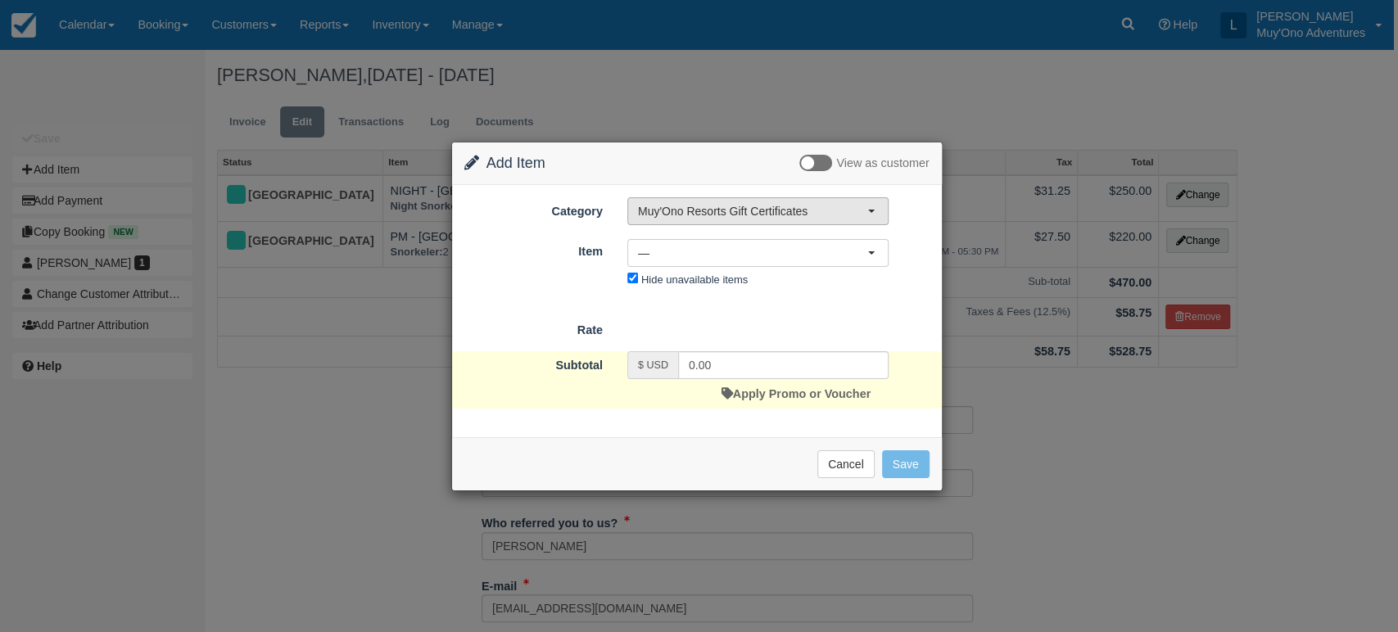
click at [858, 212] on span "Muy'Ono Resorts Gift Certificates" at bounding box center [752, 211] width 229 height 16
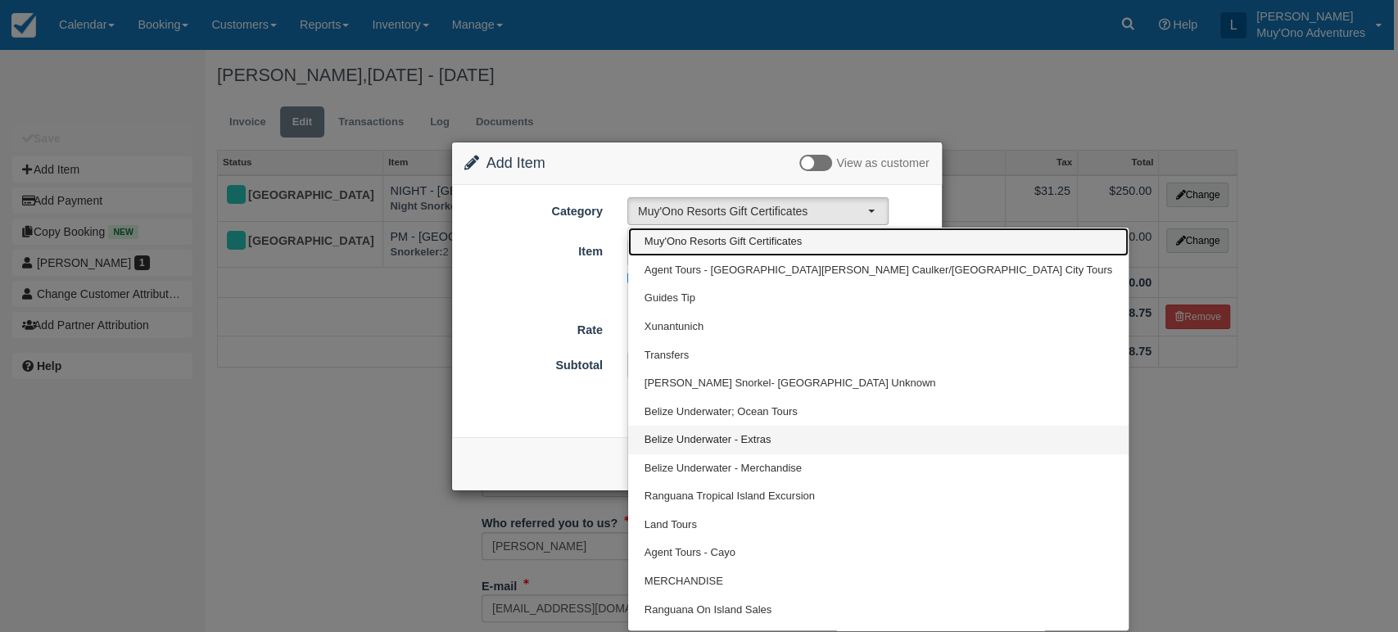
scroll to position [20, 0]
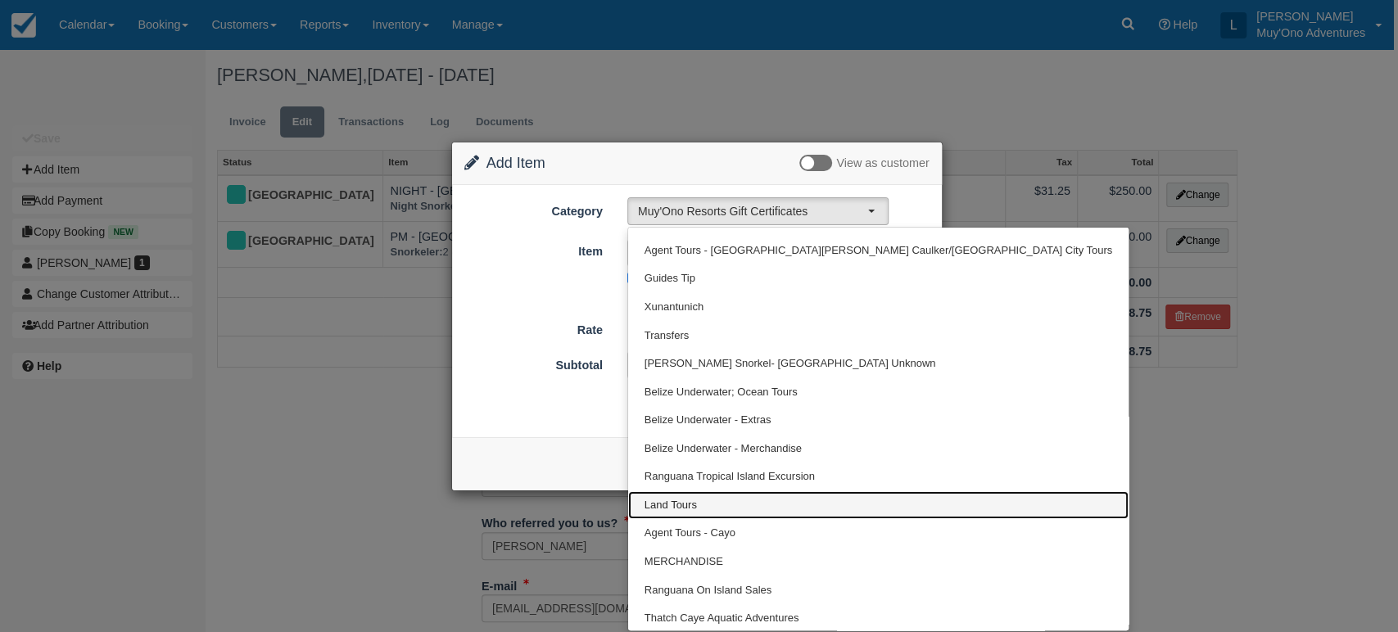
click at [735, 501] on link "Land Tours" at bounding box center [878, 505] width 500 height 29
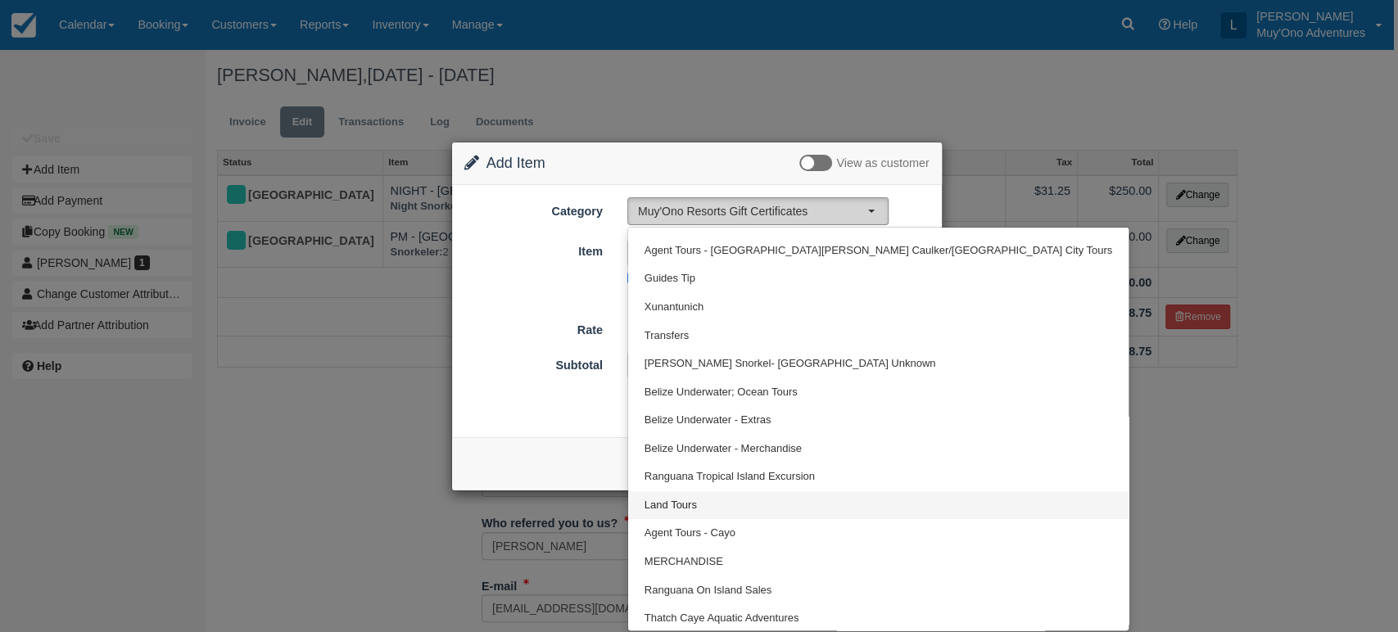
select select "15"
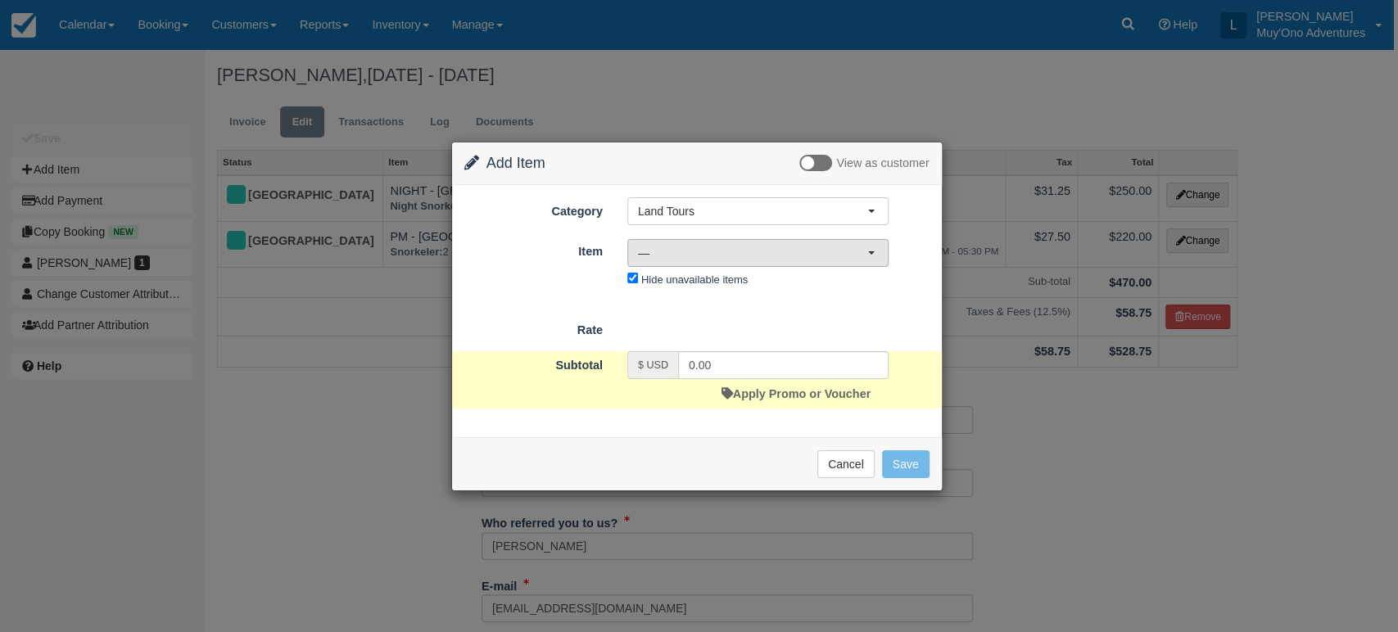
click at [864, 248] on span "—" at bounding box center [752, 253] width 229 height 16
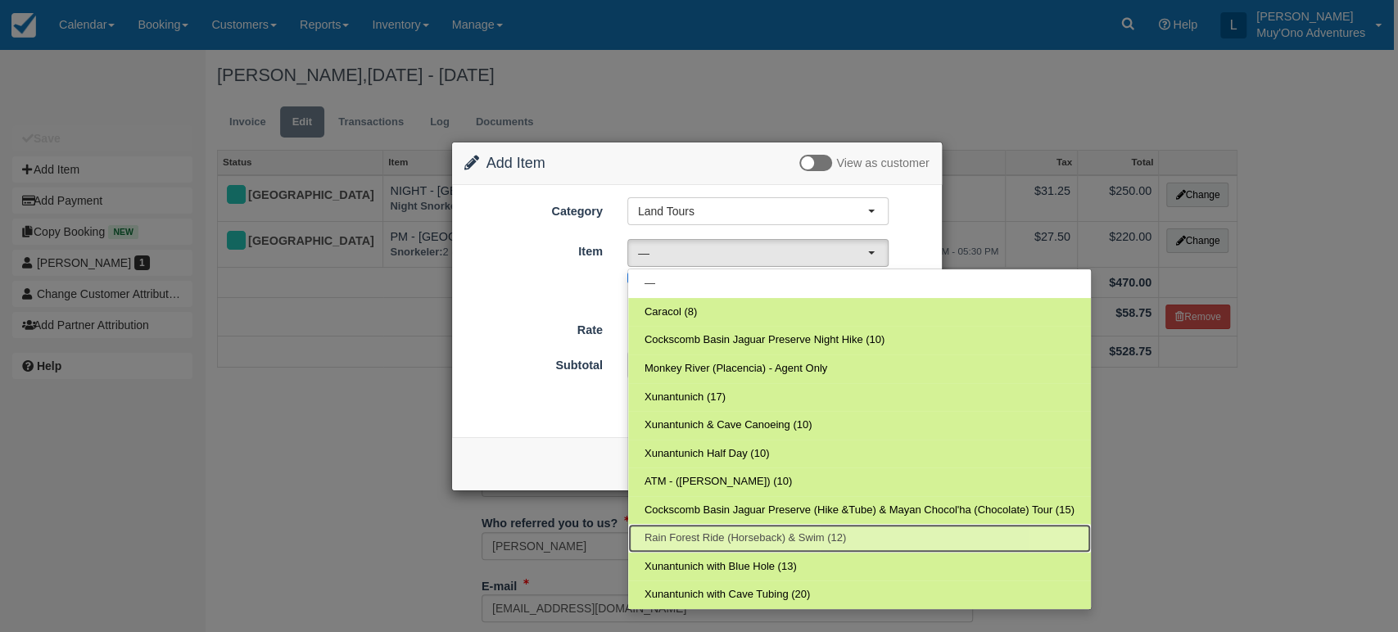
click at [760, 537] on span "Rain Forest Ride (Horseback) & Swim (12)" at bounding box center [745, 539] width 201 height 16
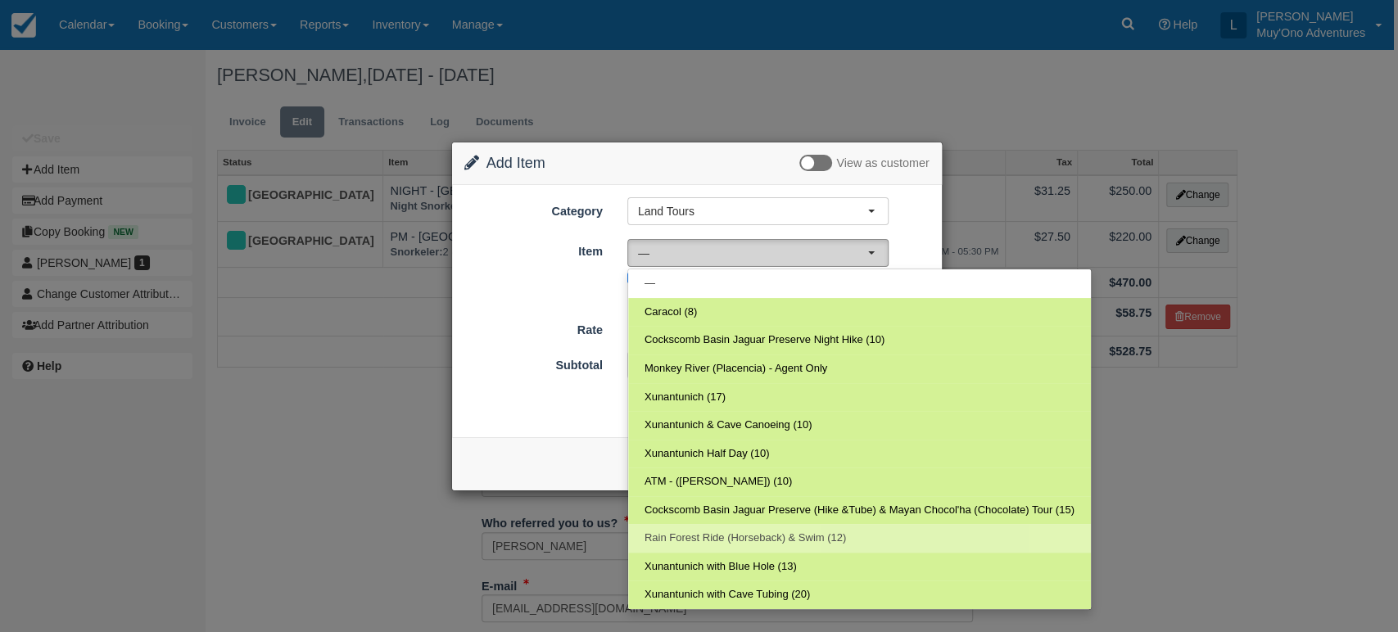
select select "39"
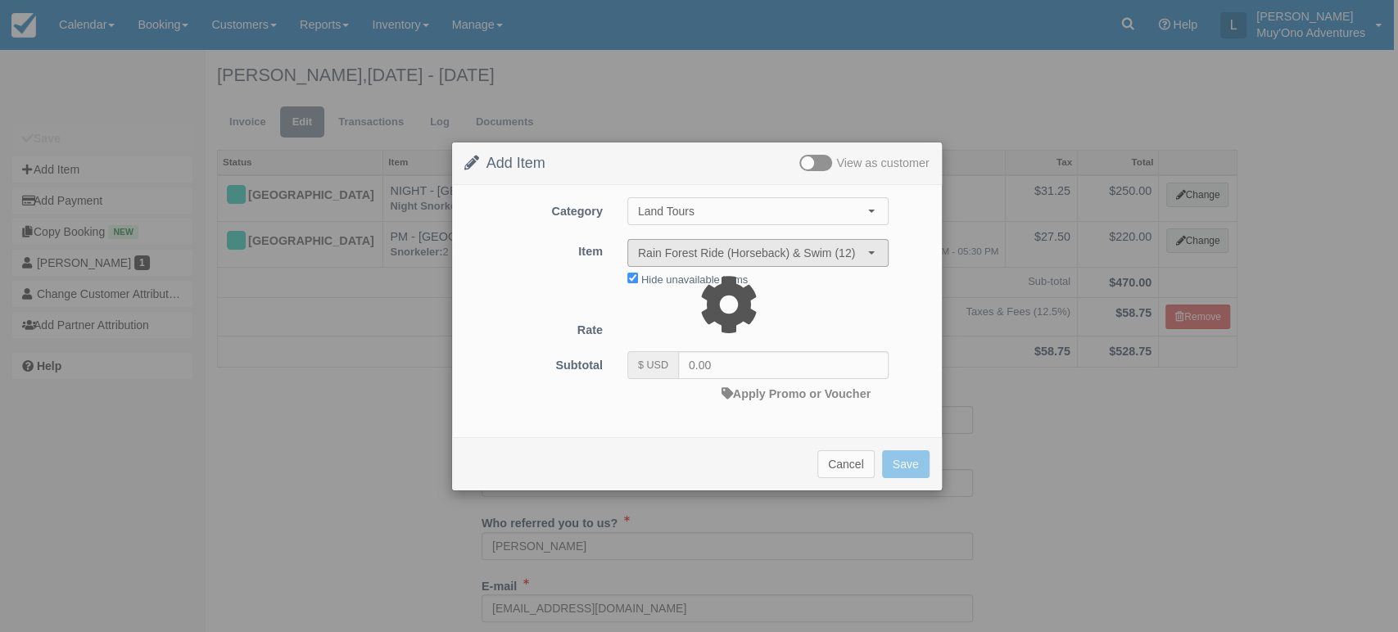
type input "235.00"
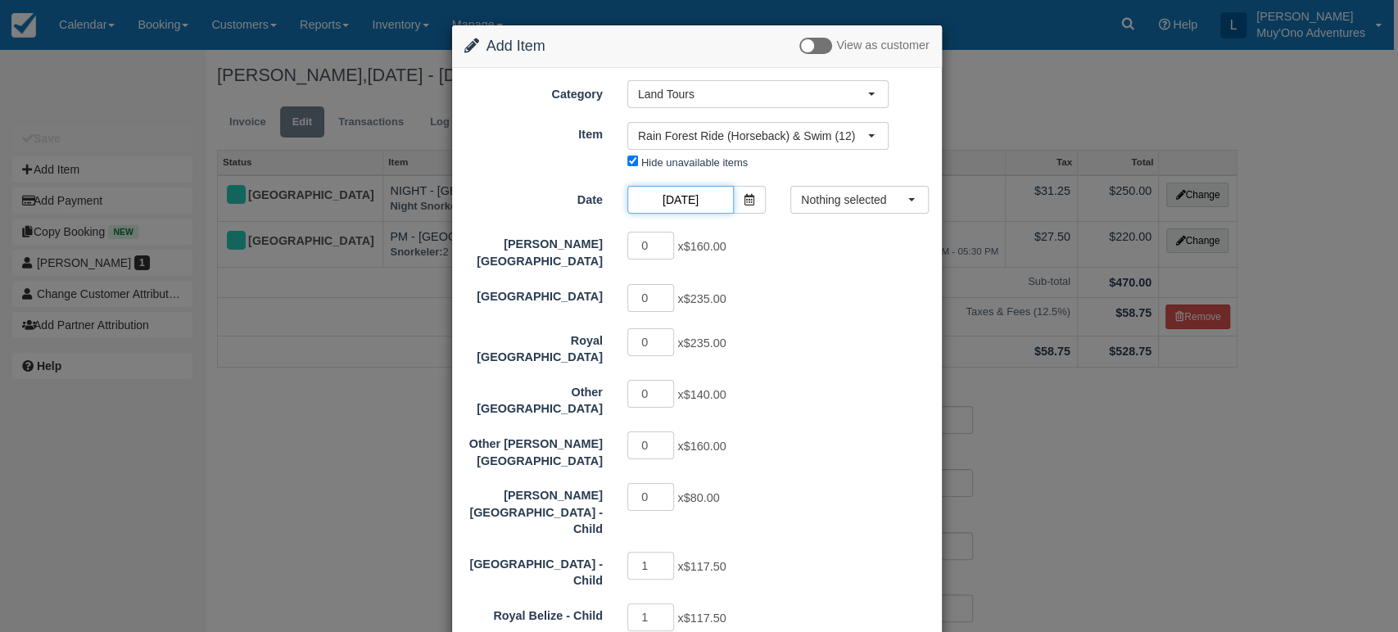
click at [708, 201] on input "08/15/25" at bounding box center [680, 200] width 106 height 28
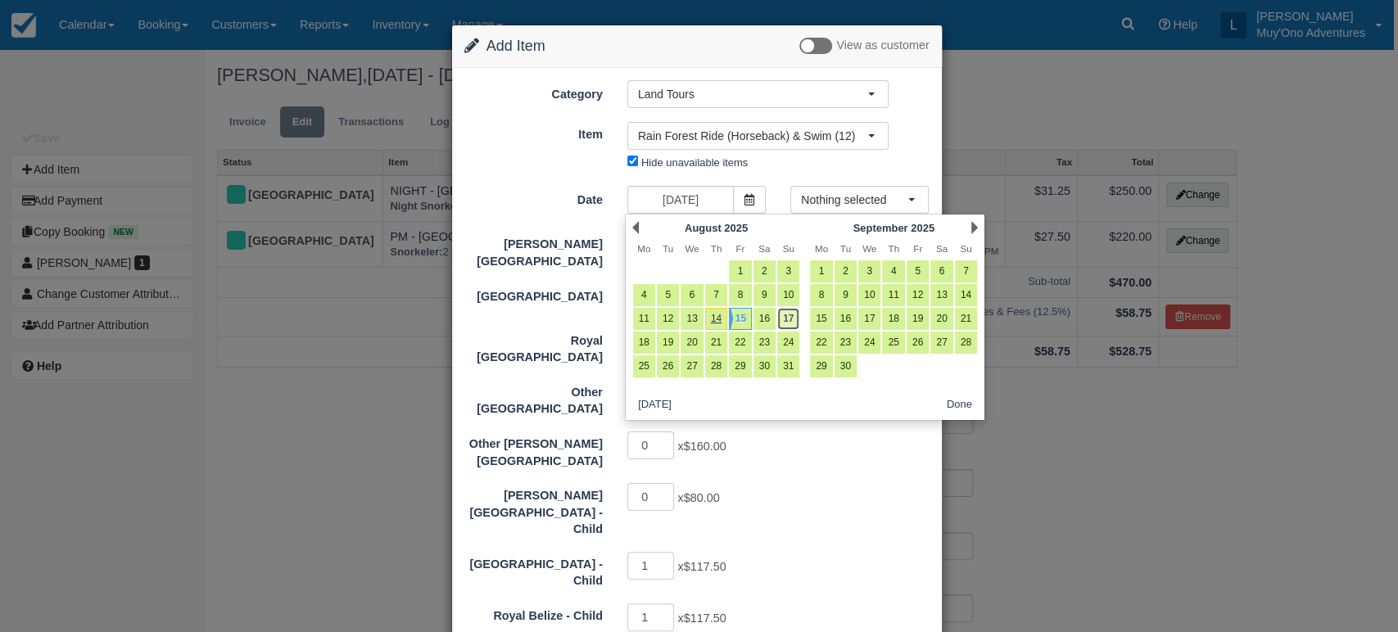
click at [790, 319] on link "17" at bounding box center [788, 319] width 22 height 22
type input "08/17/25"
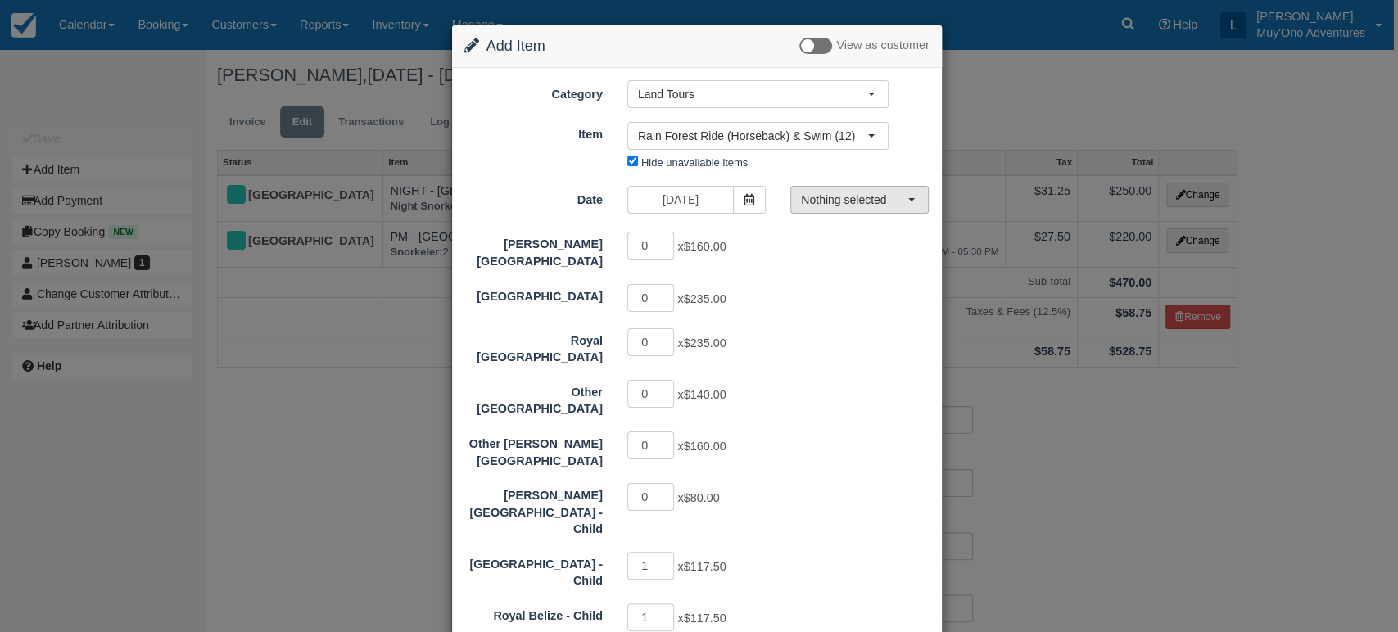
click at [877, 201] on span "Nothing selected" at bounding box center [854, 200] width 106 height 16
click at [852, 230] on span "08:00 AM - 12:30 PM" at bounding box center [857, 231] width 100 height 16
select select "0"
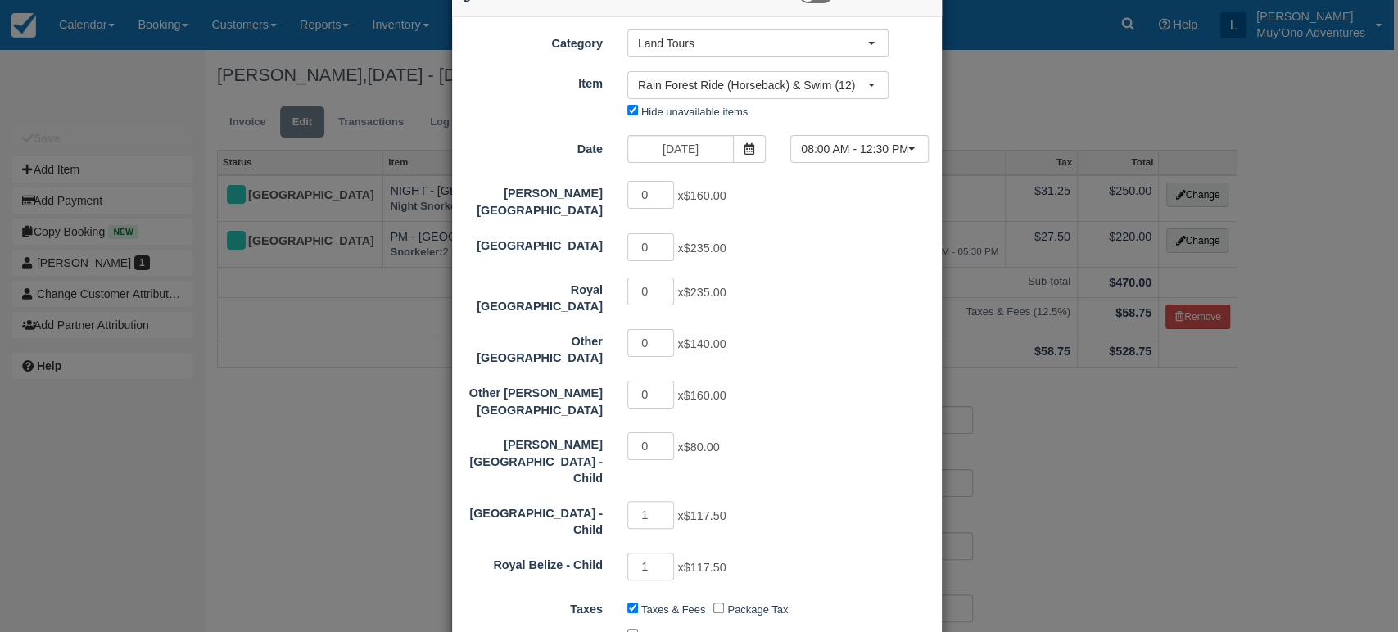
scroll to position [54, 0]
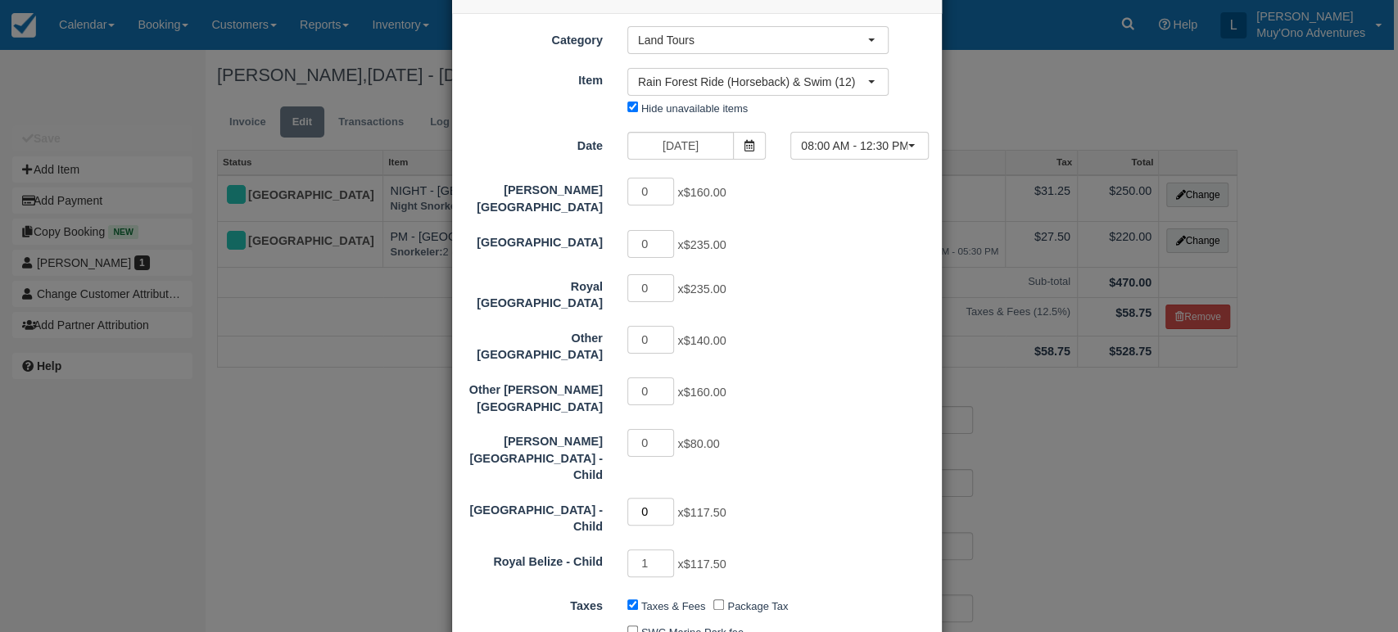
type input "0"
click at [668, 498] on input "0" at bounding box center [651, 512] width 48 height 28
type input "117.50"
click at [664, 232] on input "1" at bounding box center [651, 244] width 48 height 28
type input "2"
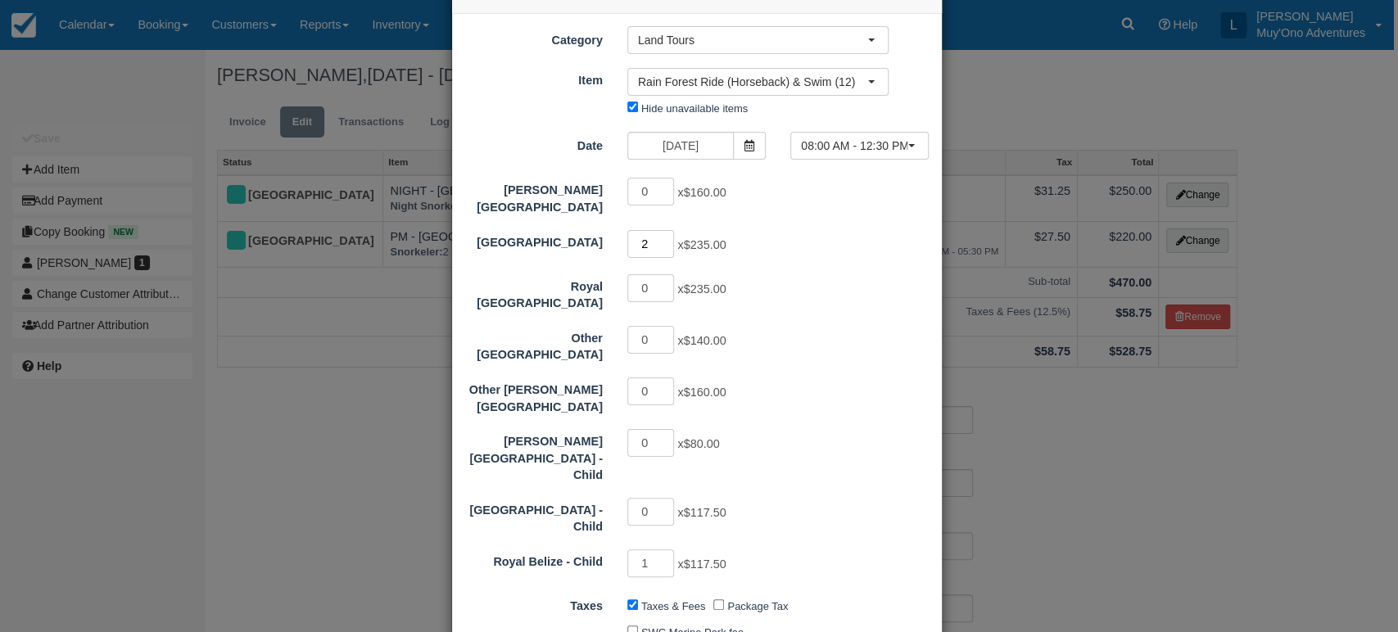
click at [664, 232] on input "2" at bounding box center [651, 244] width 48 height 28
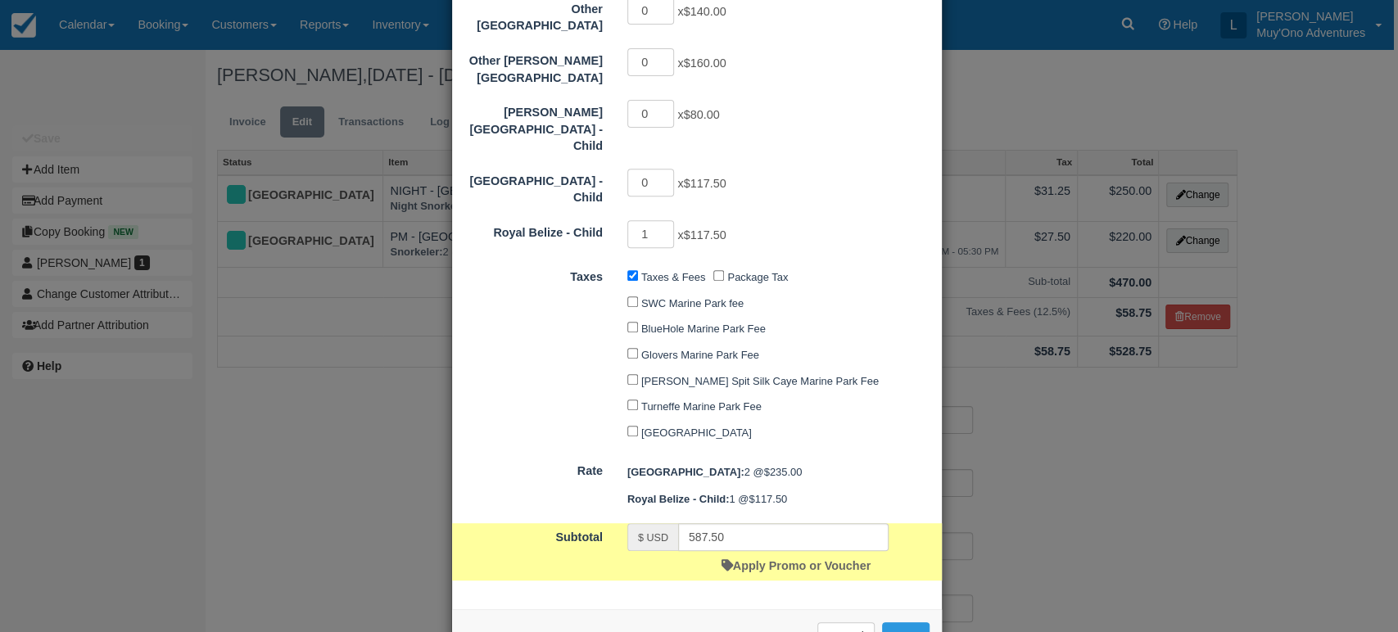
click at [781, 484] on div "Thatch Caye Resort: 2 @ $235.00 Royal Belize - Child: 1 @ $117.50" at bounding box center [778, 486] width 327 height 54
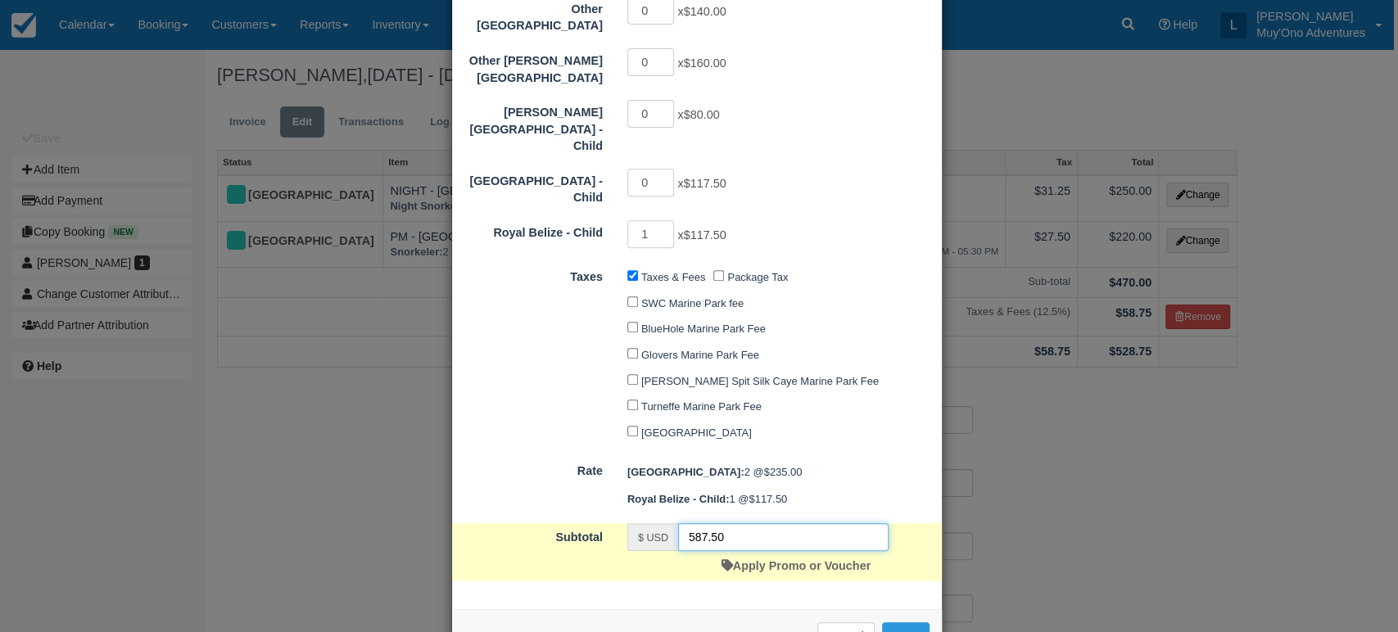
click at [755, 523] on input "587.50" at bounding box center [783, 537] width 210 height 28
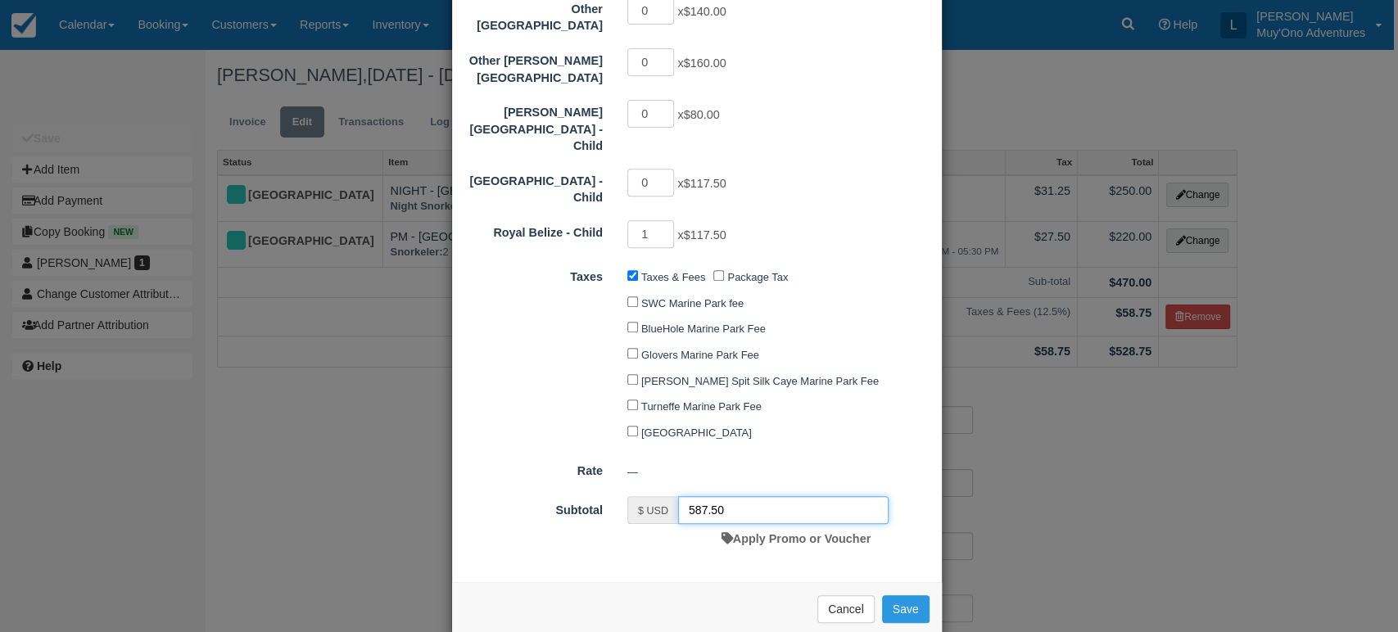
type input "587.50"
type input "0"
click at [663, 220] on input "0" at bounding box center [651, 234] width 48 height 28
click at [757, 496] on input "470.00" at bounding box center [783, 510] width 210 height 28
type input "470.00"
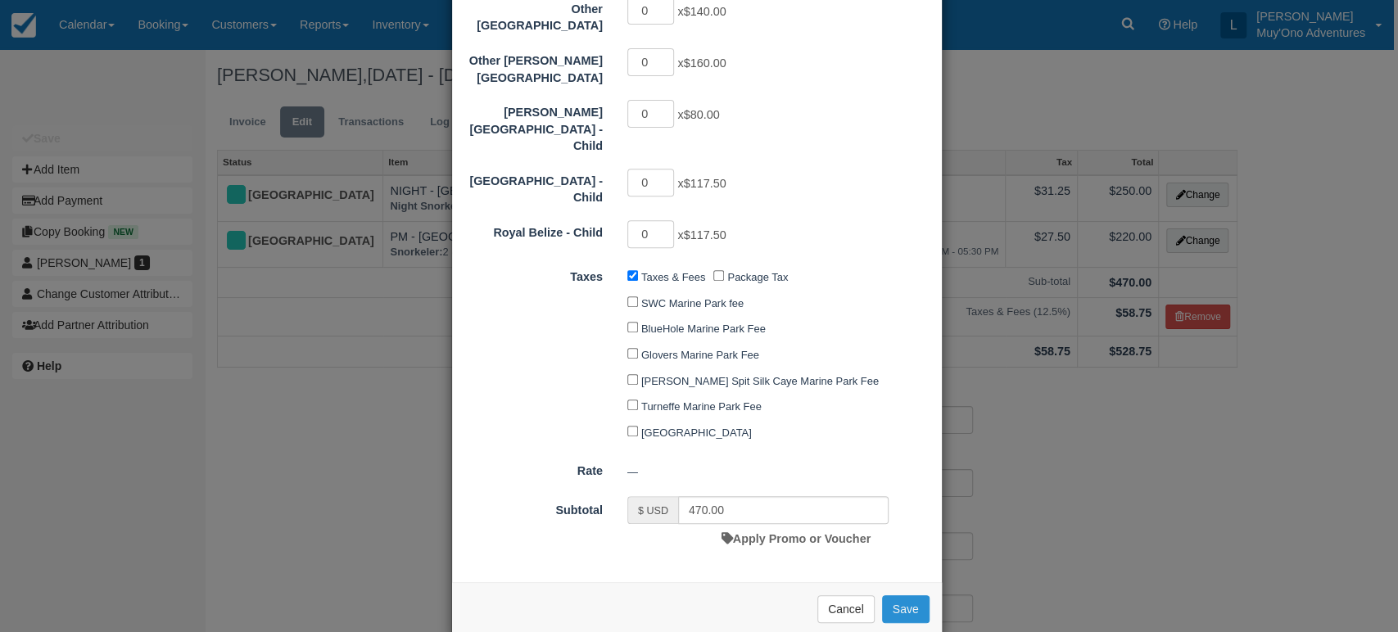
click at [891, 595] on button "Save" at bounding box center [906, 609] width 48 height 28
checkbox input "false"
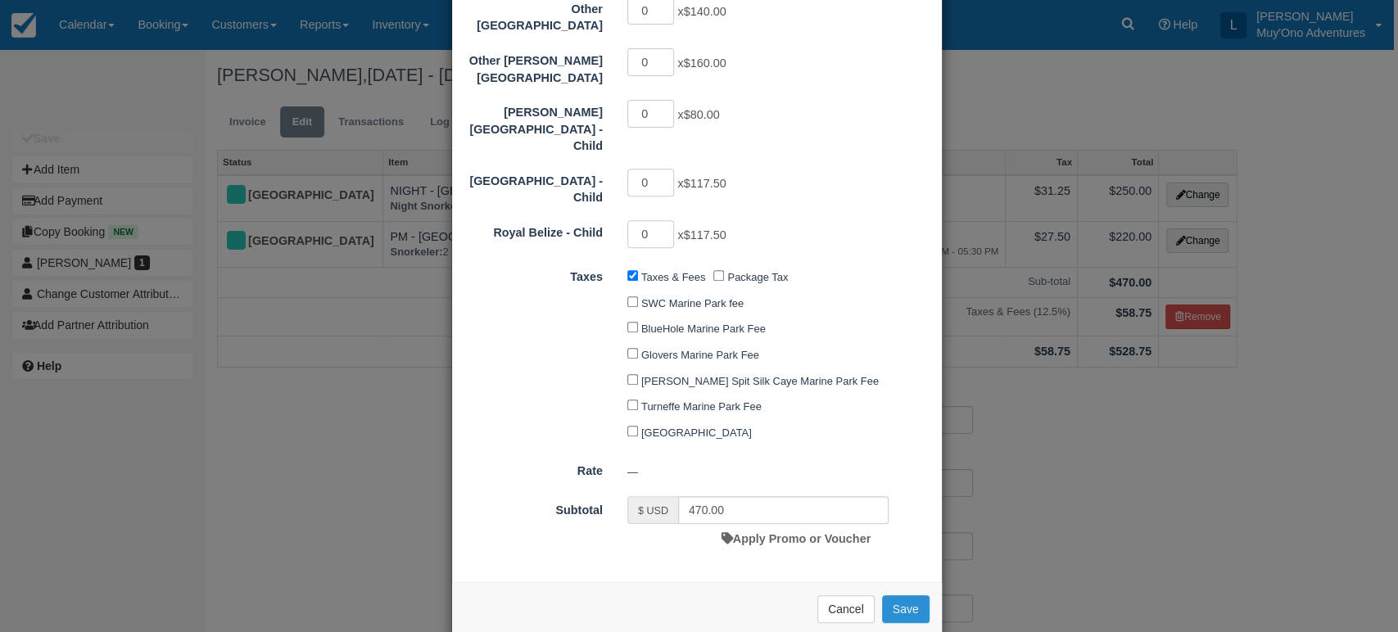
checkbox input "false"
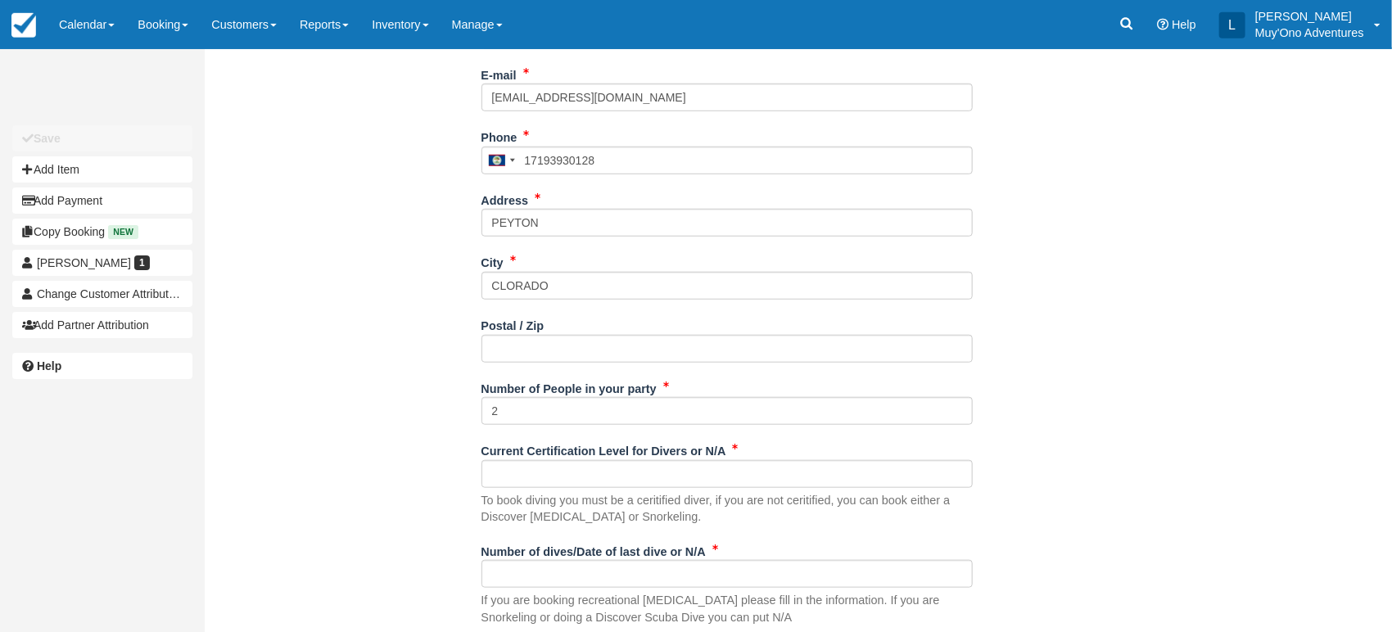
scroll to position [727, 0]
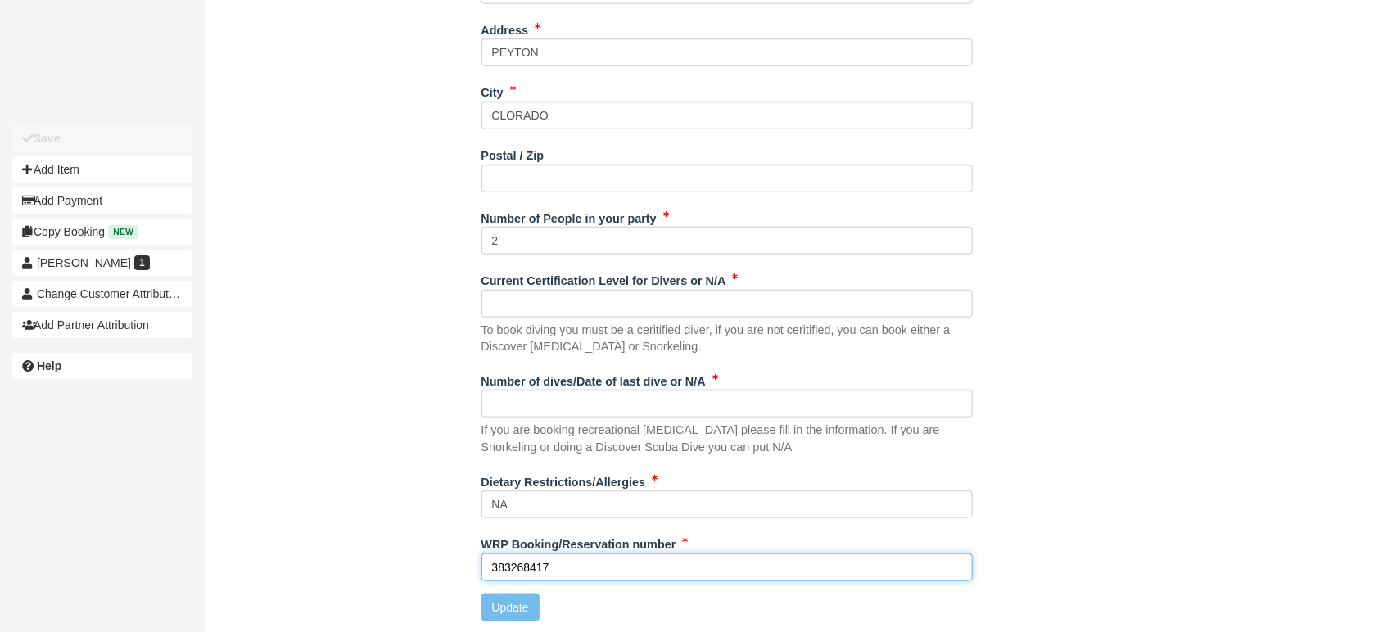
click at [577, 562] on input "383268417" at bounding box center [727, 568] width 491 height 28
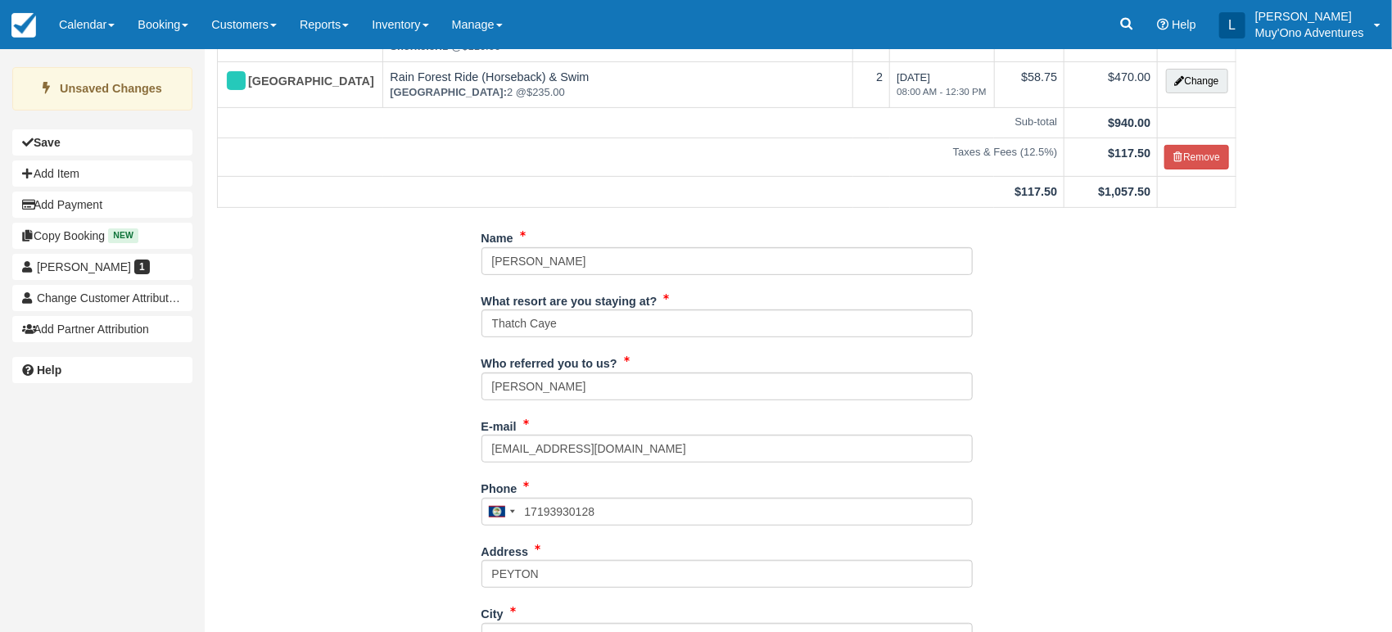
scroll to position [0, 0]
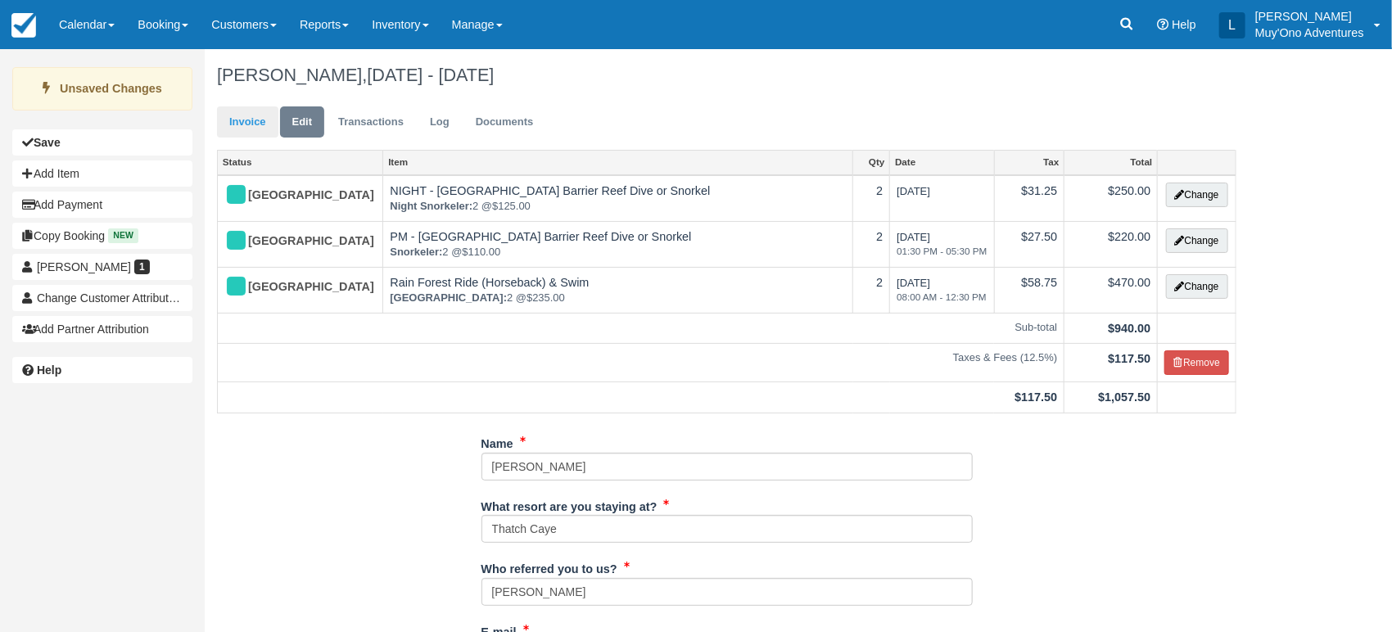
type input "383268417"
click at [250, 116] on link "Invoice" at bounding box center [247, 122] width 61 height 32
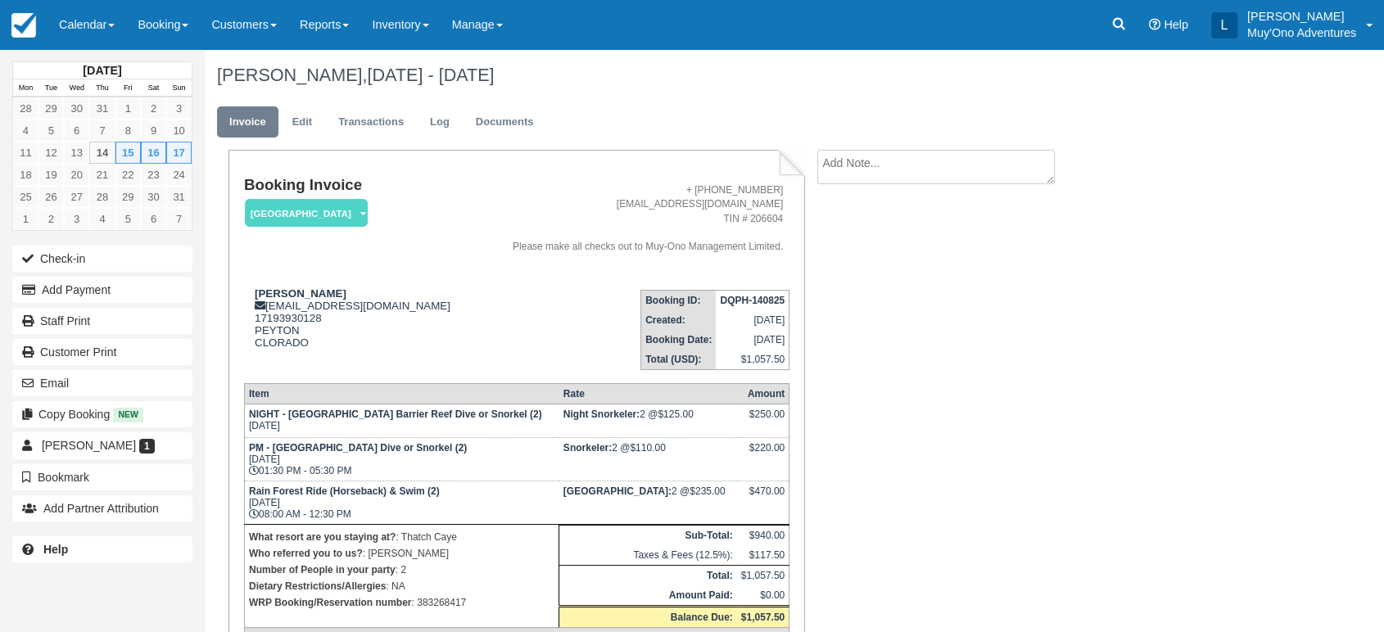
click at [767, 301] on strong "DQPH-140825" at bounding box center [752, 300] width 65 height 11
copy tbody "DQPH-140825"
click at [308, 125] on link "Edit" at bounding box center [302, 122] width 44 height 32
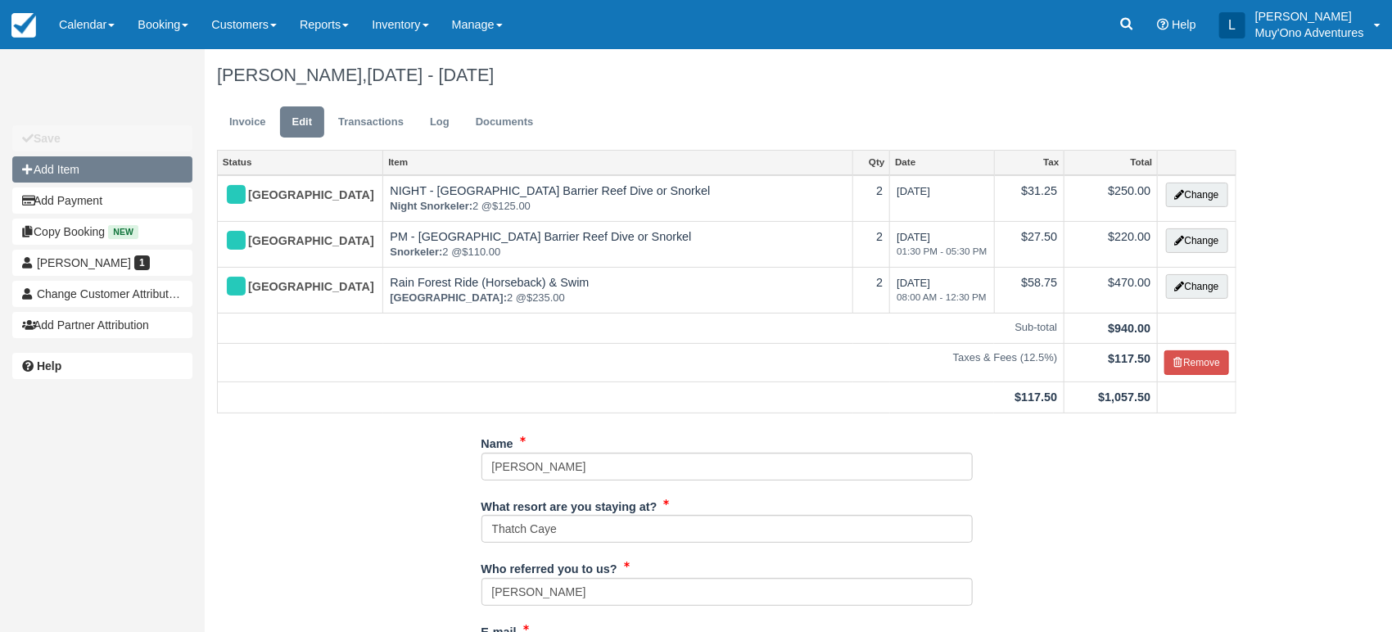
click at [106, 177] on button "Add Item" at bounding box center [102, 169] width 180 height 26
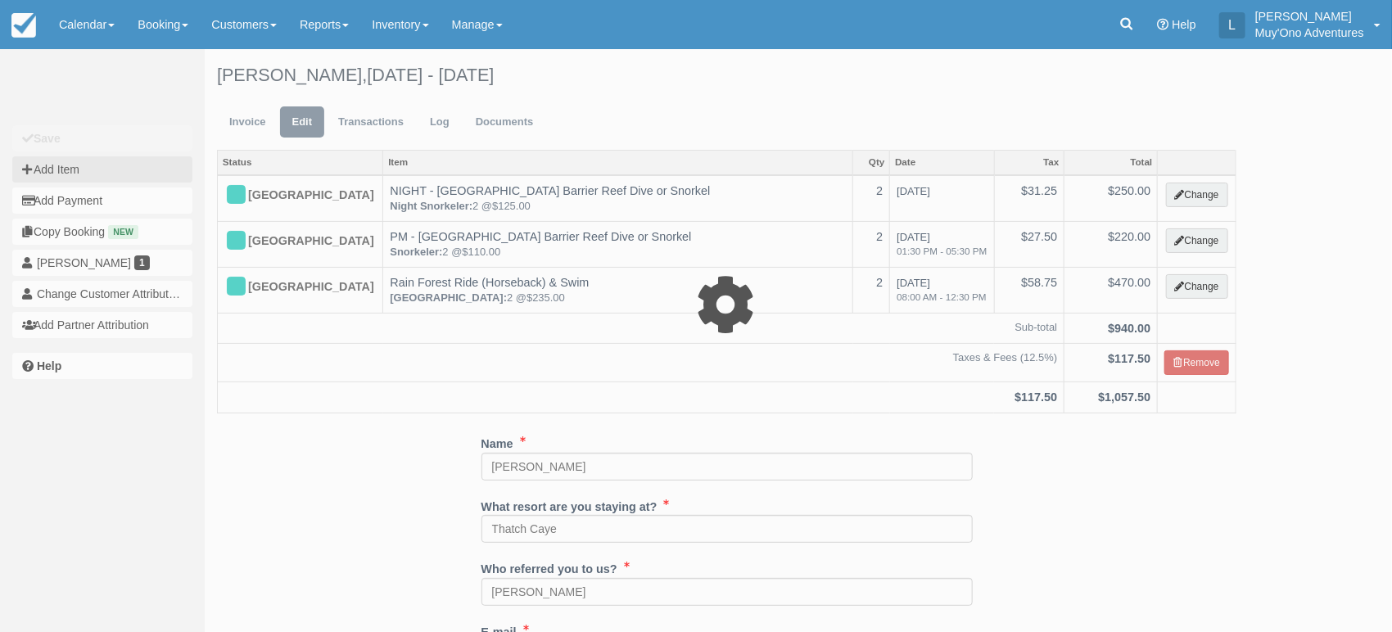
type input "0.00"
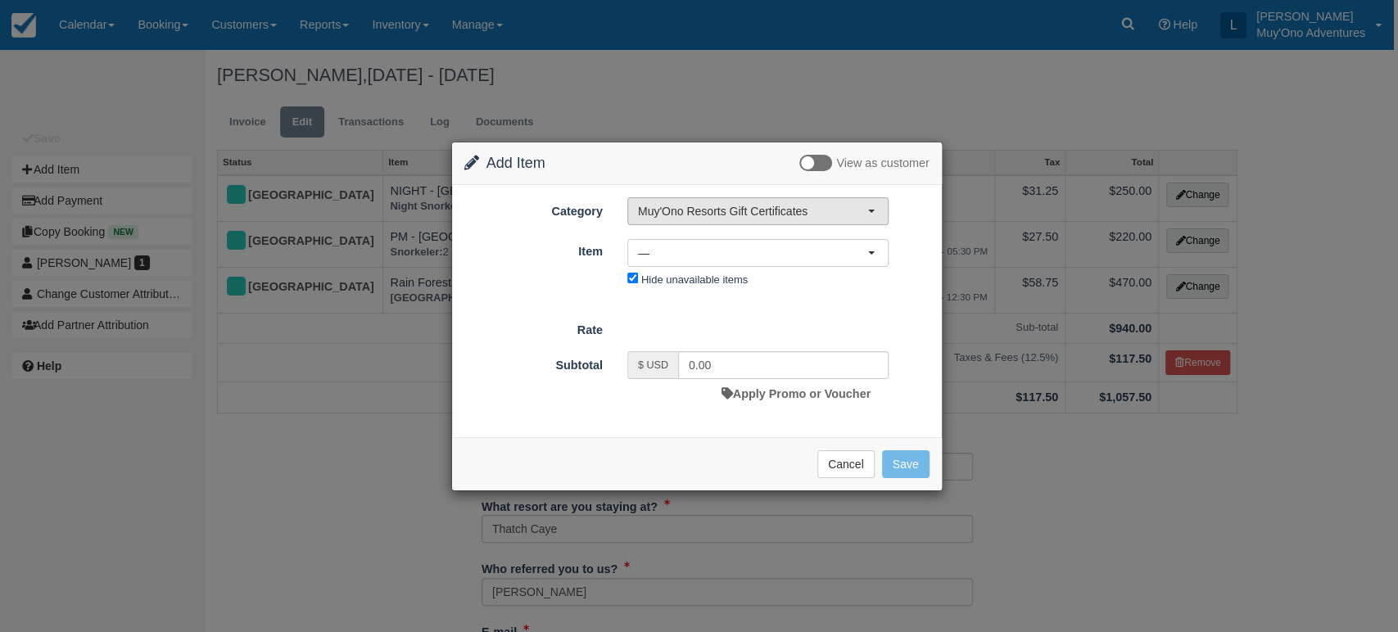
click at [761, 198] on button "Muy'Ono Resorts Gift Certificates" at bounding box center [757, 211] width 261 height 28
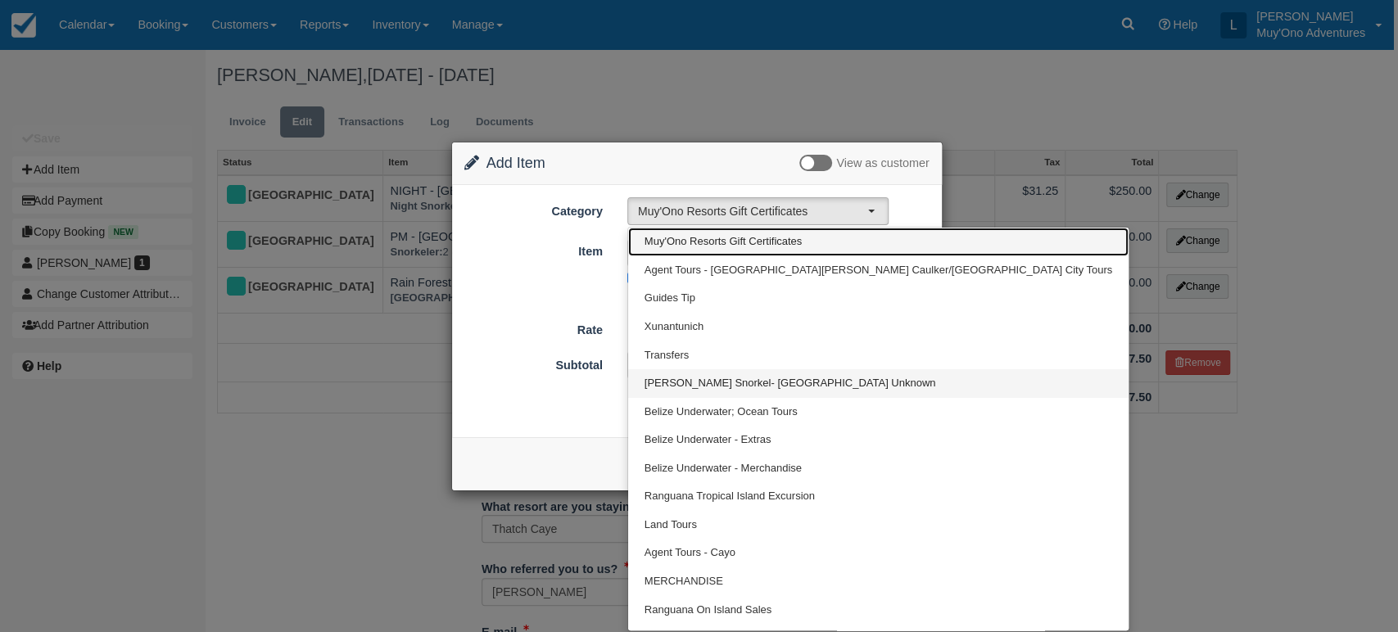
scroll to position [20, 0]
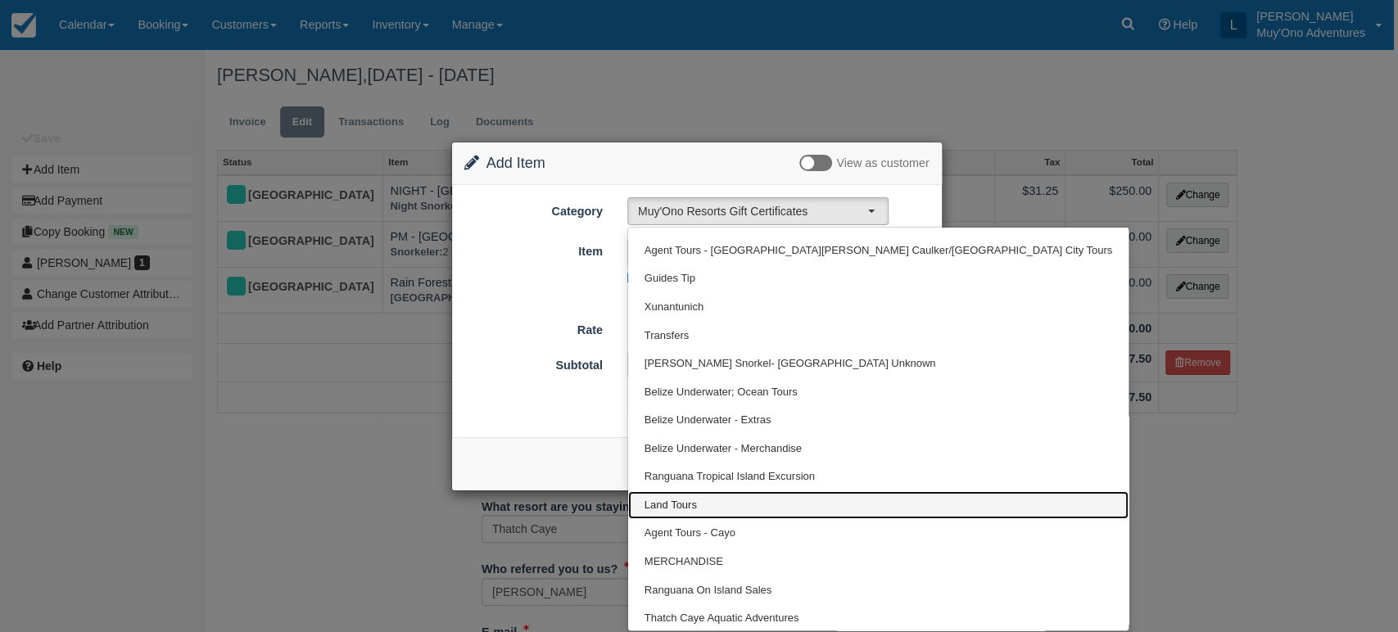
click at [698, 492] on link "Land Tours" at bounding box center [878, 505] width 500 height 29
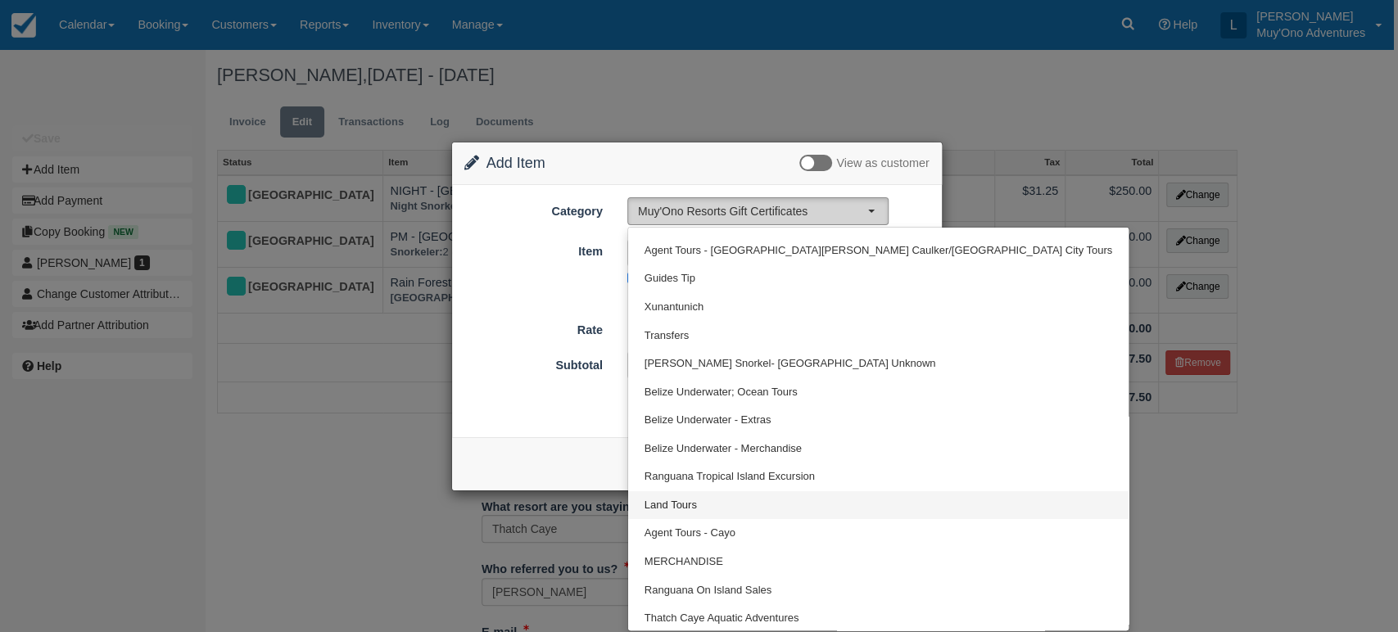
select select "15"
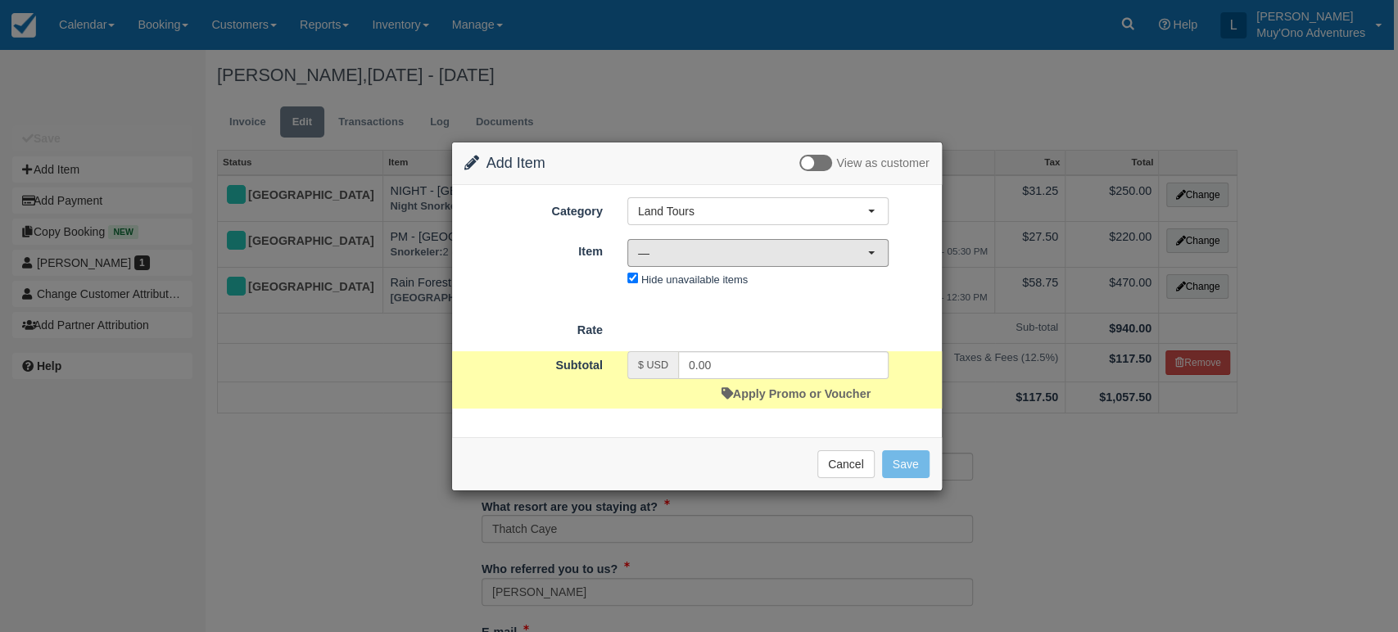
click at [835, 251] on span "—" at bounding box center [752, 253] width 229 height 16
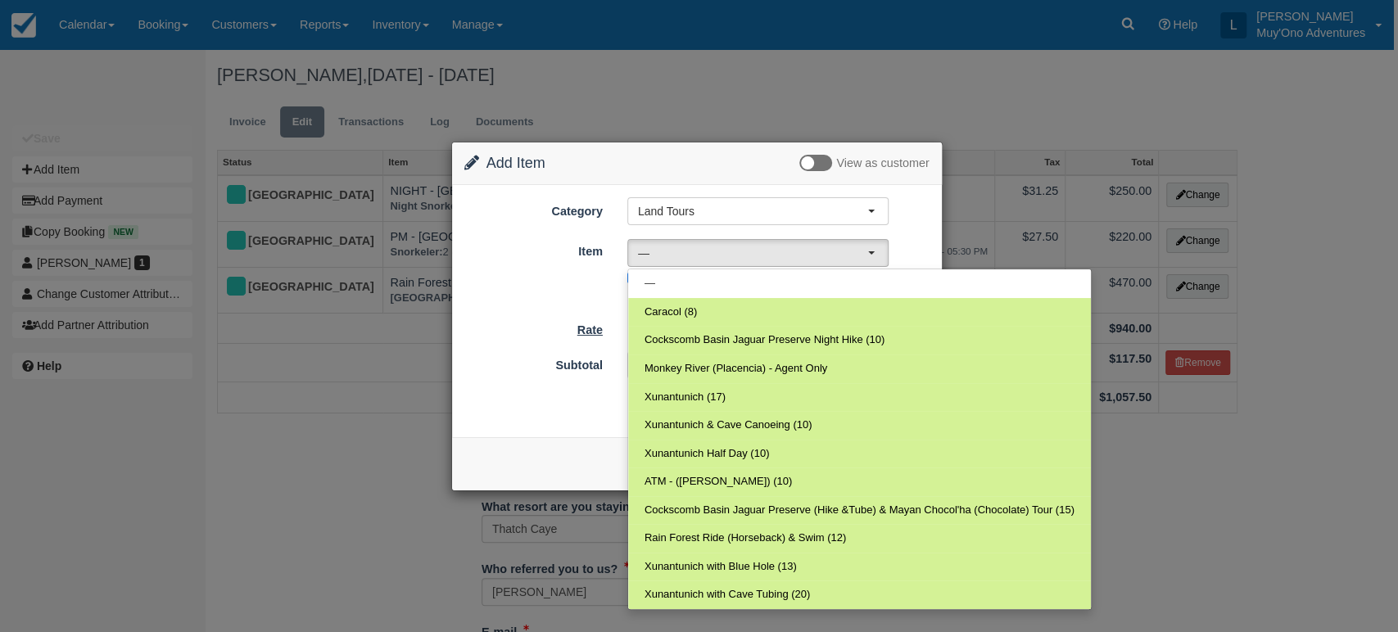
drag, startPoint x: 563, startPoint y: 274, endPoint x: 589, endPoint y: 318, distance: 51.4
click at [589, 318] on form "Category Land Tours Muy'Ono Resorts Gift Certificates Agent Tours - San Pedro/C…" at bounding box center [696, 302] width 465 height 210
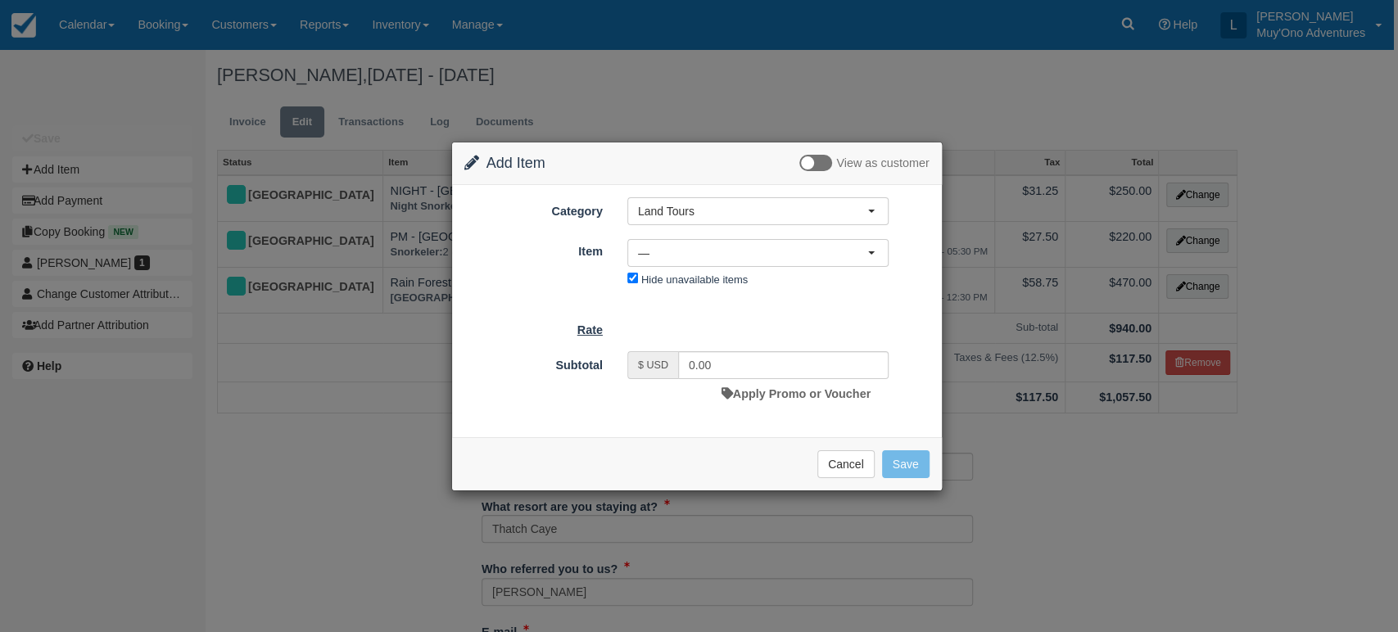
click at [589, 318] on label "Rate" at bounding box center [533, 327] width 163 height 23
click at [655, 284] on label "Hide unavailable items" at bounding box center [694, 280] width 106 height 12
click at [638, 283] on input "Hide unavailable items" at bounding box center [632, 278] width 11 height 11
checkbox input "false"
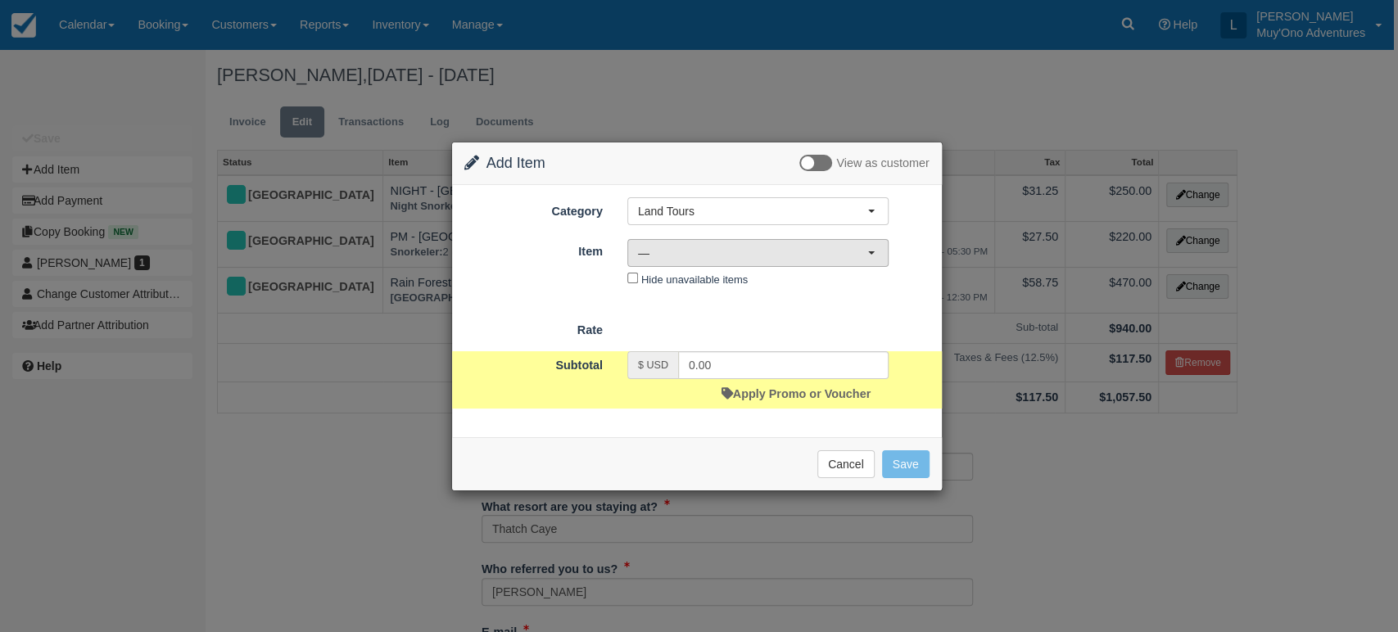
click at [701, 261] on button "—" at bounding box center [757, 253] width 261 height 28
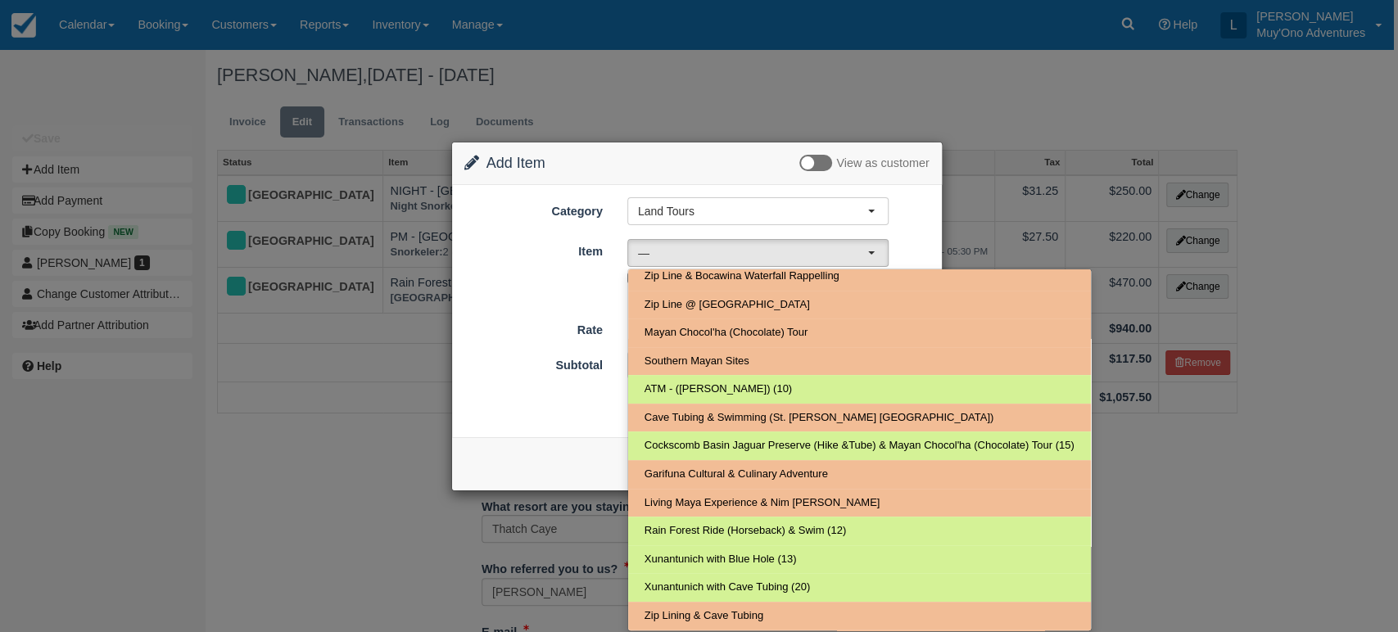
scroll to position [367, 0]
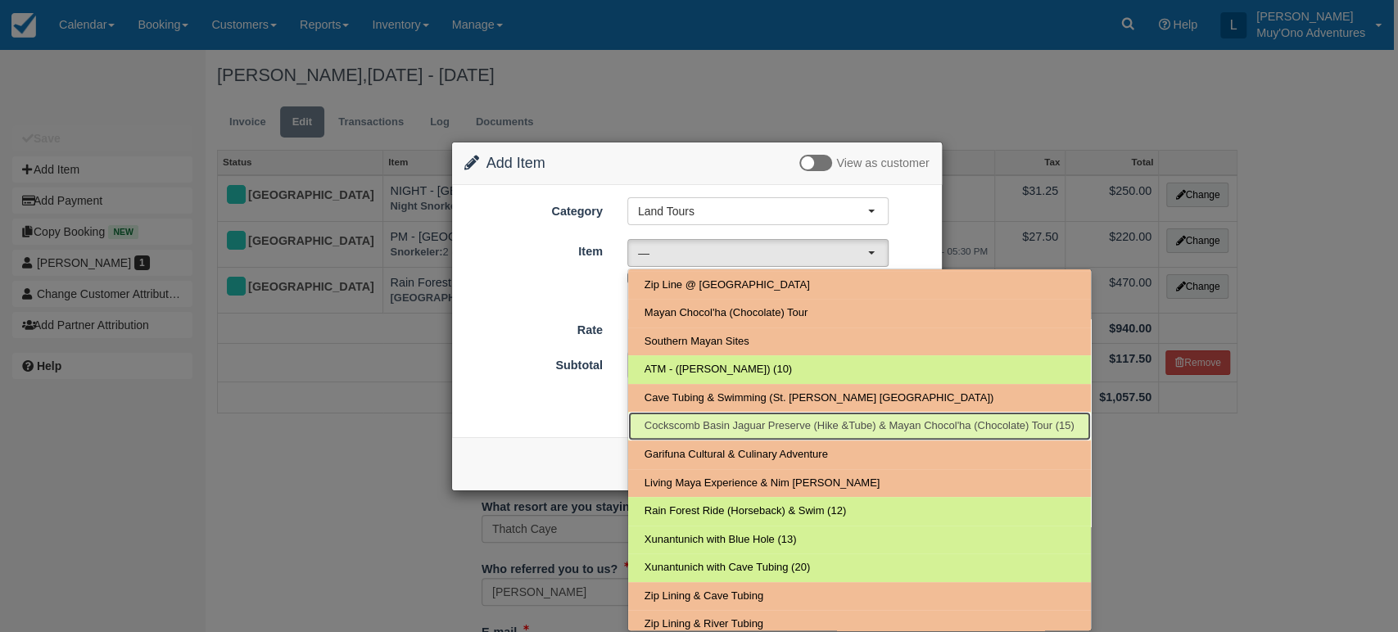
click at [774, 431] on span "Cockscomb Basin Jaguar Preserve (Hike &Tube) & Mayan Chocol'ha (Chocolate) Tour…" at bounding box center [860, 427] width 430 height 16
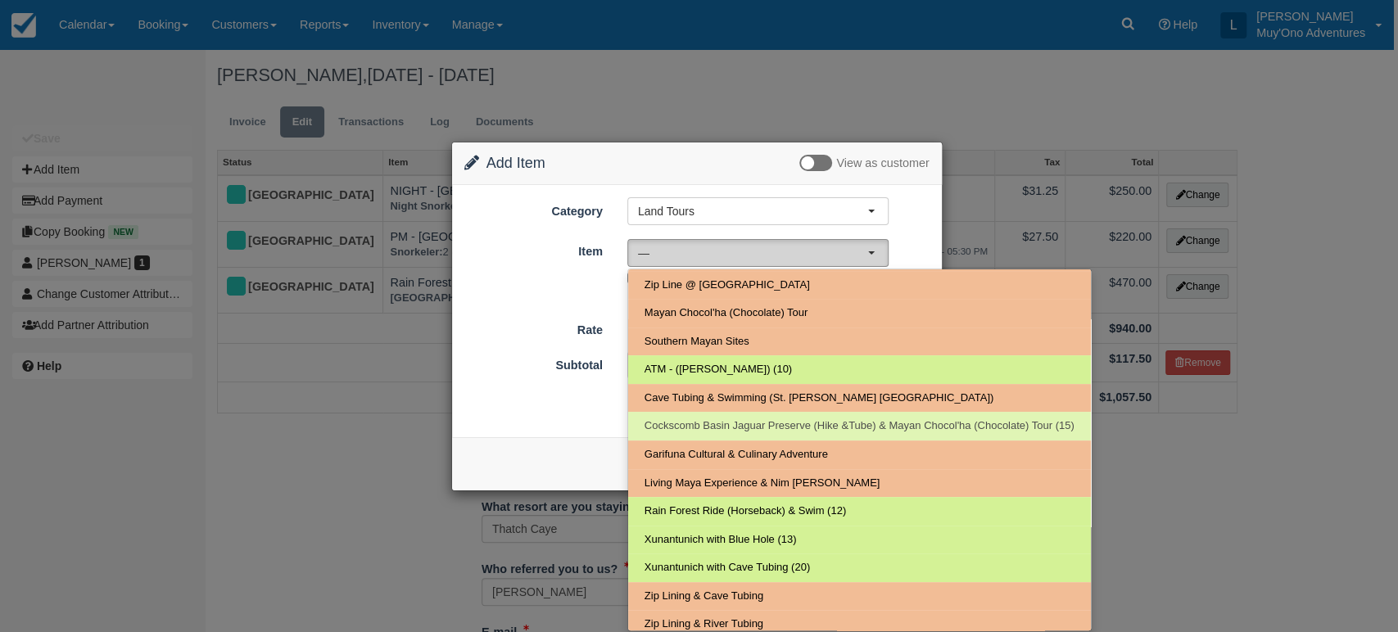
select select "36"
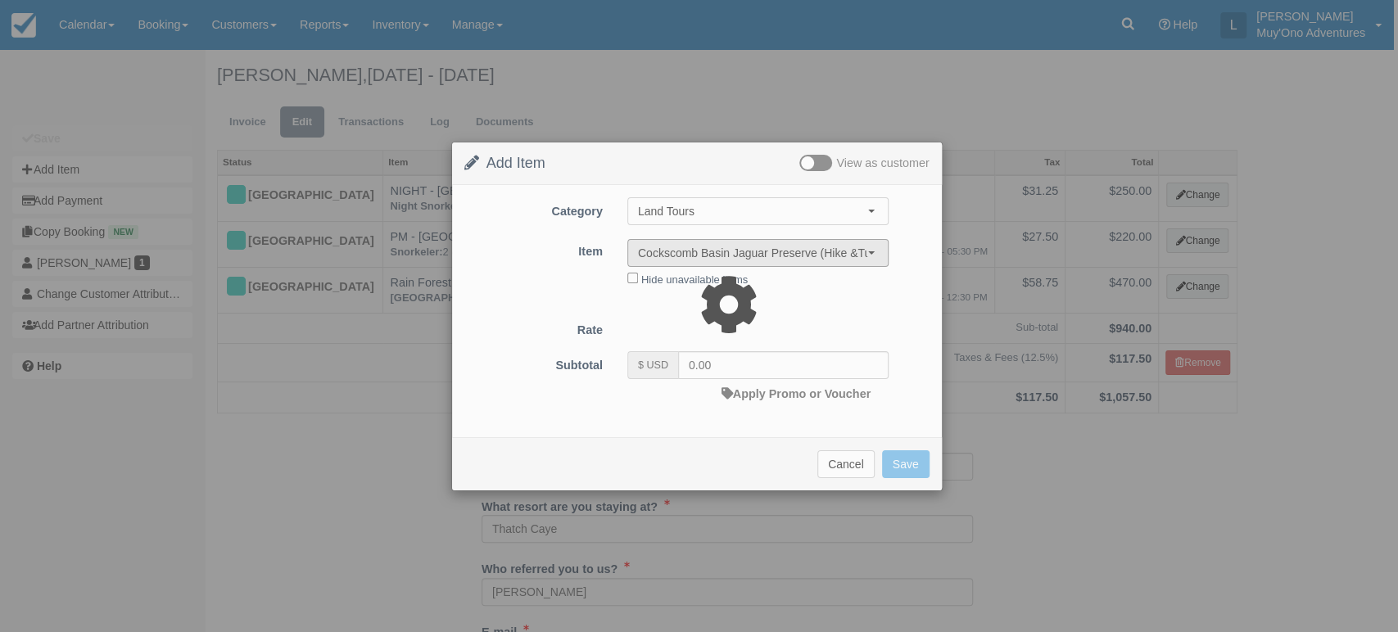
type input "225.00"
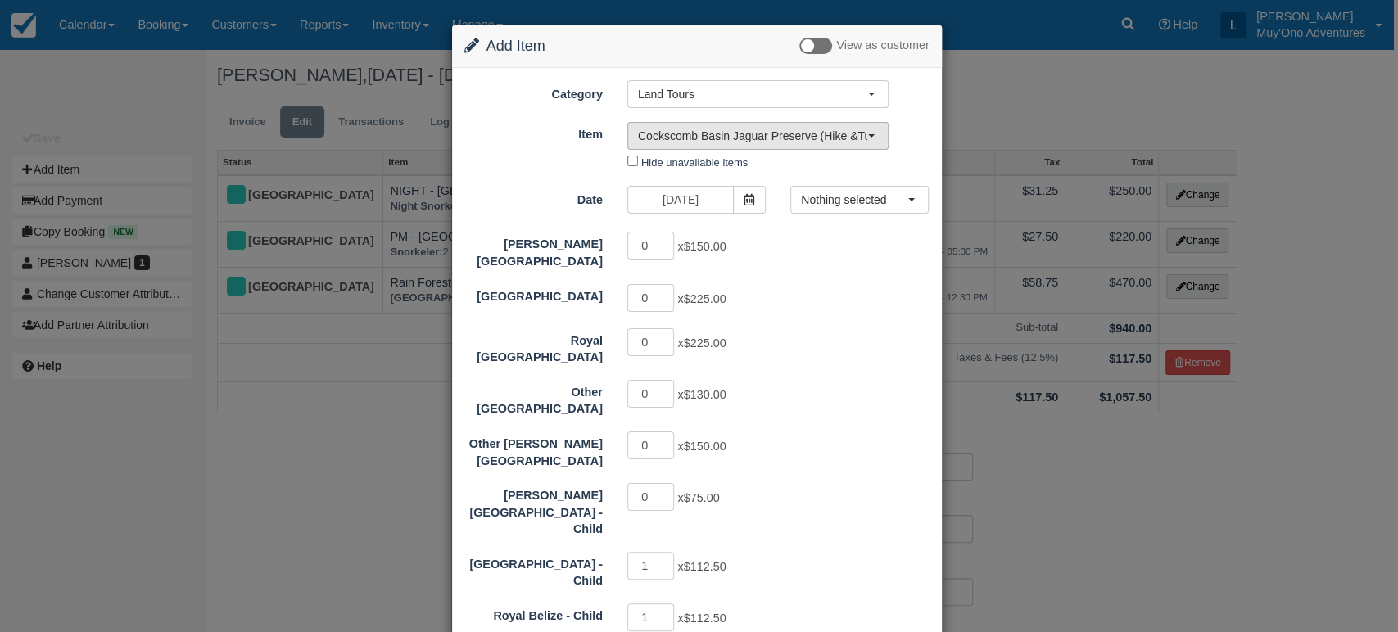
click at [870, 139] on button "Cockscomb Basin Jaguar Preserve (Hike &Tube) & Mayan Chocol'ha (Chocolate) Tour…" at bounding box center [757, 136] width 261 height 28
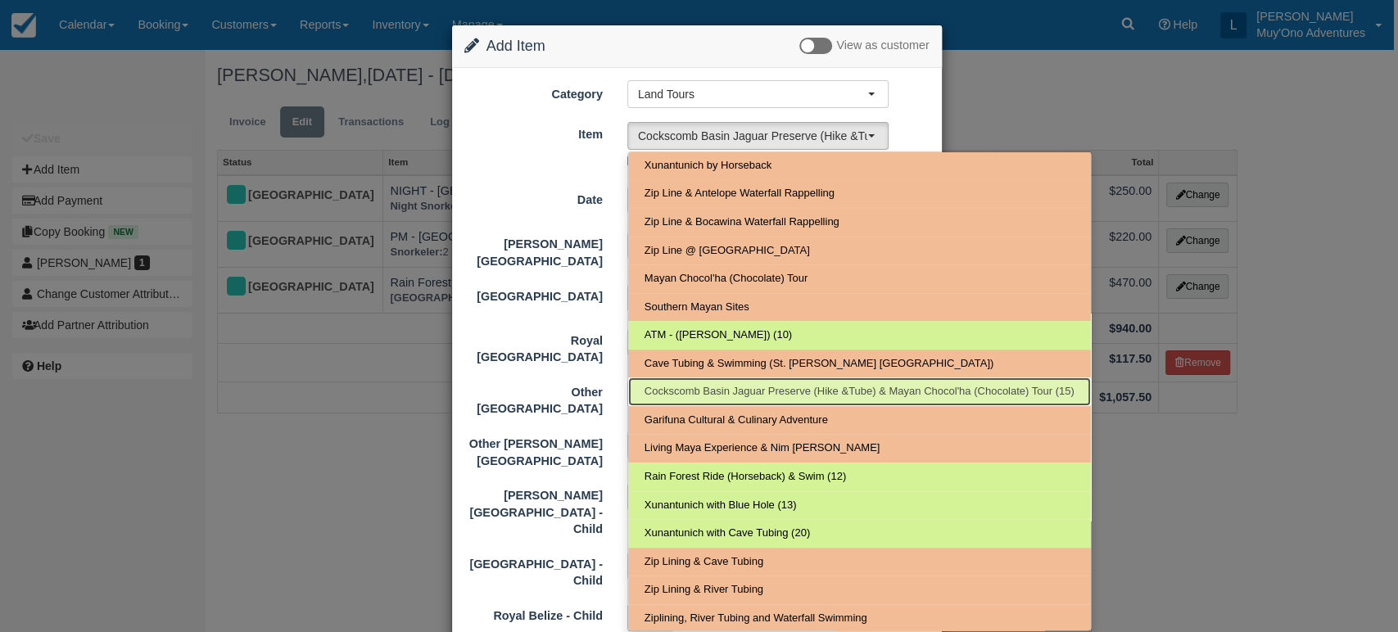
click at [826, 387] on span "Cockscomb Basin Jaguar Preserve (Hike &Tube) & Mayan Chocol'ha (Chocolate) Tour…" at bounding box center [860, 392] width 430 height 16
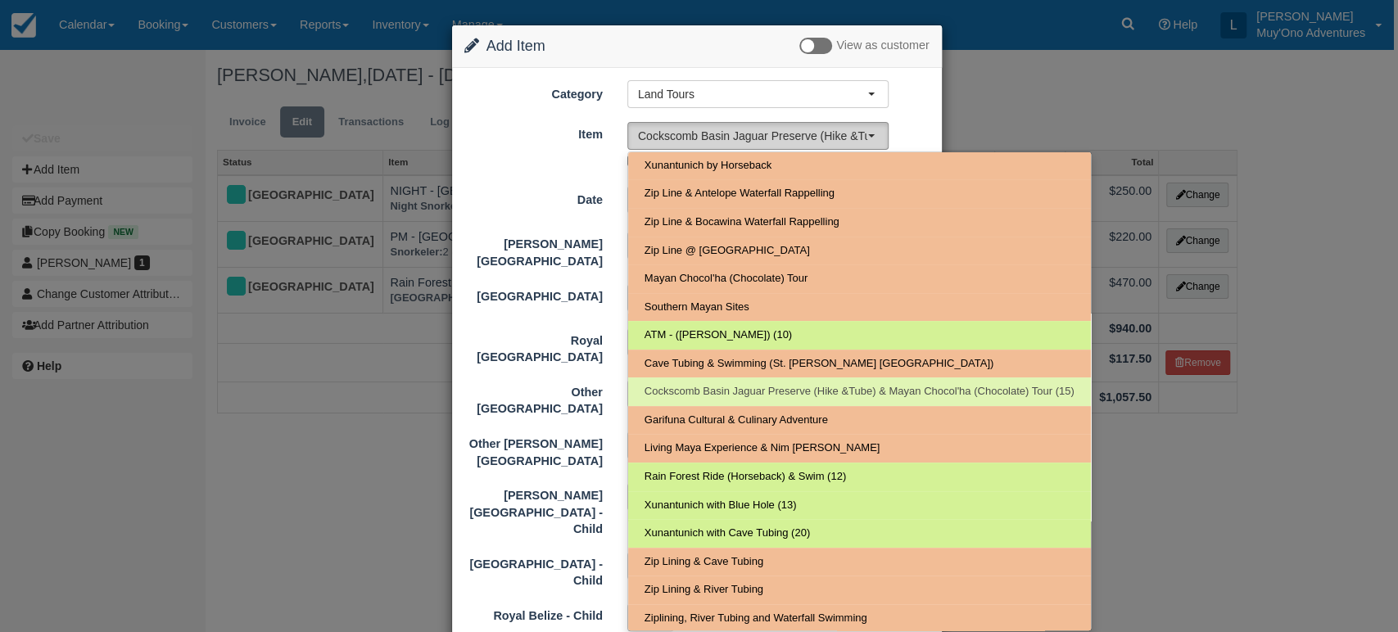
select select "36"
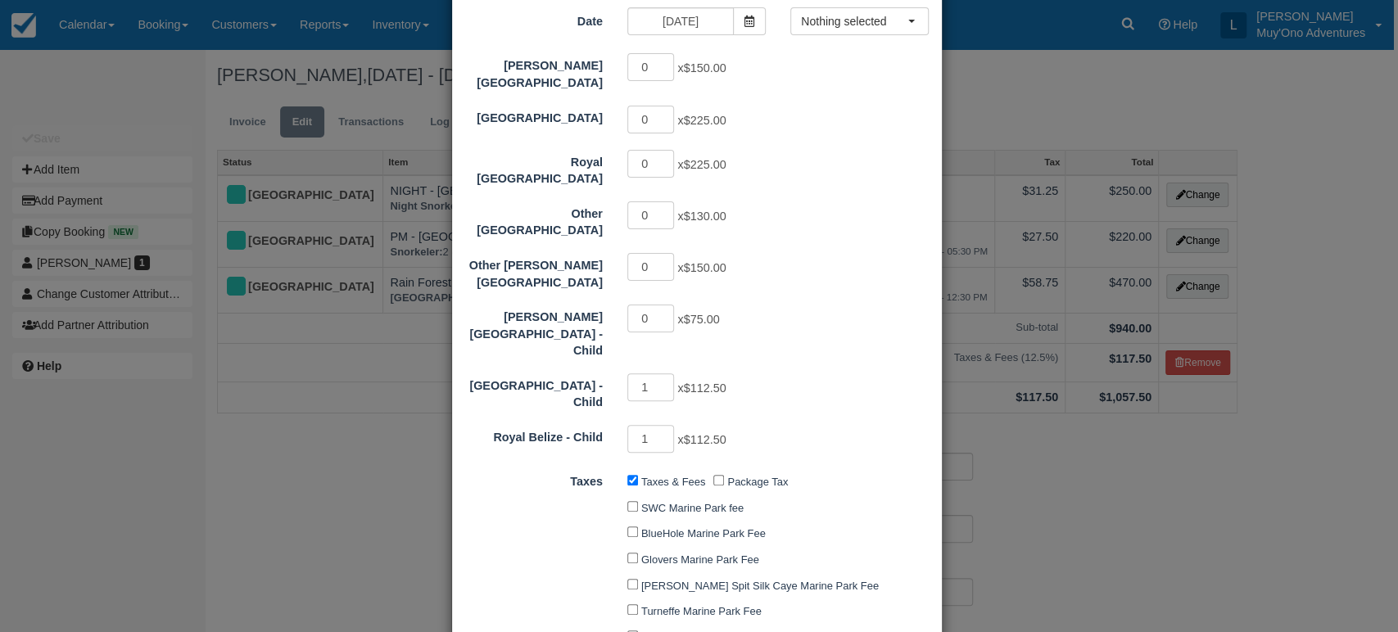
scroll to position [185, 0]
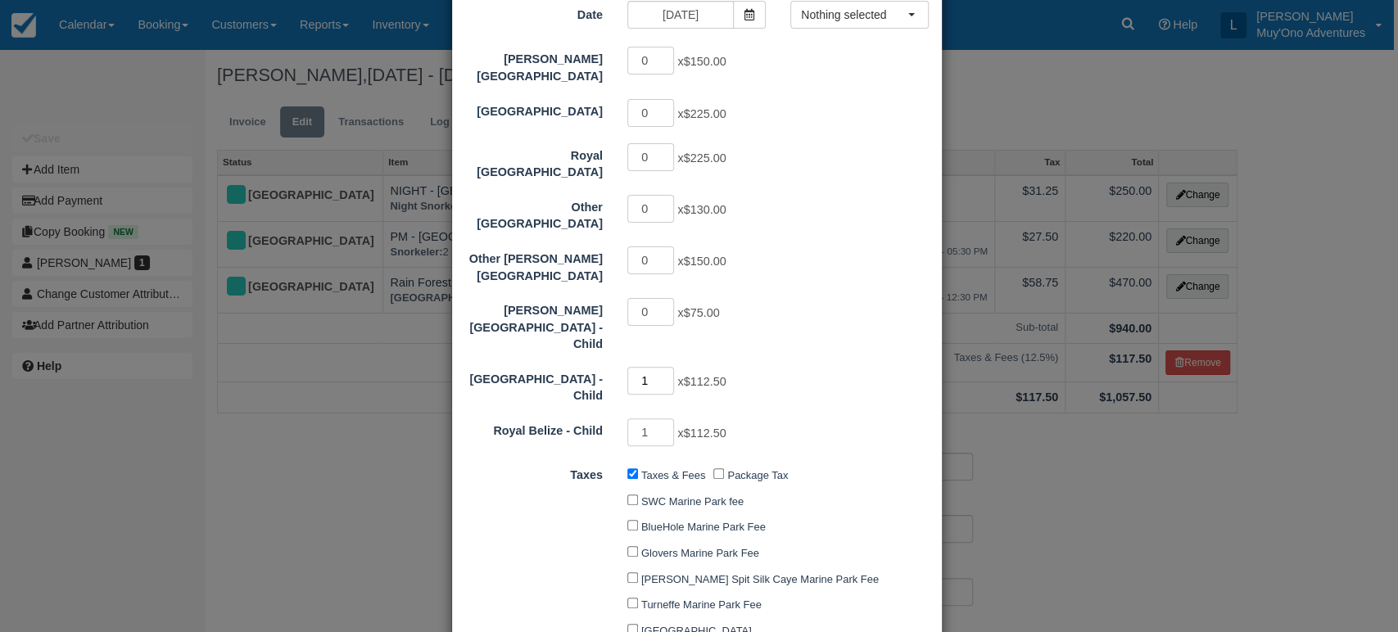
click at [666, 367] on input "1" at bounding box center [651, 381] width 48 height 28
type input "0"
click at [662, 367] on input "0" at bounding box center [651, 381] width 48 height 28
type input "0.00"
click at [666, 419] on input "1" at bounding box center [651, 433] width 48 height 28
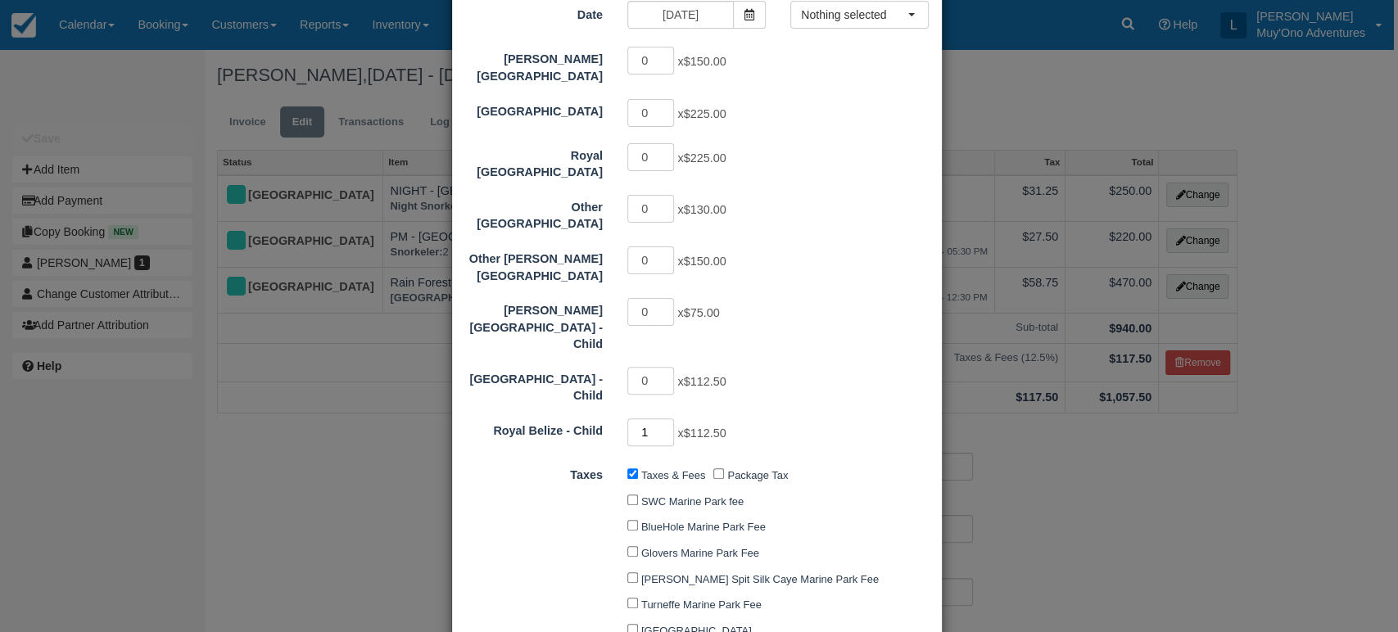
type input "0"
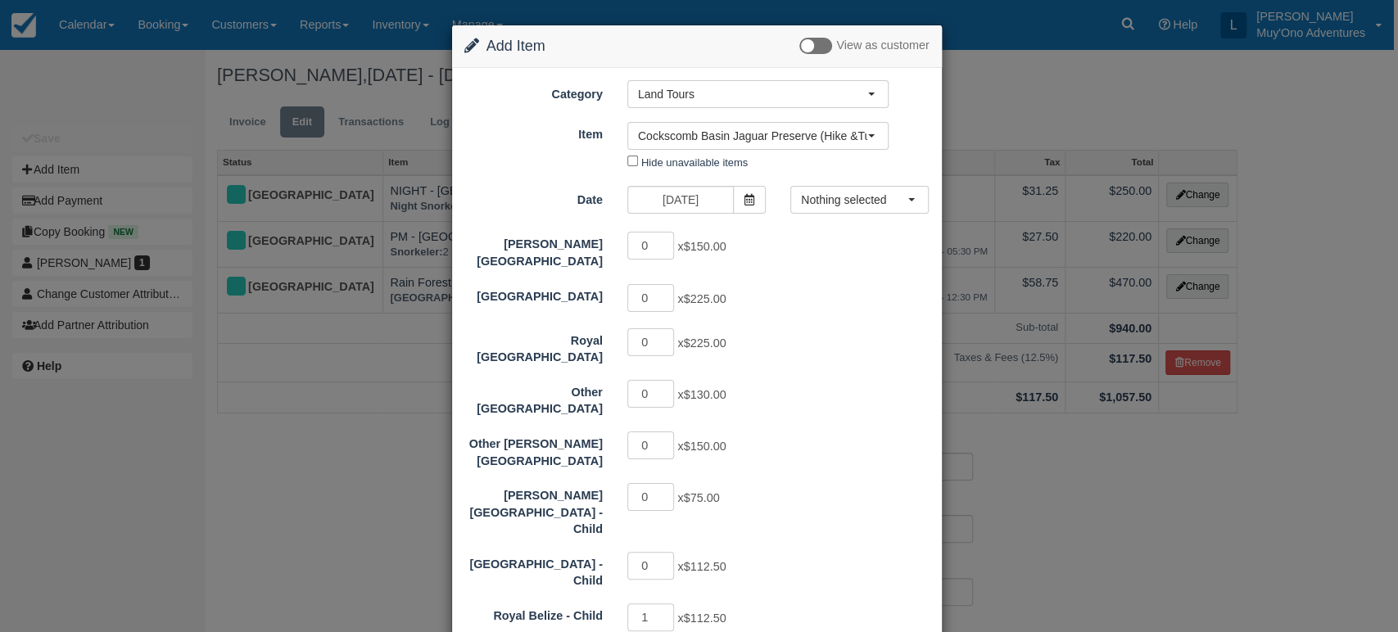
type input "0.00"
click at [665, 284] on input "1" at bounding box center [651, 298] width 48 height 28
type input "2"
click at [665, 284] on input "2" at bounding box center [651, 298] width 48 height 28
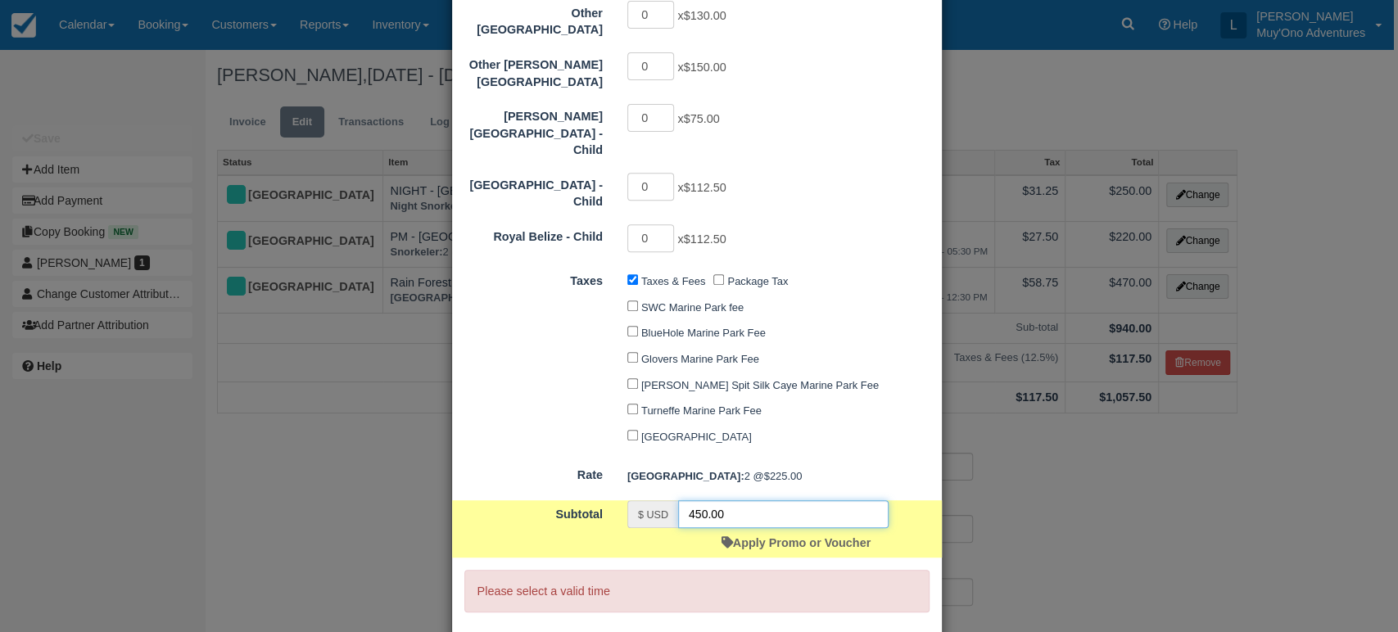
click at [744, 500] on input "450.00" at bounding box center [783, 514] width 210 height 28
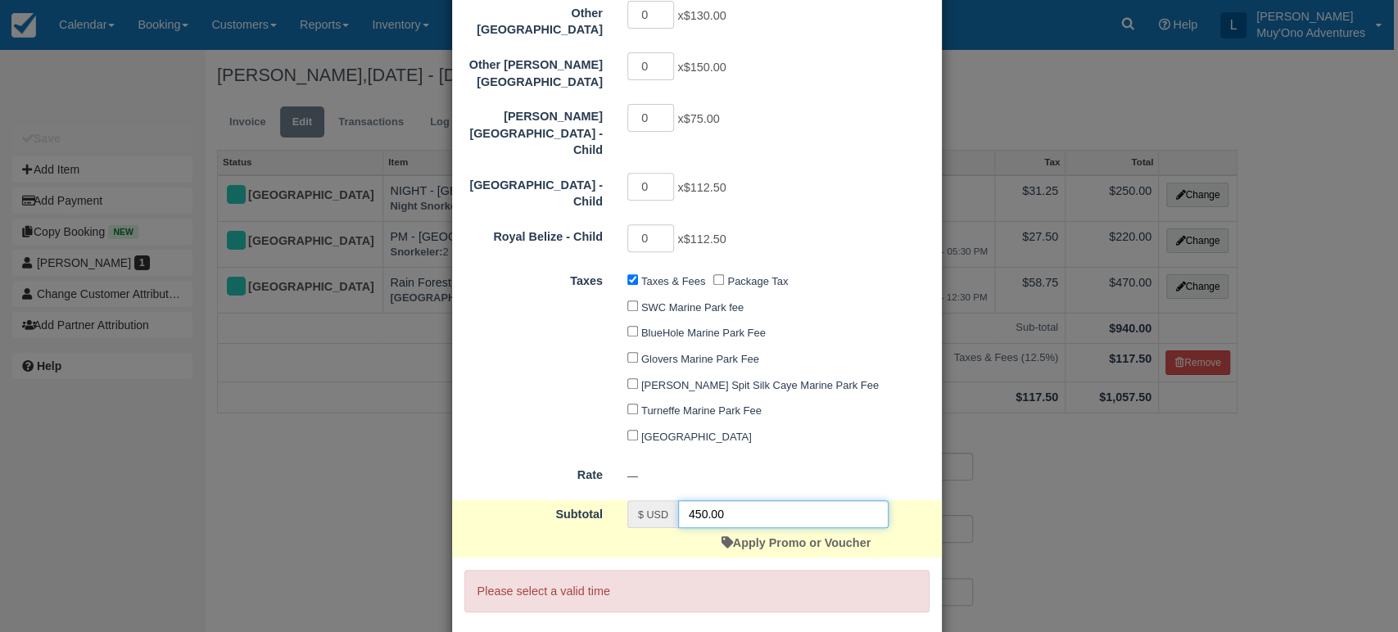
scroll to position [0, 0]
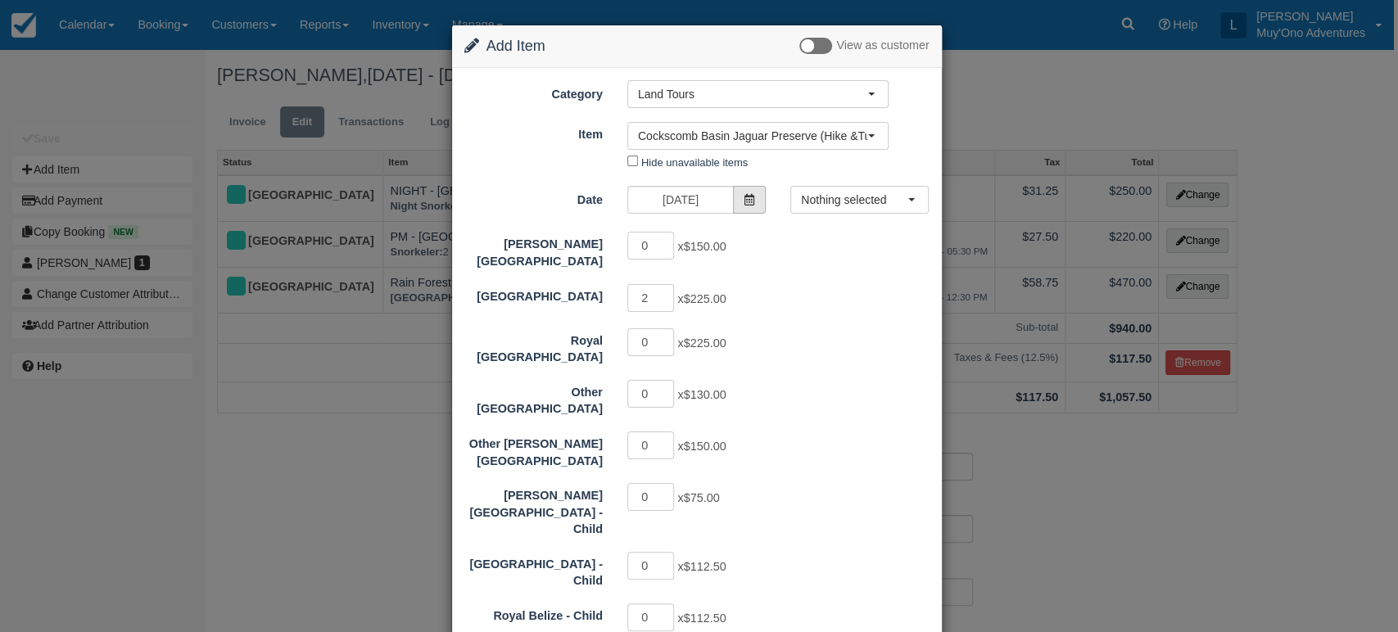
type input "450.00"
click at [744, 197] on icon at bounding box center [749, 199] width 11 height 11
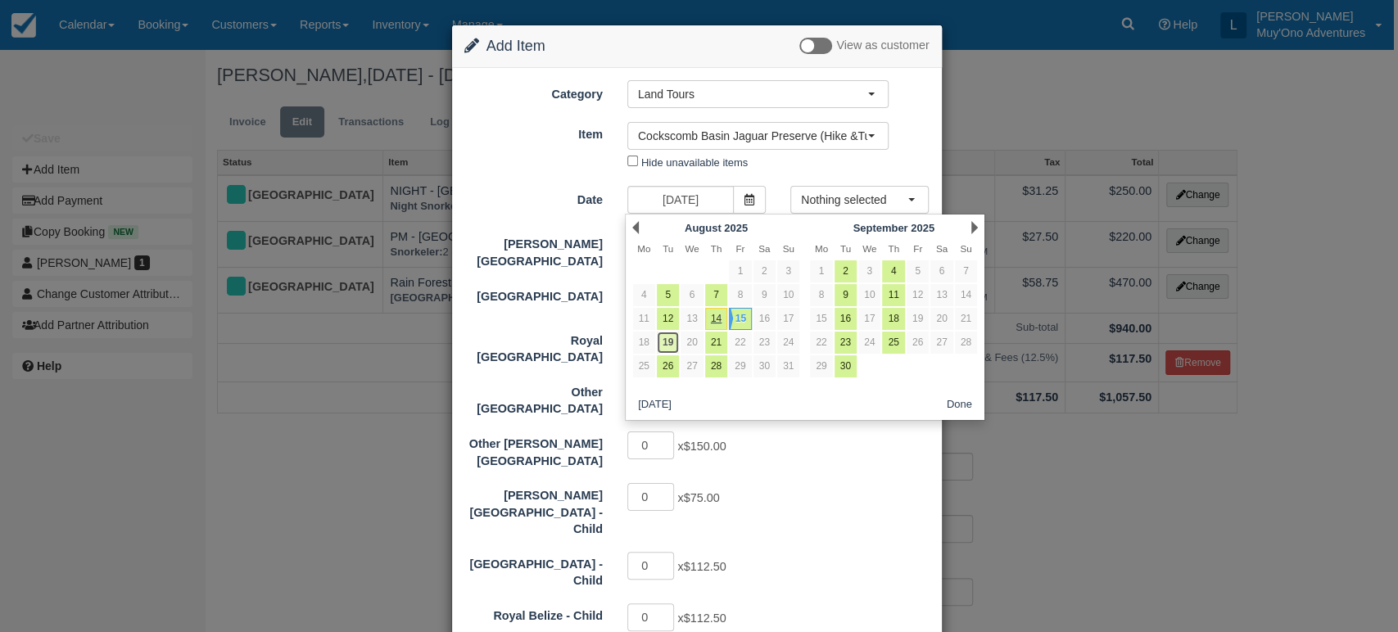
click at [672, 339] on link "19" at bounding box center [668, 343] width 22 height 22
type input "08/19/25"
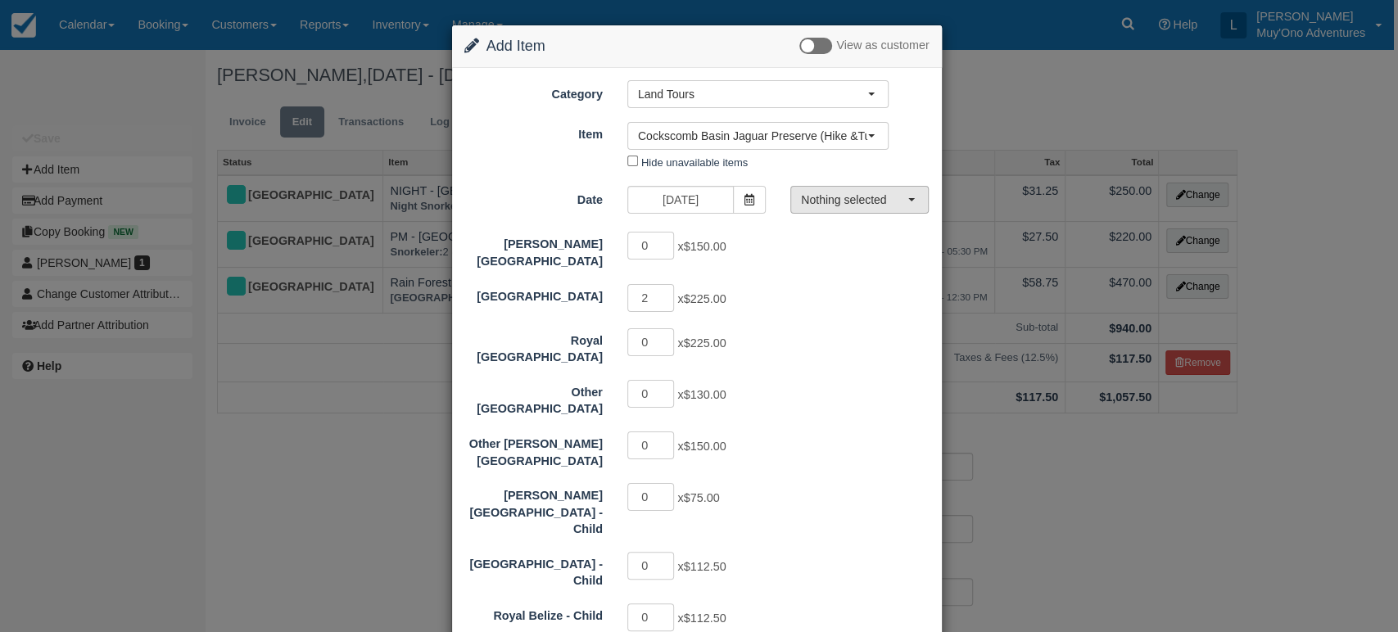
type input "450.00"
click at [832, 201] on span "Nothing selected" at bounding box center [854, 200] width 106 height 16
click at [828, 228] on span "08:00 AM - 03:30 PM" at bounding box center [857, 231] width 100 height 16
select select "0"
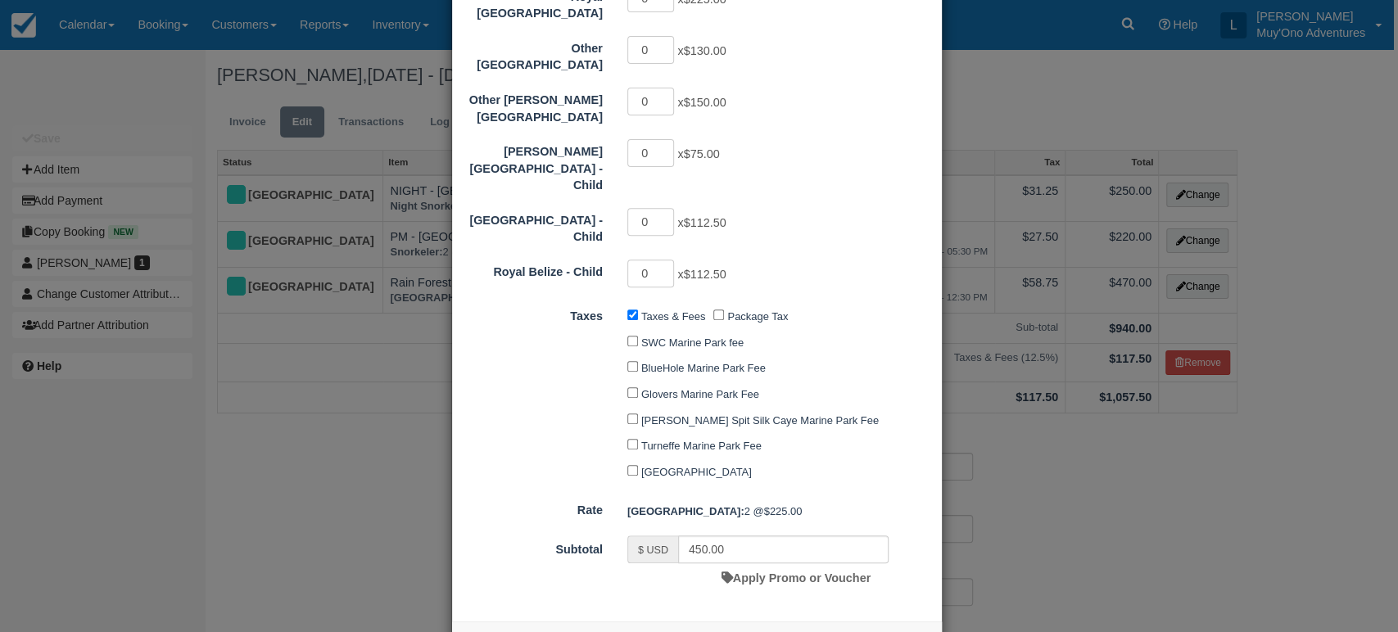
scroll to position [383, 0]
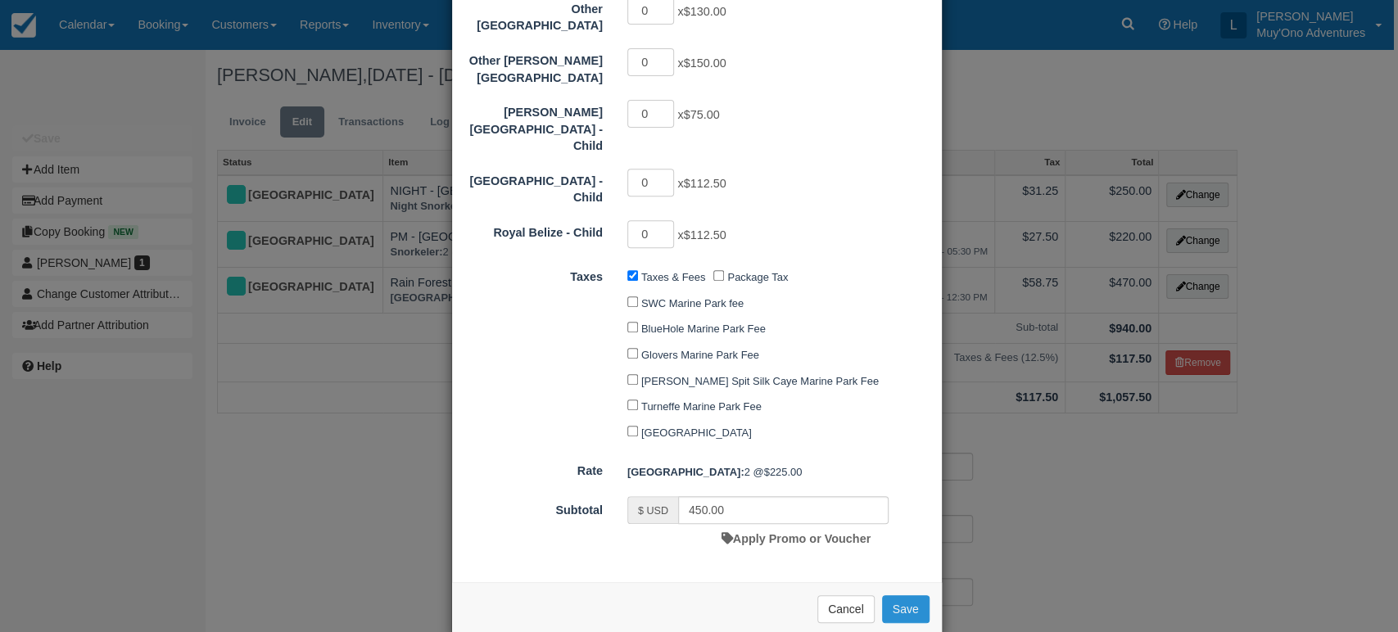
click at [891, 595] on button "Save" at bounding box center [906, 609] width 48 height 28
checkbox input "false"
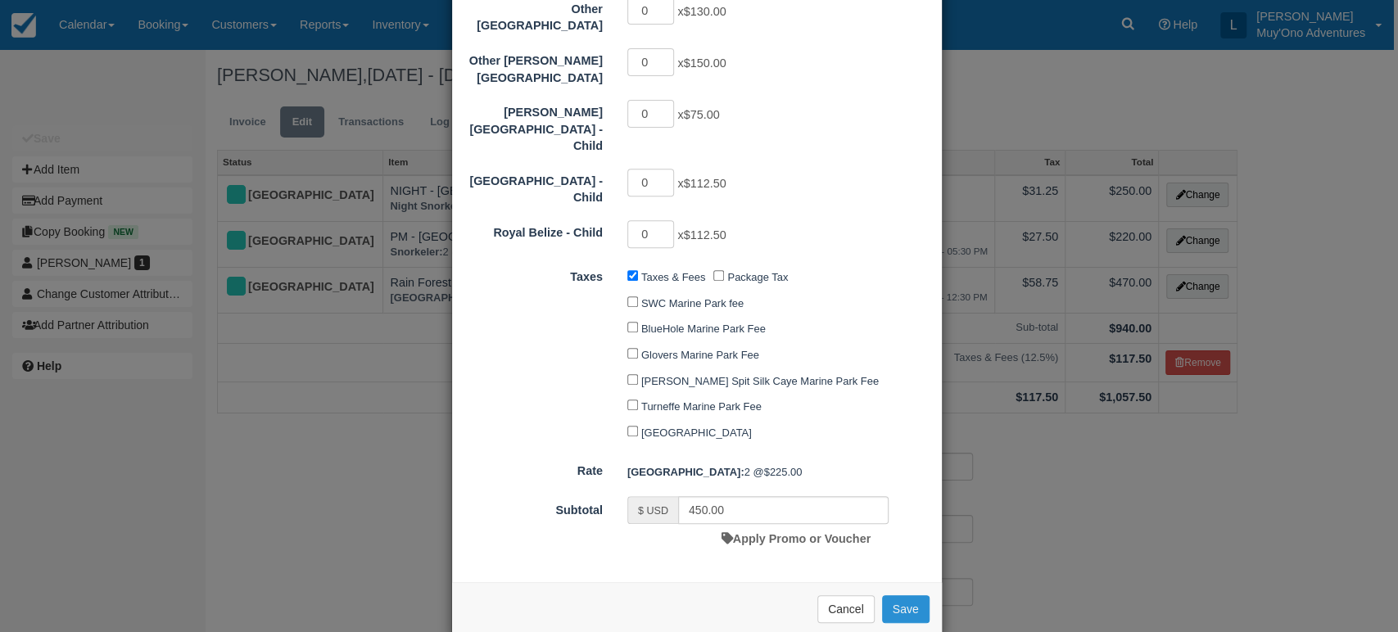
checkbox input "false"
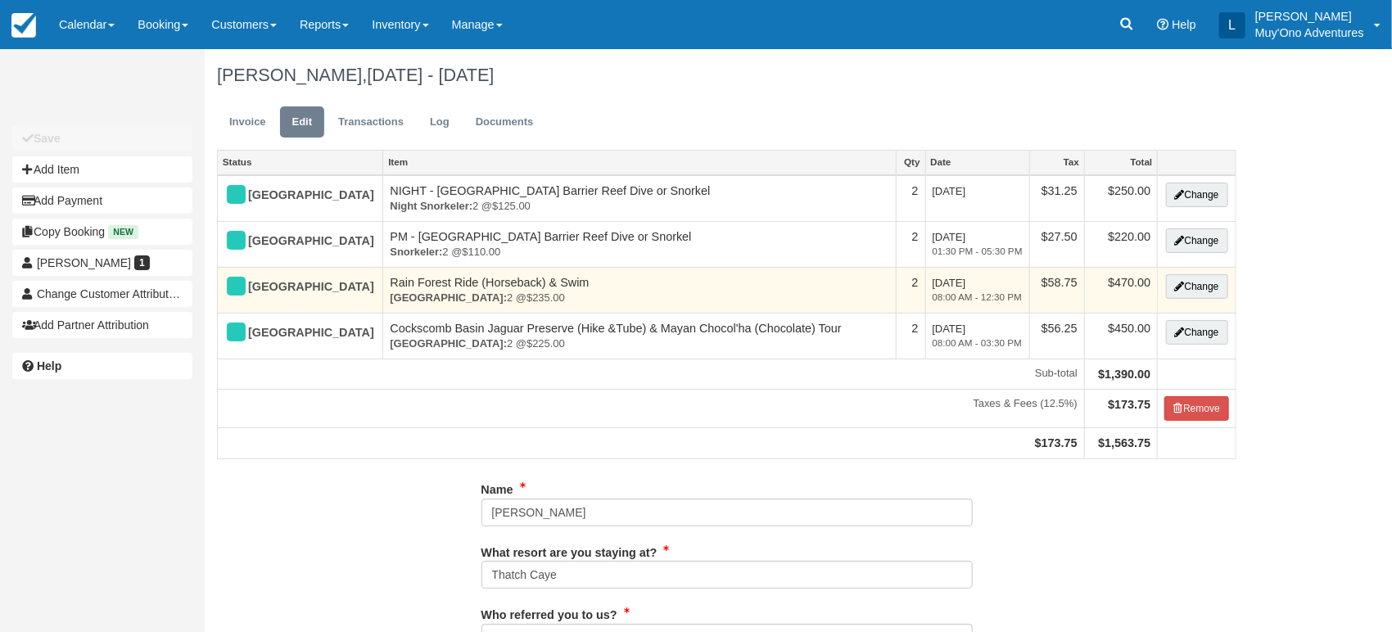
type input "17193930128"
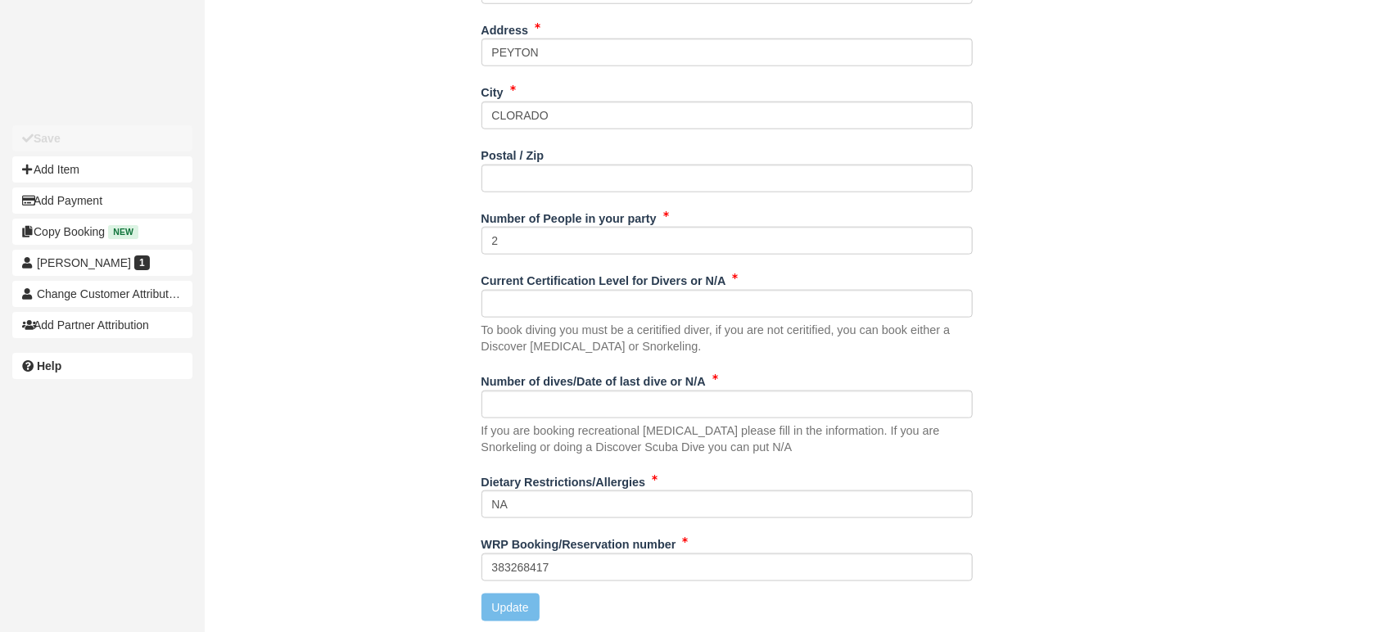
scroll to position [772, 0]
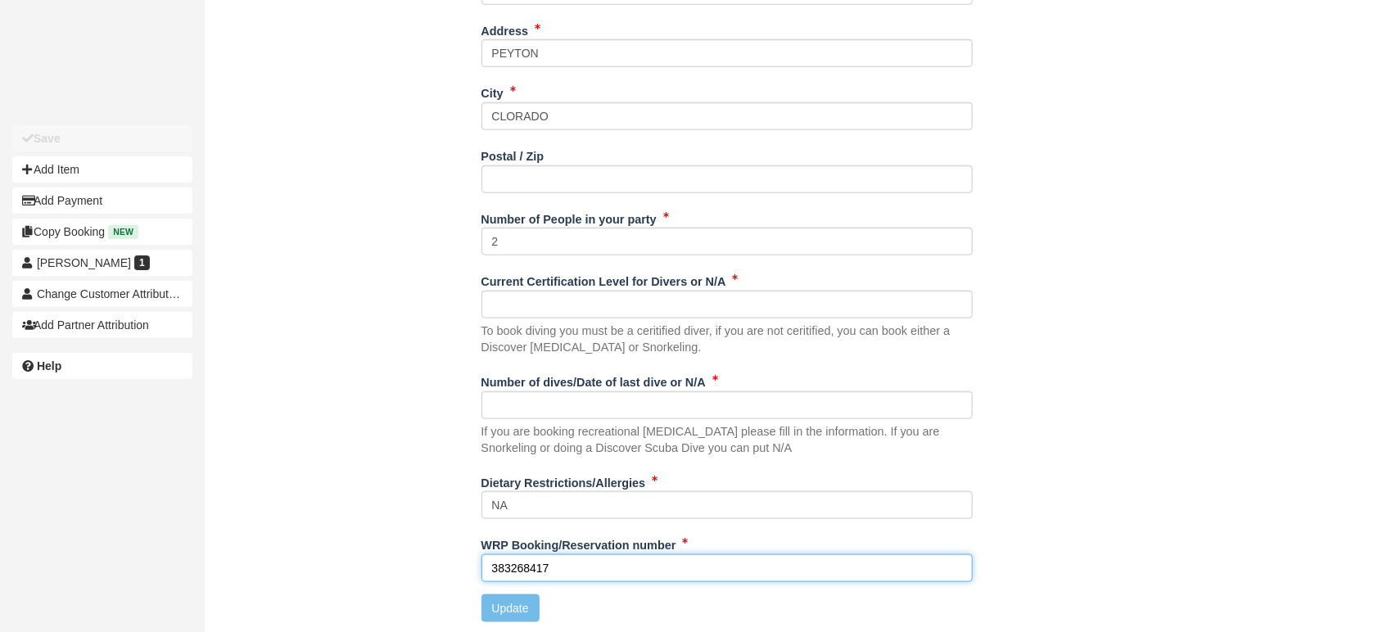
click at [567, 571] on input "383268417" at bounding box center [727, 568] width 491 height 28
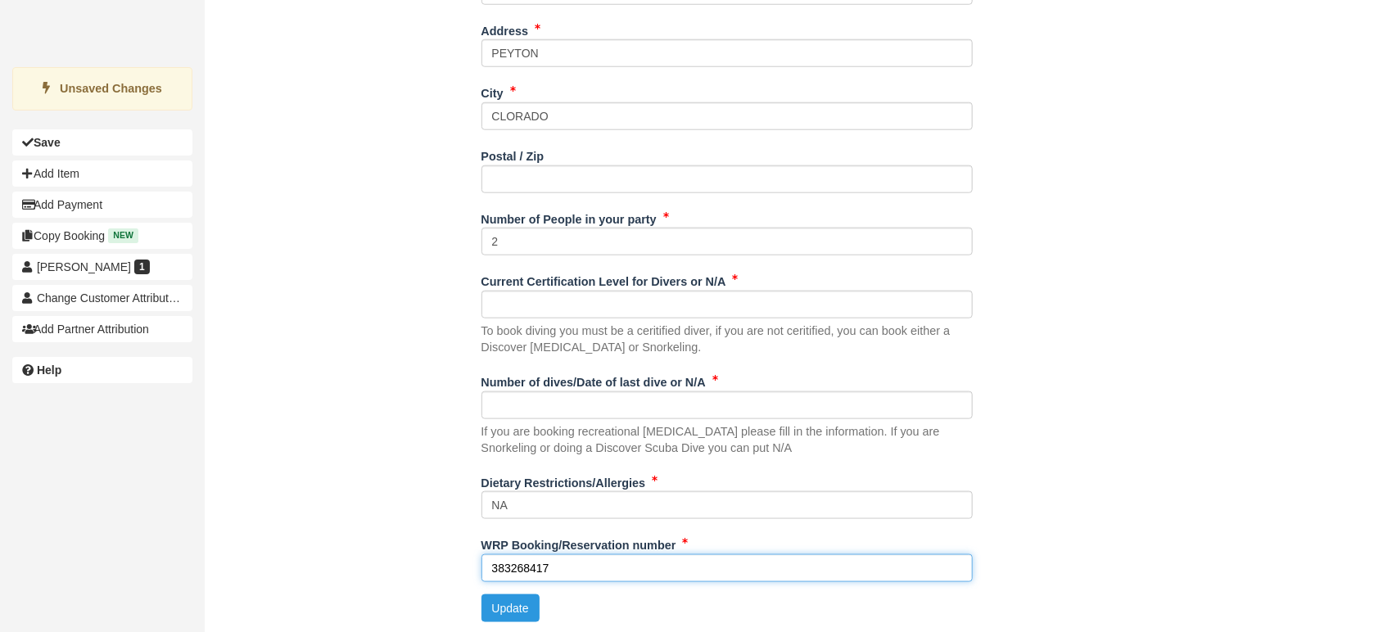
scroll to position [0, 0]
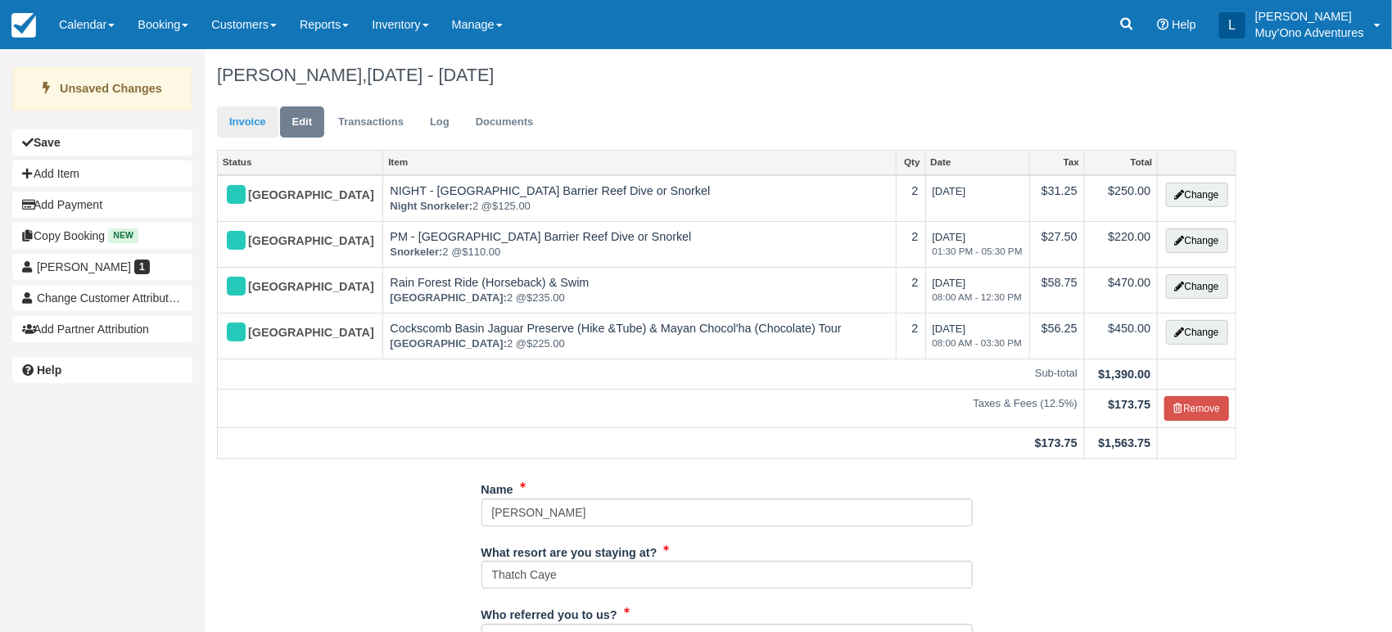
type input "383268417"
click at [256, 116] on link "Invoice" at bounding box center [247, 122] width 61 height 32
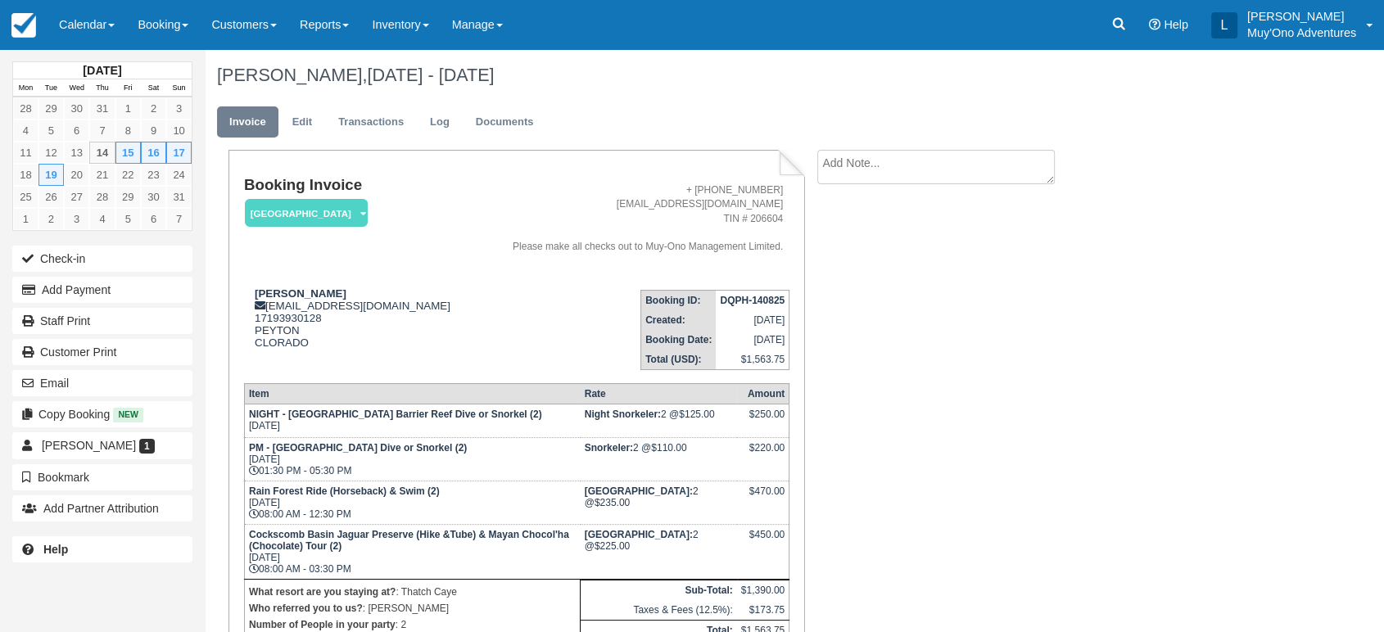
click at [753, 295] on strong "DQPH-140825" at bounding box center [752, 300] width 65 height 11
copy tbody "DQPH-140825"
